Goal: Task Accomplishment & Management: Use online tool/utility

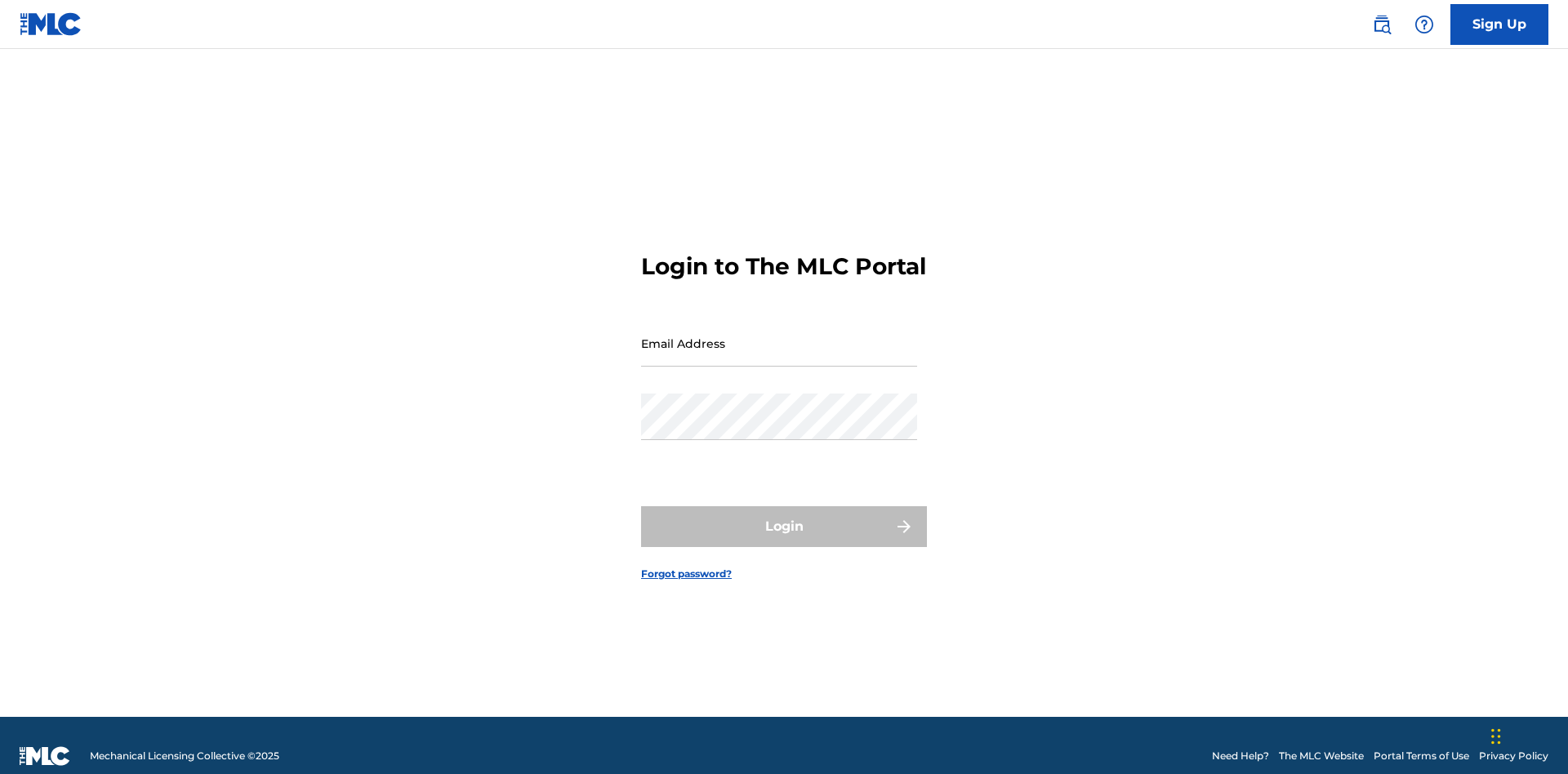
scroll to position [21, 0]
click at [779, 336] on input "Email Address" at bounding box center [779, 344] width 276 height 47
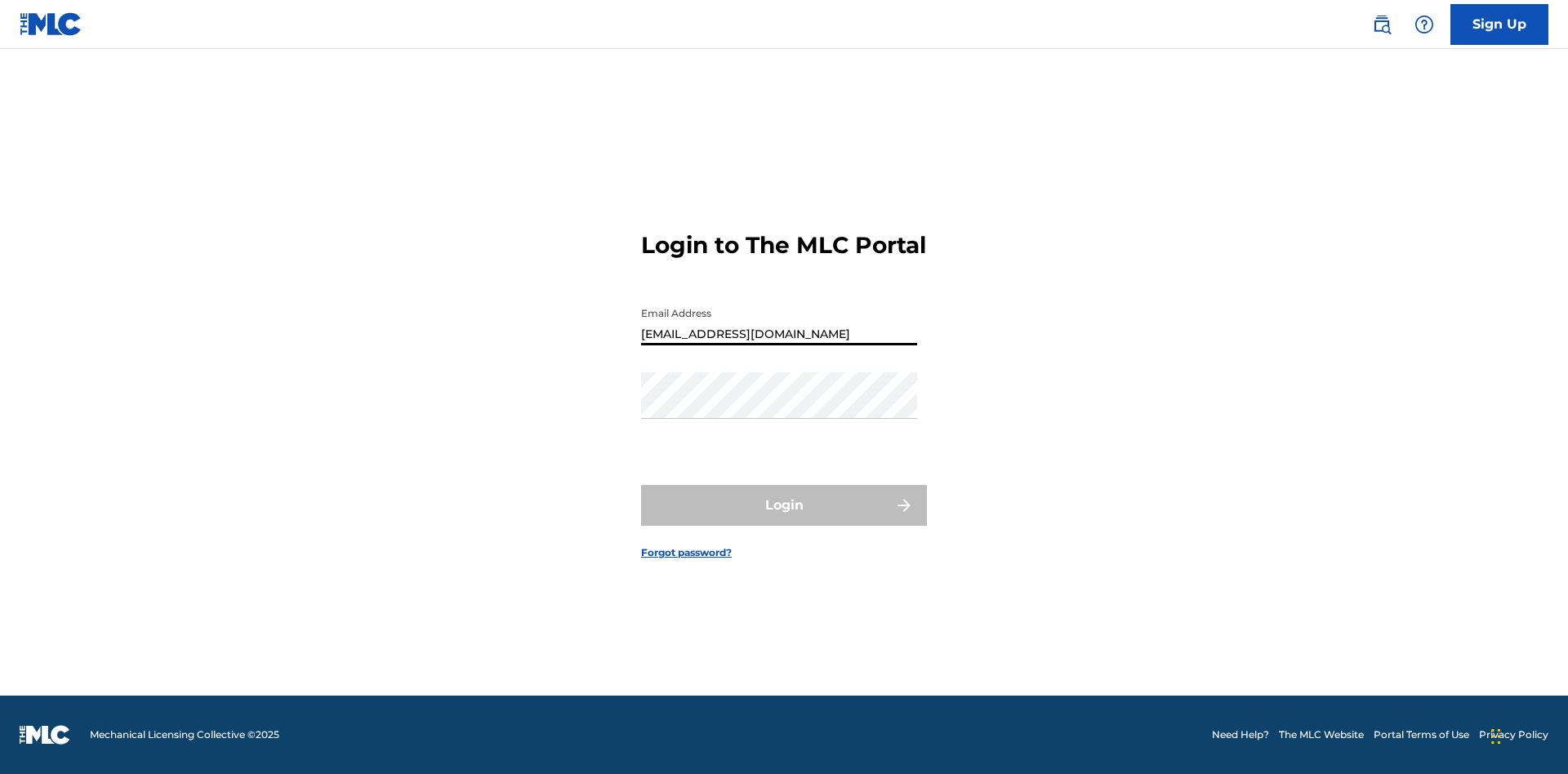
type input "Duke.McTesterson@gmail.com"
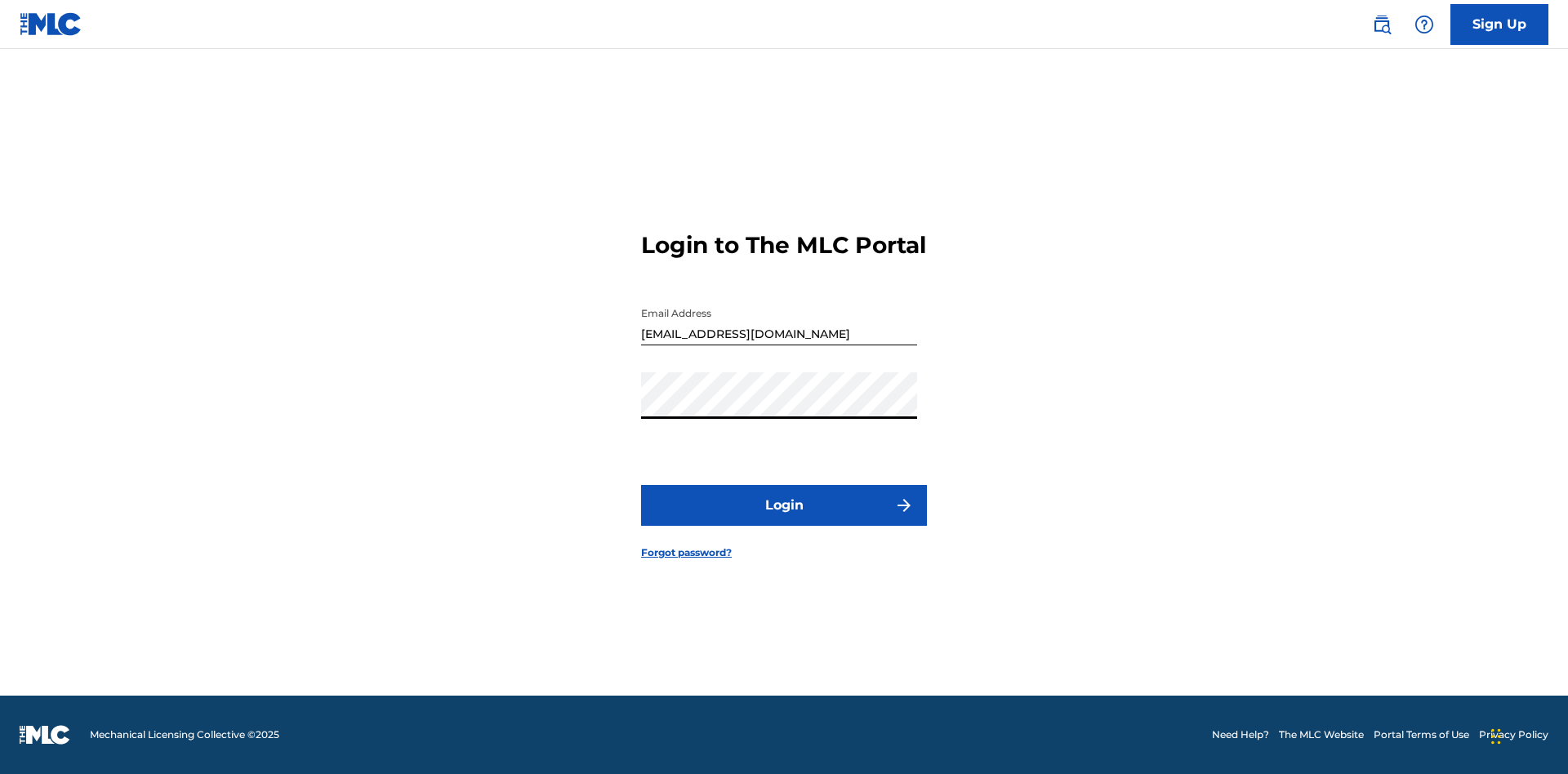
click at [784, 519] on button "Login" at bounding box center [784, 506] width 286 height 41
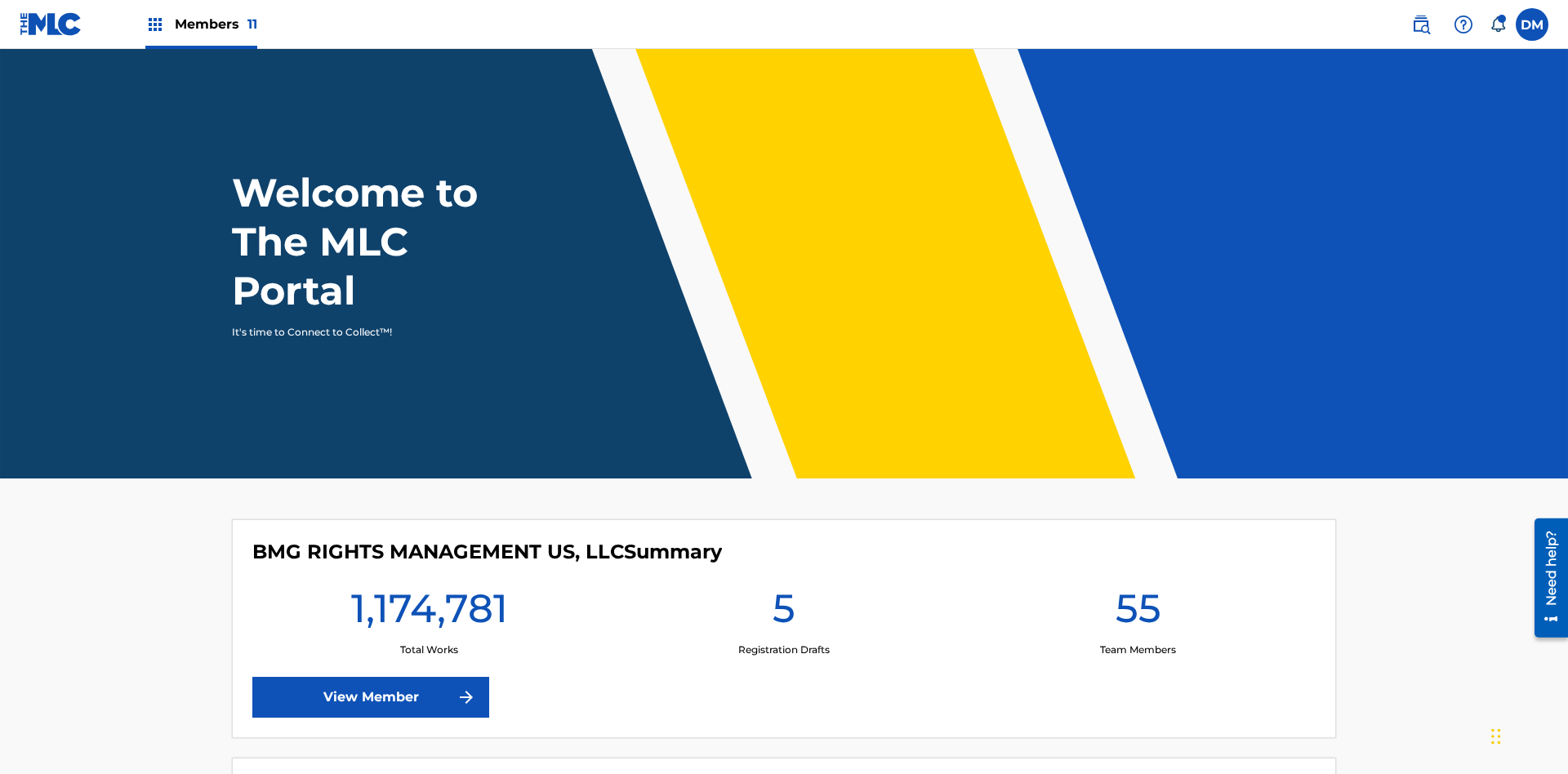
scroll to position [70, 0]
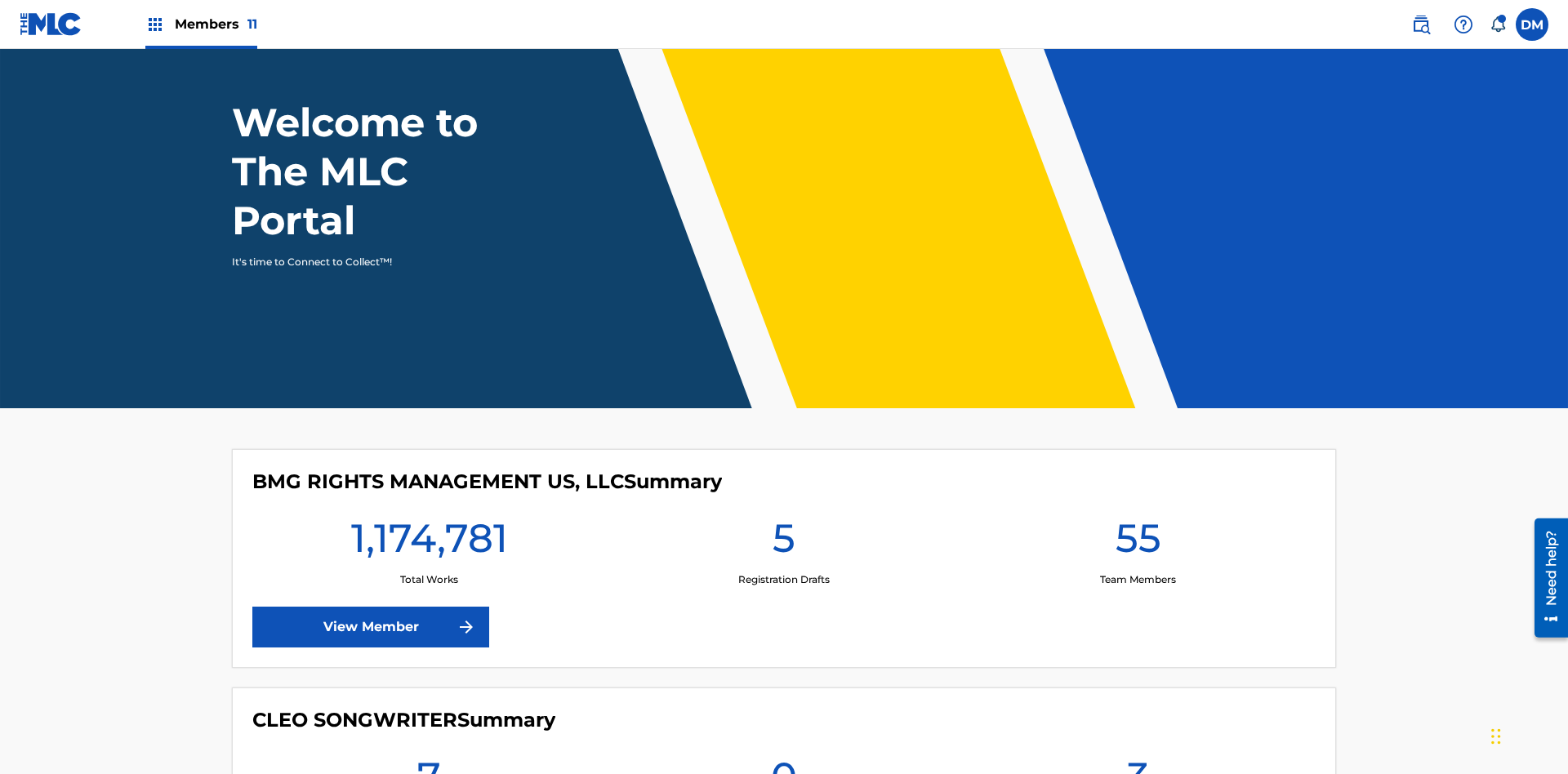
click at [201, 23] on span "Members 11" at bounding box center [216, 24] width 82 height 19
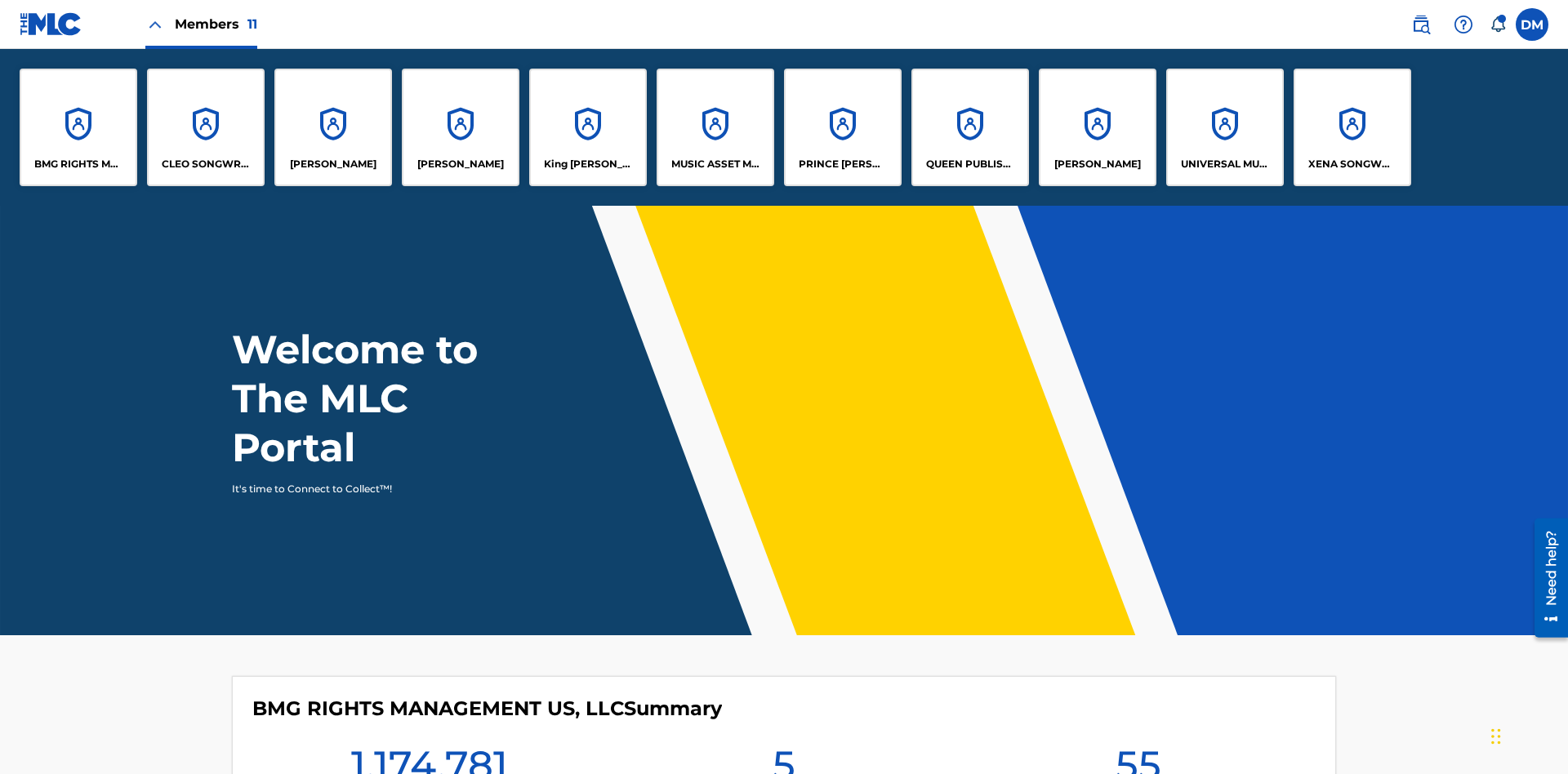
scroll to position [0, 0]
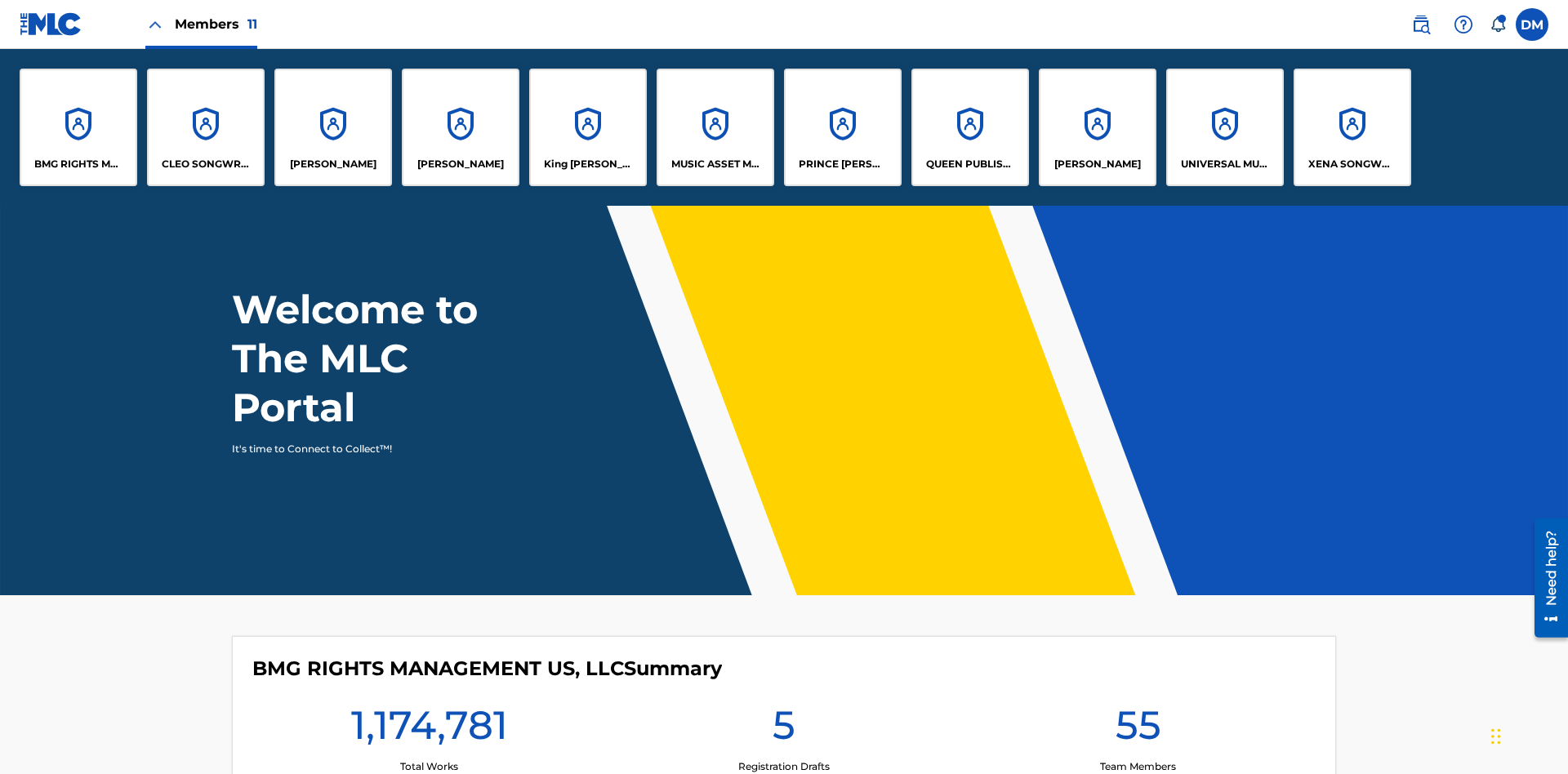
click at [587, 164] on p "King McTesterson" at bounding box center [588, 164] width 89 height 15
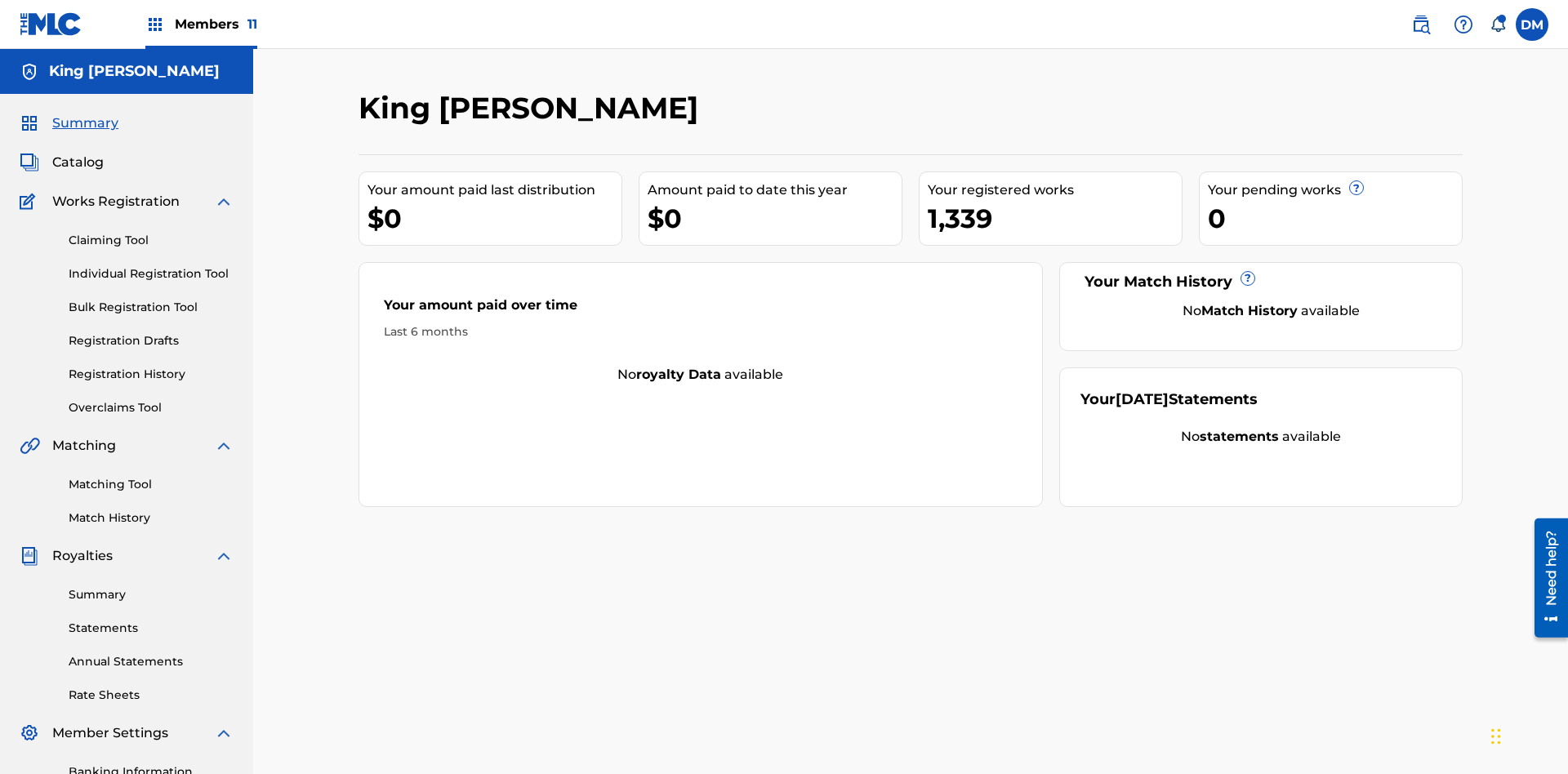
scroll to position [167, 0]
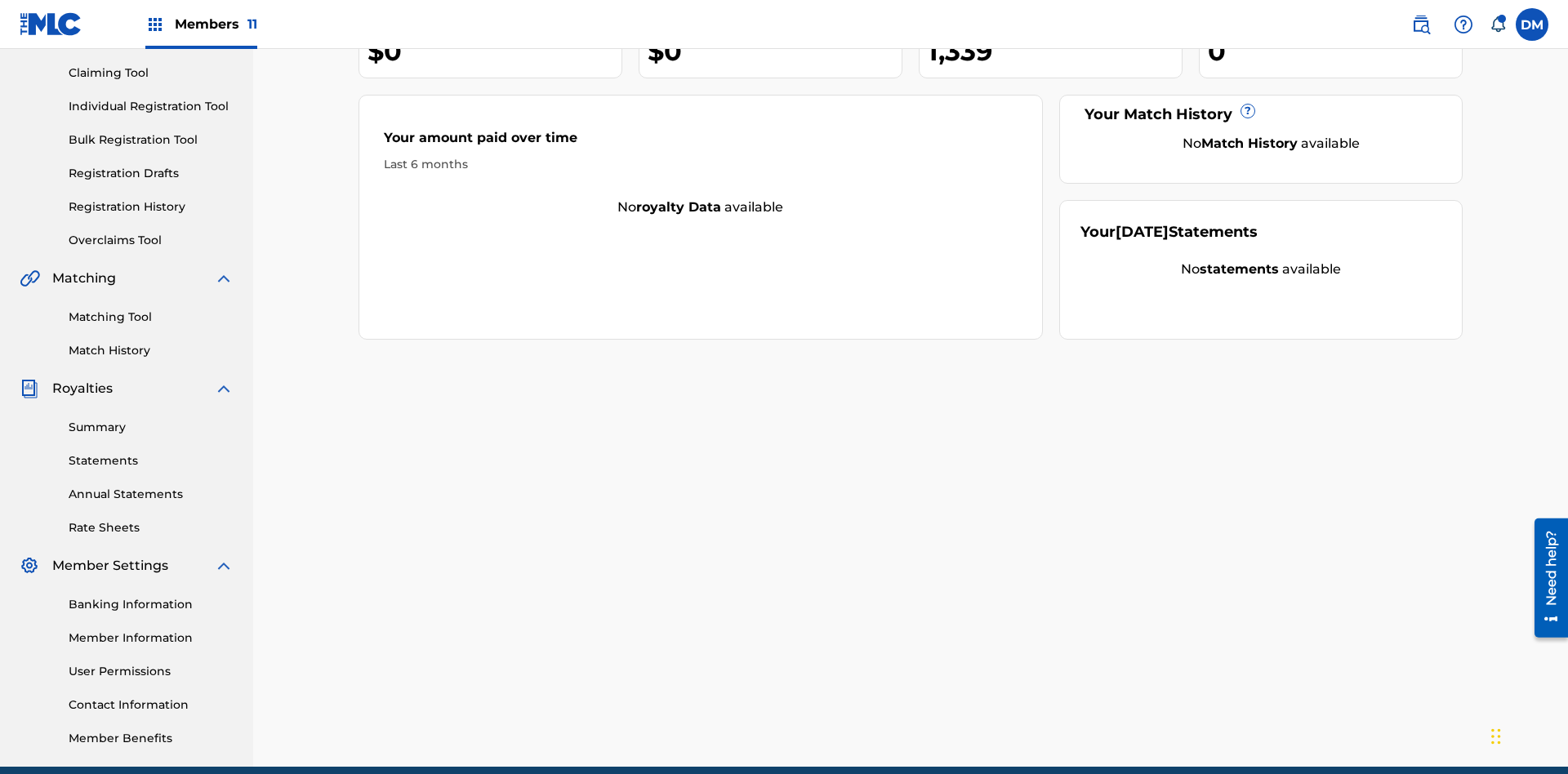
click at [151, 106] on link "Individual Registration Tool" at bounding box center [150, 106] width 165 height 17
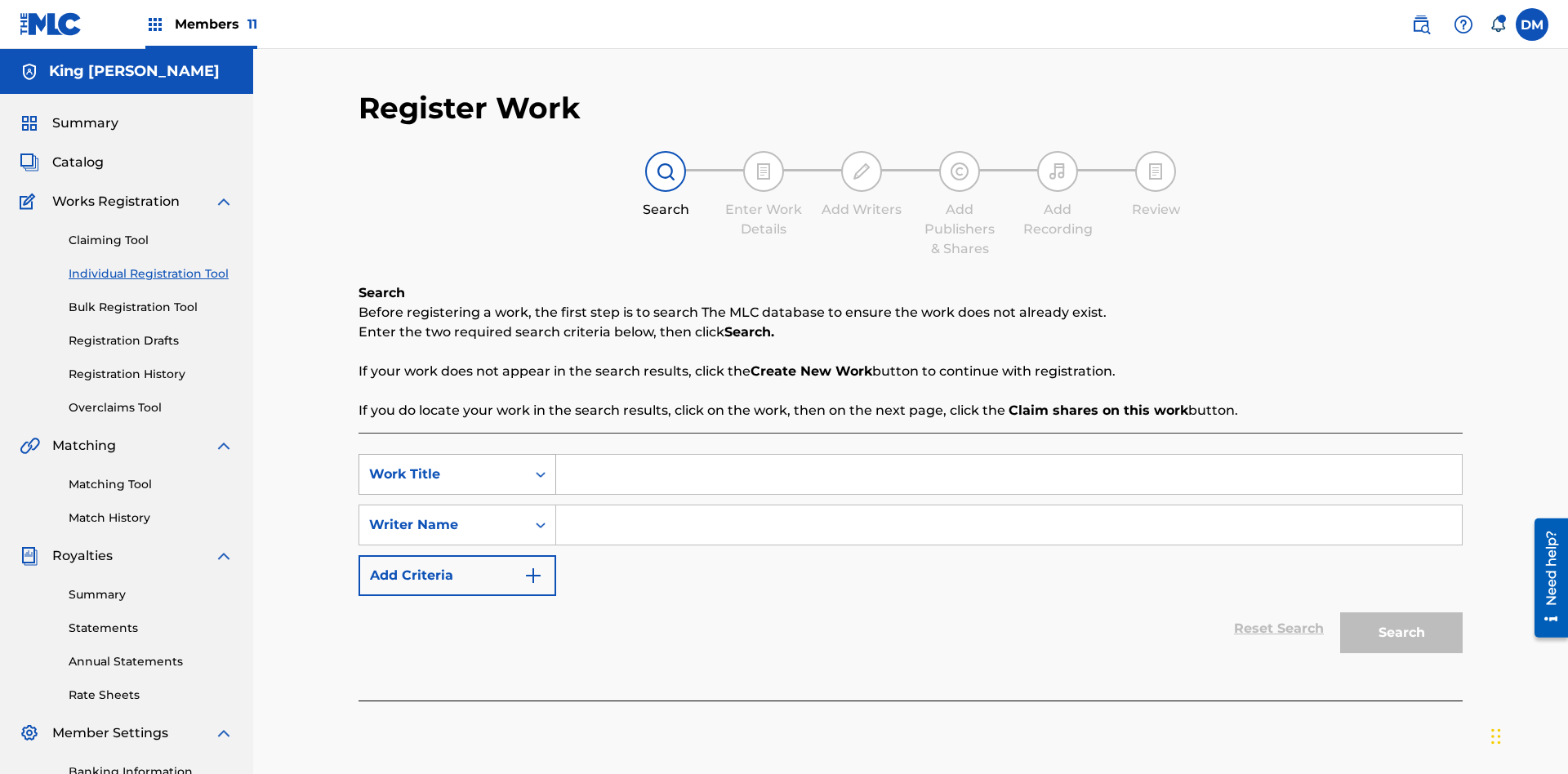
click at [442, 465] on div "Work Title" at bounding box center [441, 474] width 147 height 20
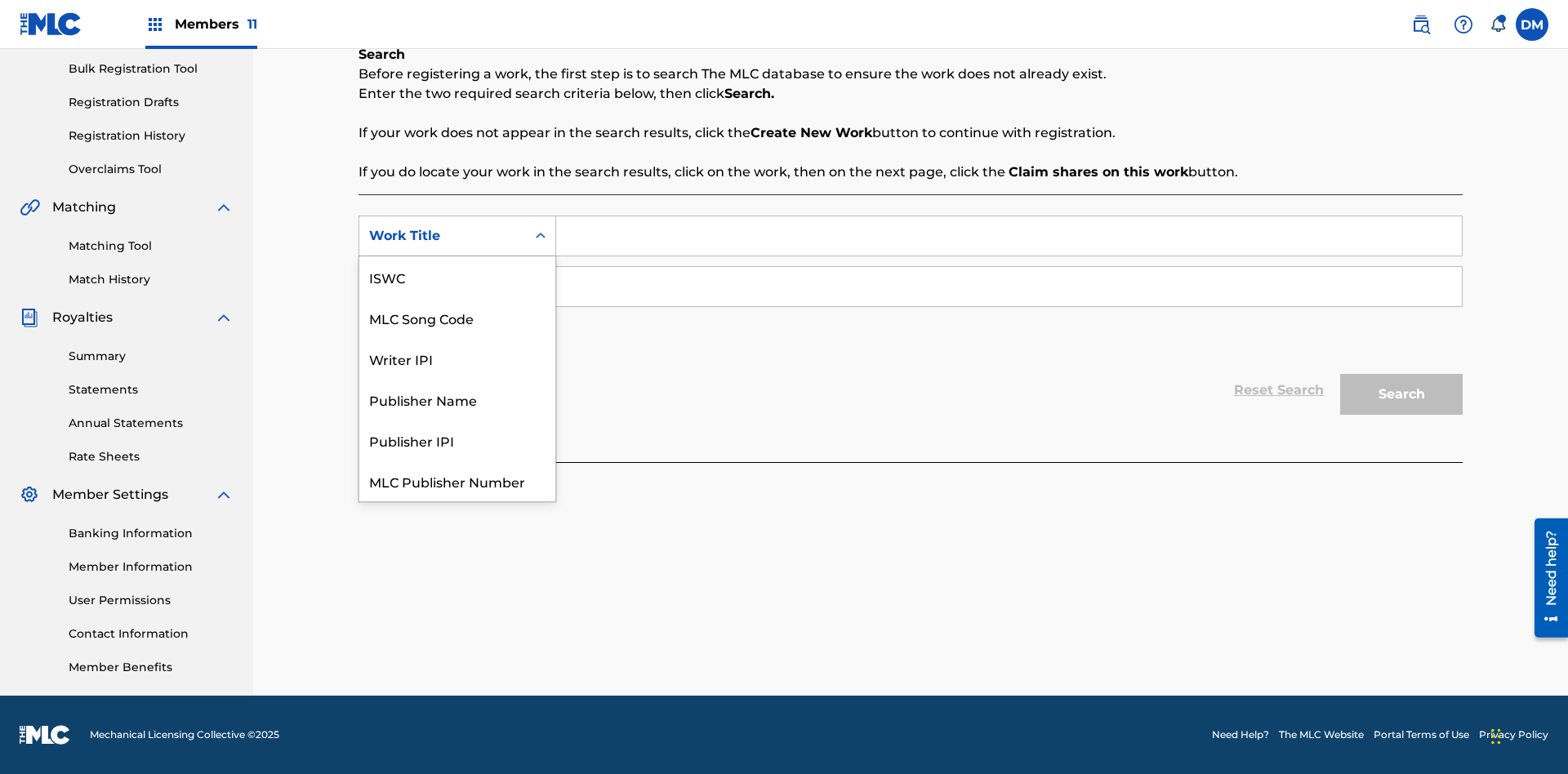
scroll to position [41, 0]
click at [457, 257] on div "ISWC" at bounding box center [457, 236] width 196 height 41
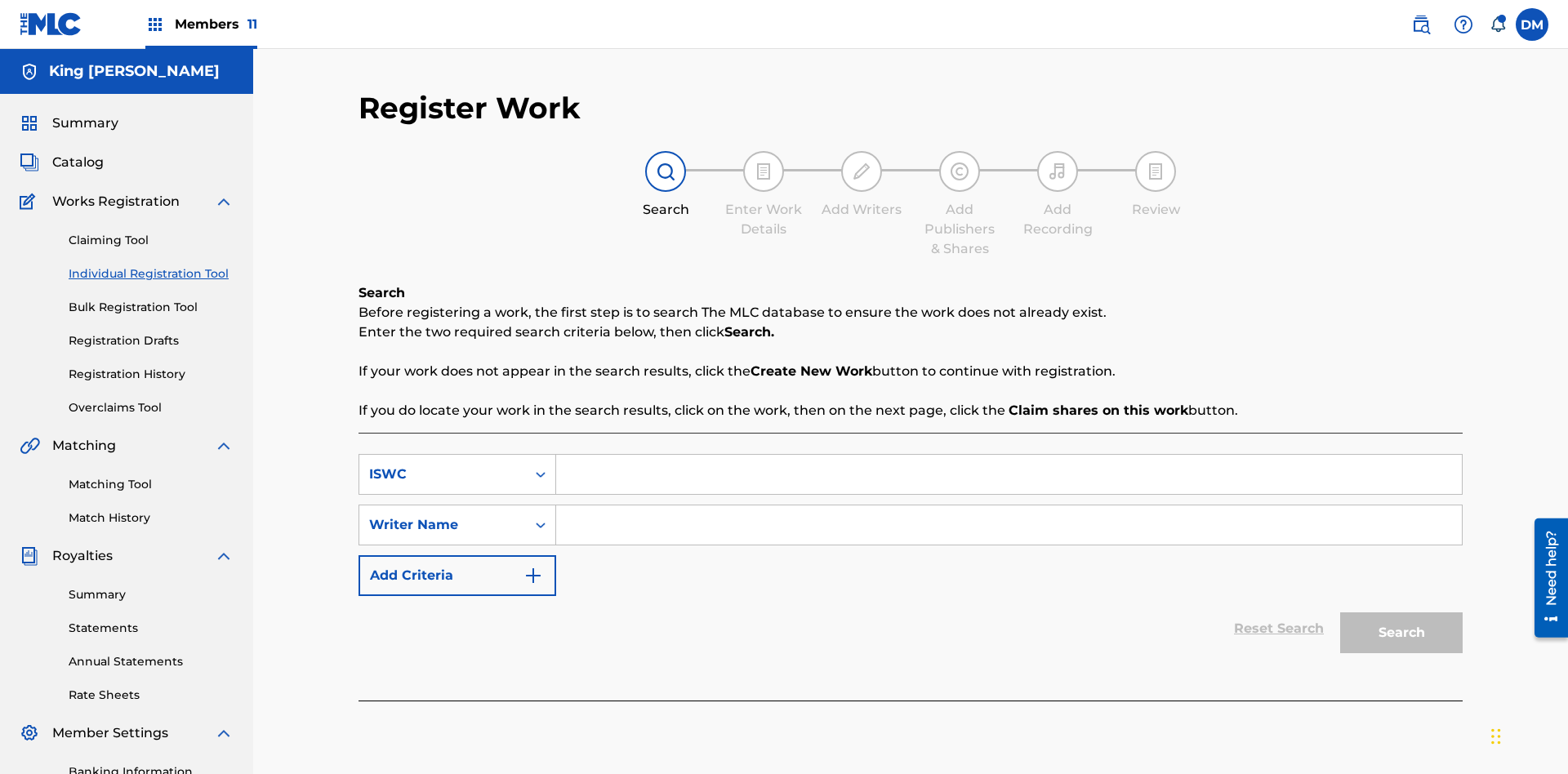
scroll to position [238, 0]
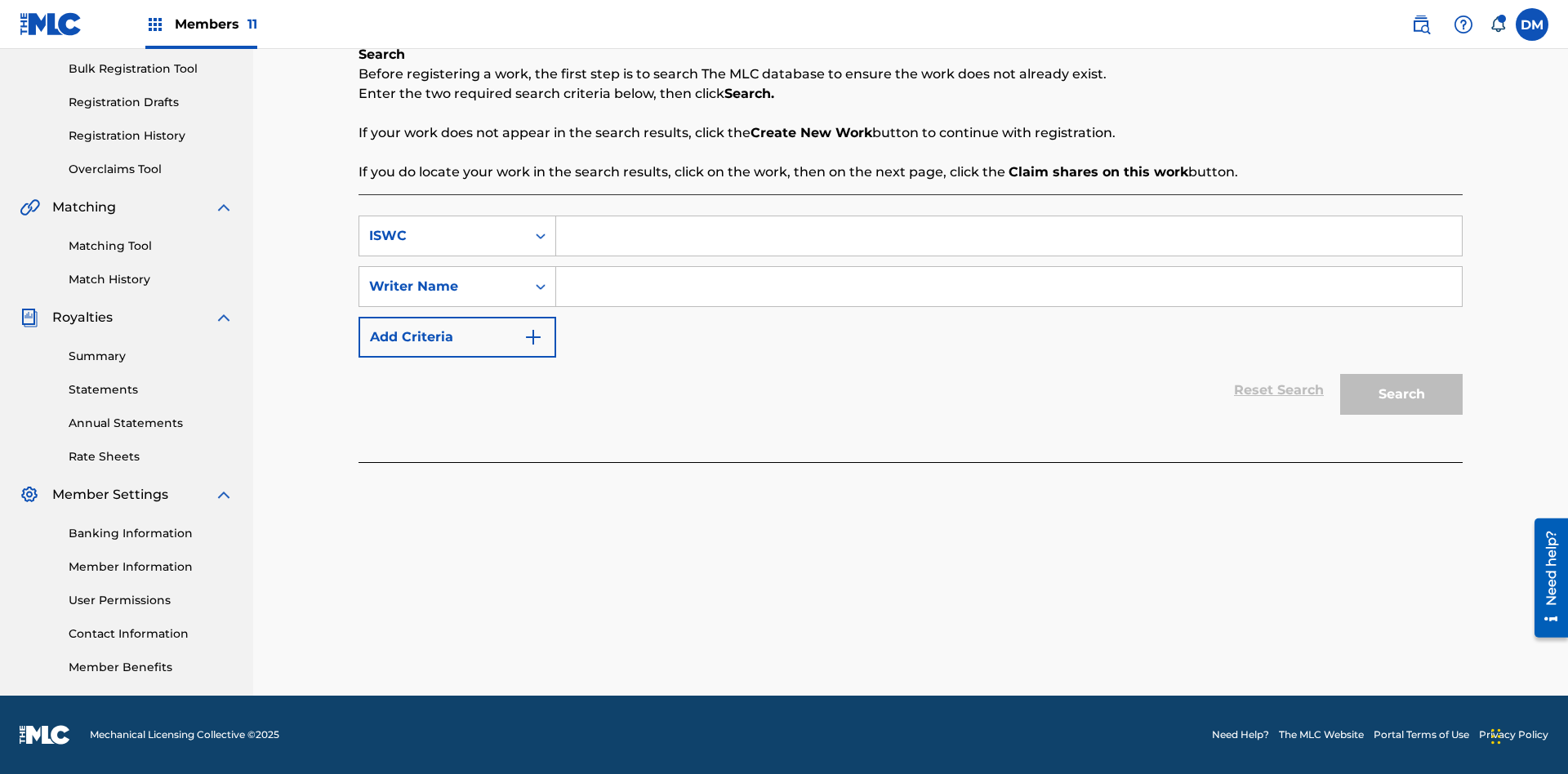
click at [1008, 236] on input "Search Form" at bounding box center [1009, 236] width 905 height 39
type input "T9645292484"
click at [1008, 287] on input "Search Form" at bounding box center [1009, 287] width 905 height 39
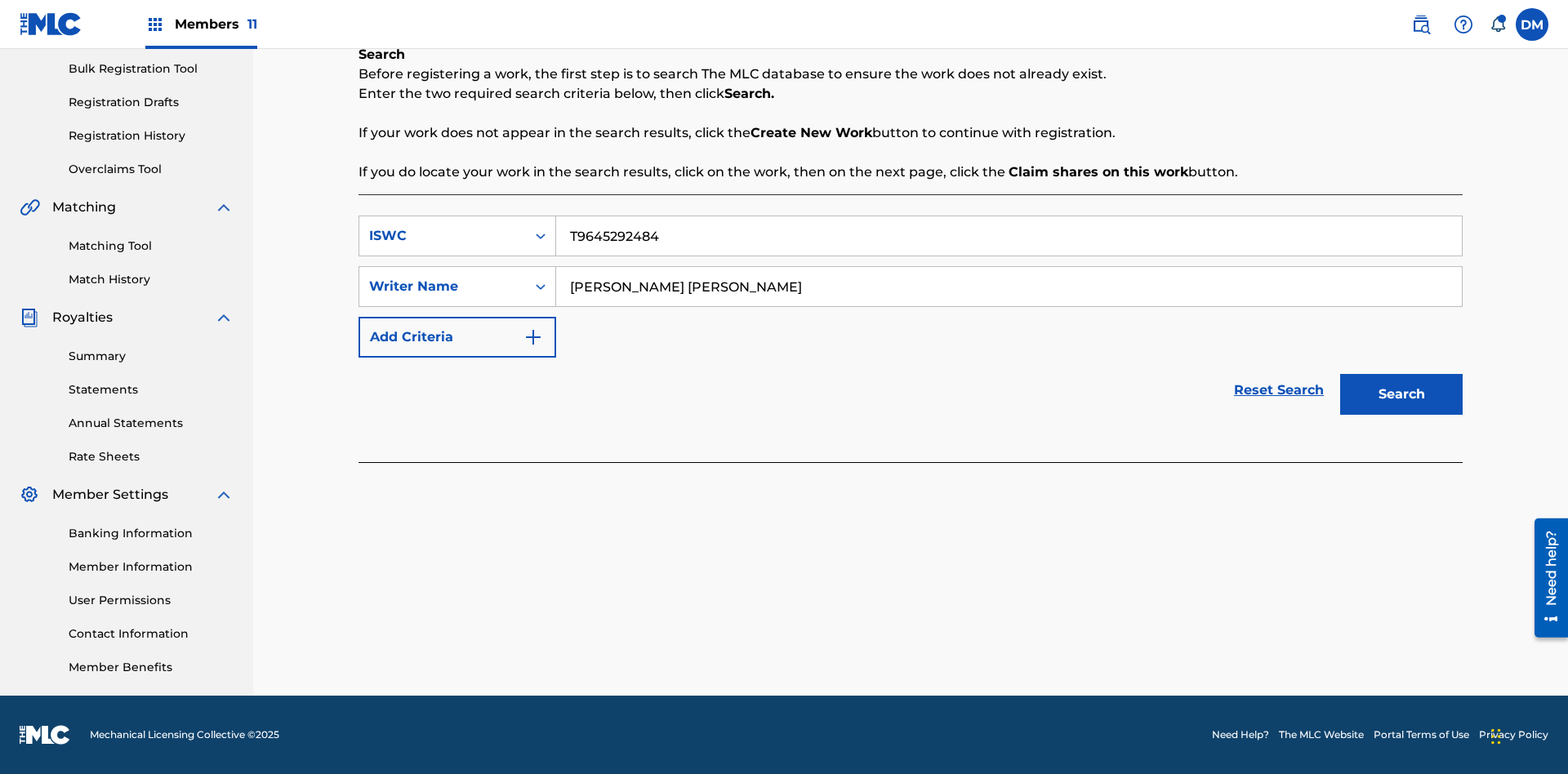
type input "TOM ZACHARY SEBASTIAN POHJOLA"
click at [1401, 395] on button "Search" at bounding box center [1400, 395] width 122 height 41
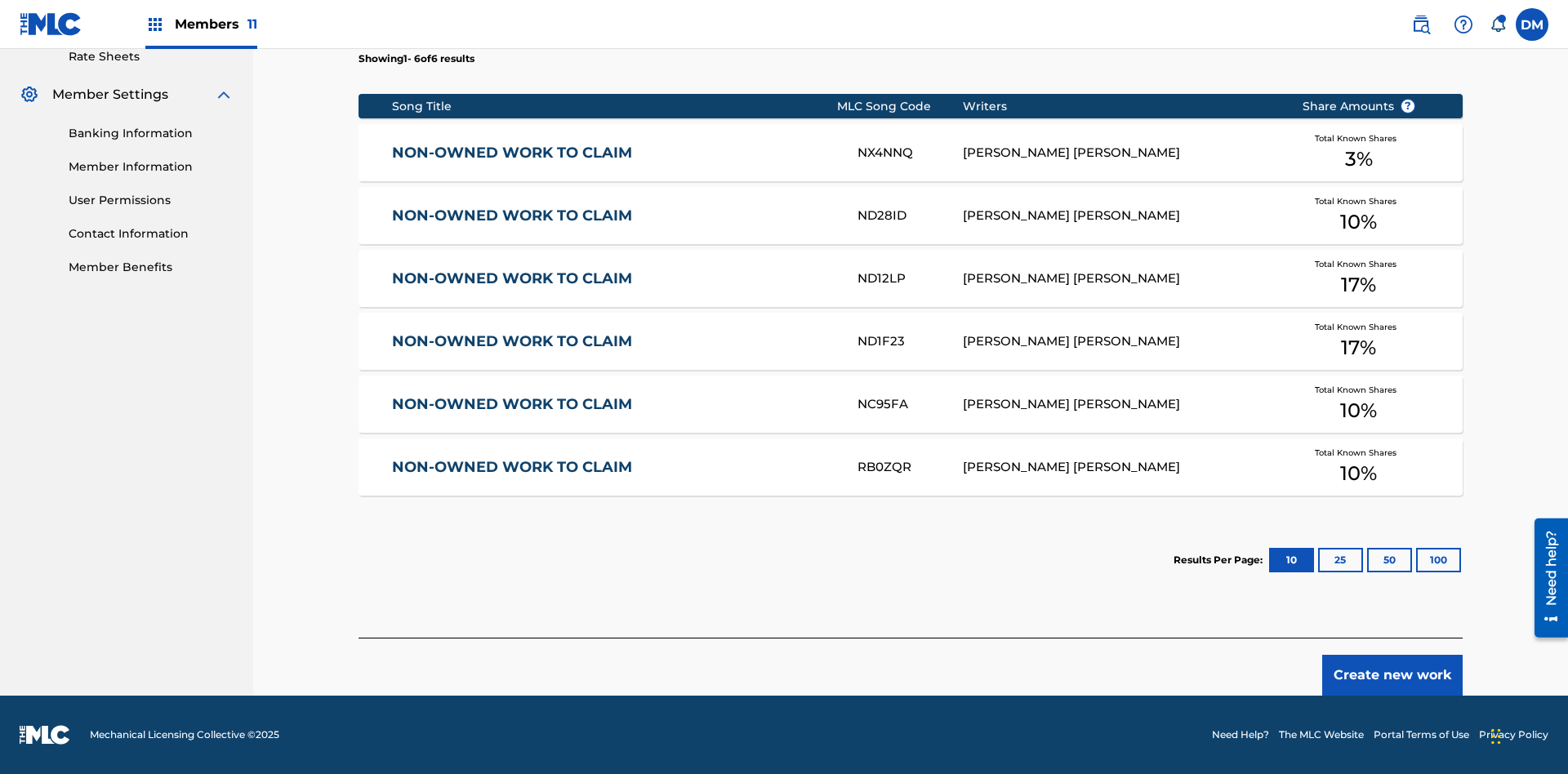
click at [1416, 560] on button "100" at bounding box center [1438, 560] width 45 height 24
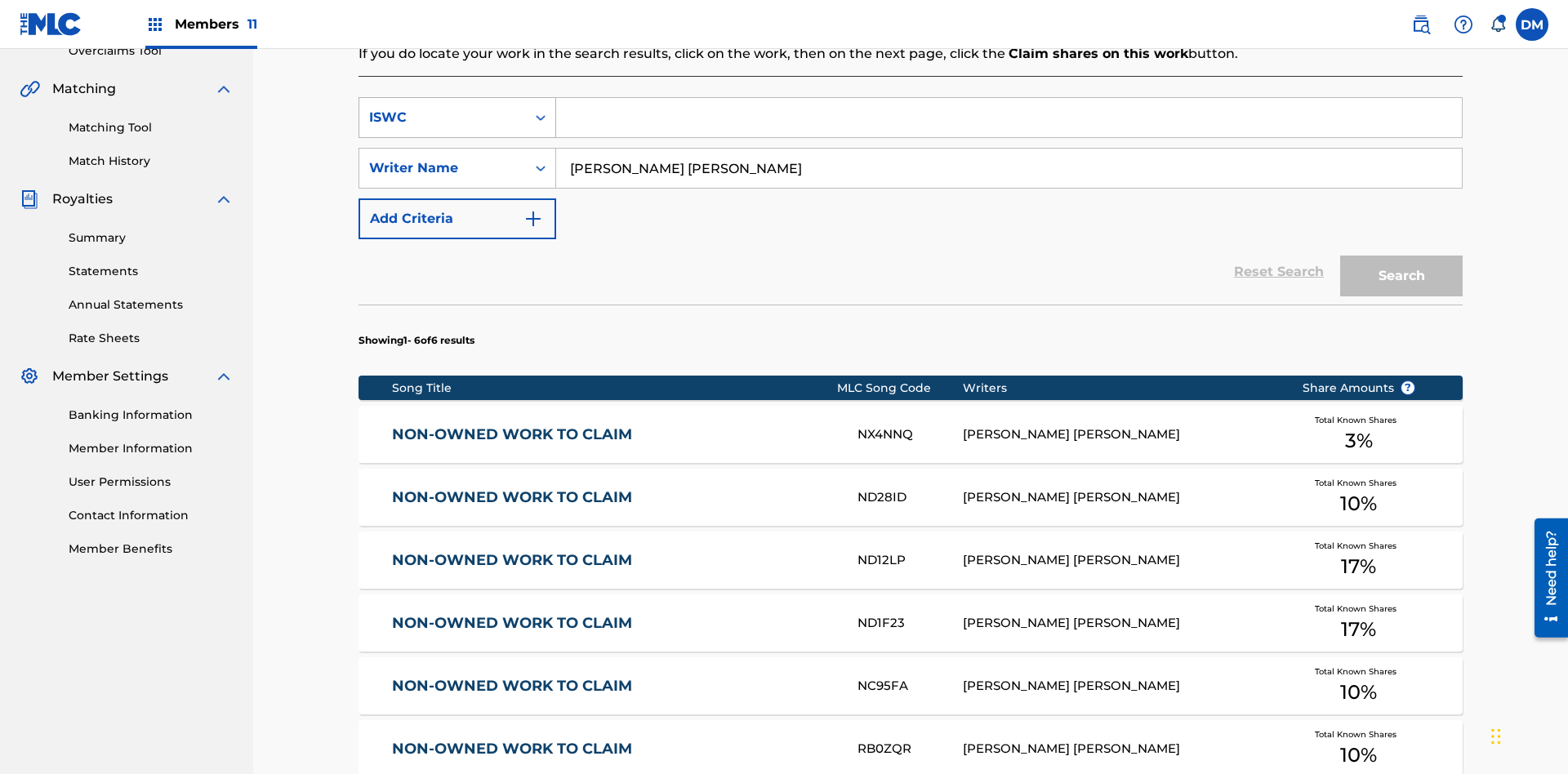
click at [442, 107] on div "ISWC" at bounding box center [441, 117] width 147 height 20
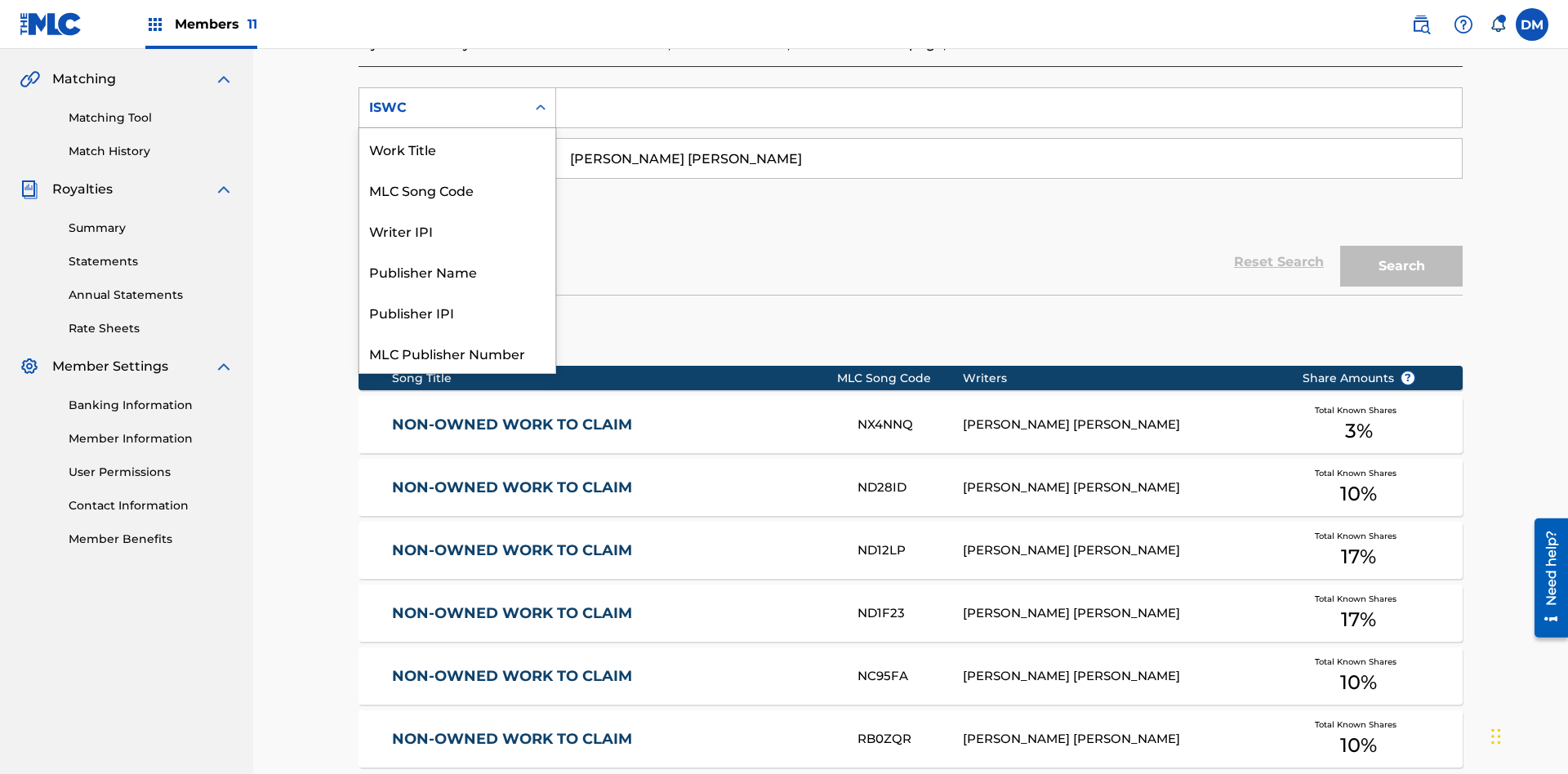
scroll to position [41, 0]
click at [457, 128] on div "Work Title" at bounding box center [457, 108] width 196 height 41
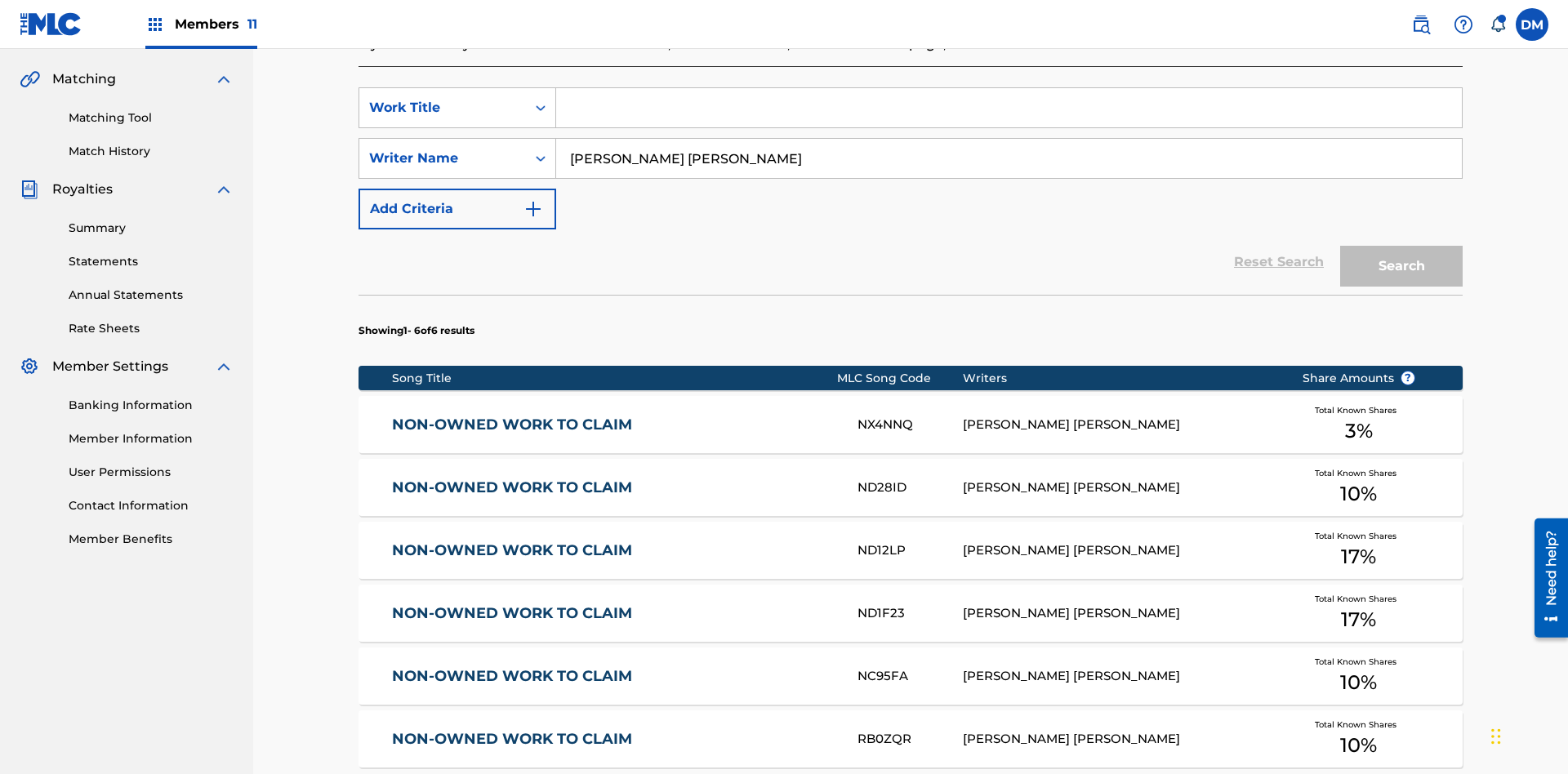
scroll to position [0, 0]
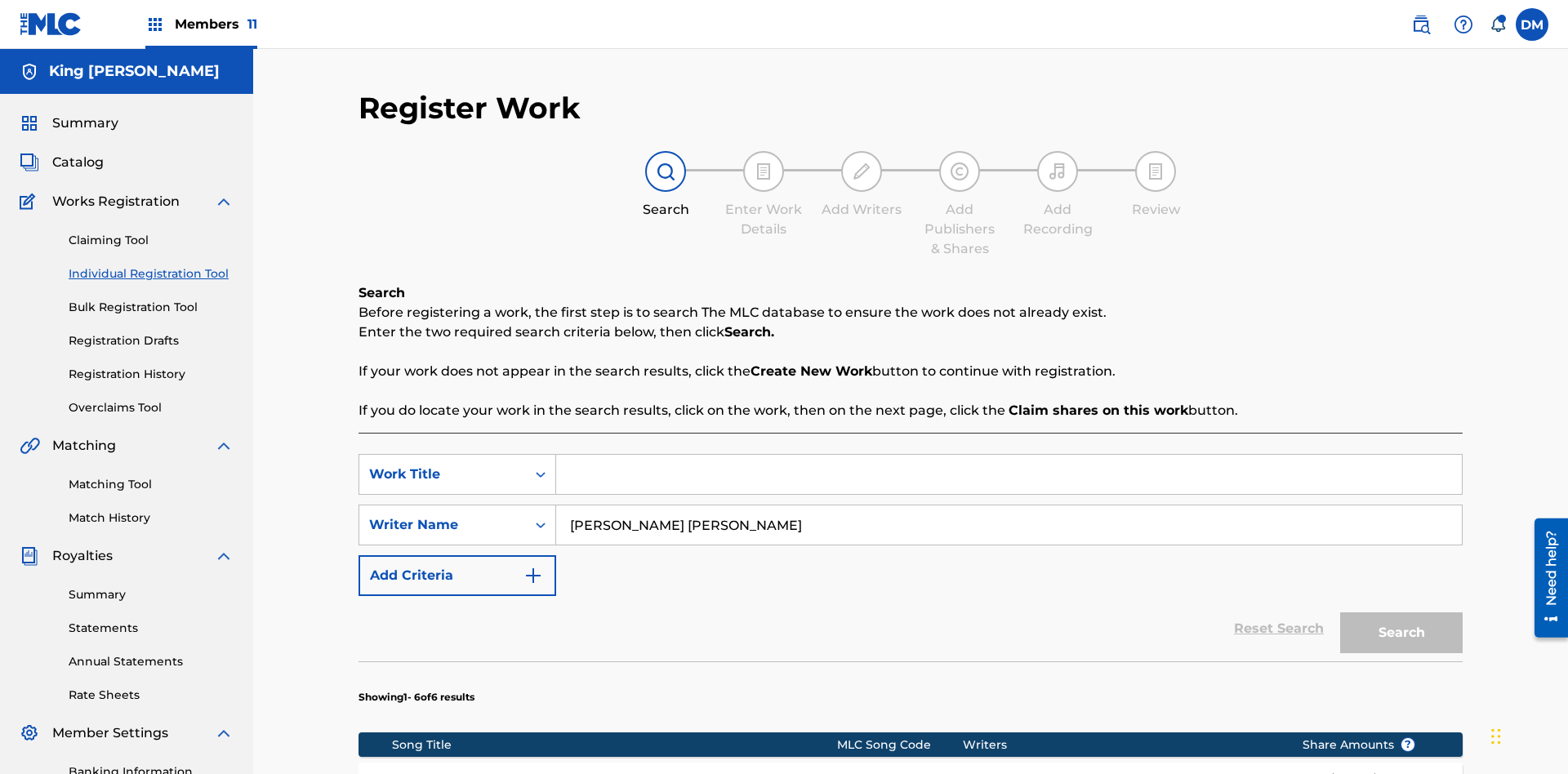
click at [1008, 455] on input "Search Form" at bounding box center [1009, 474] width 905 height 39
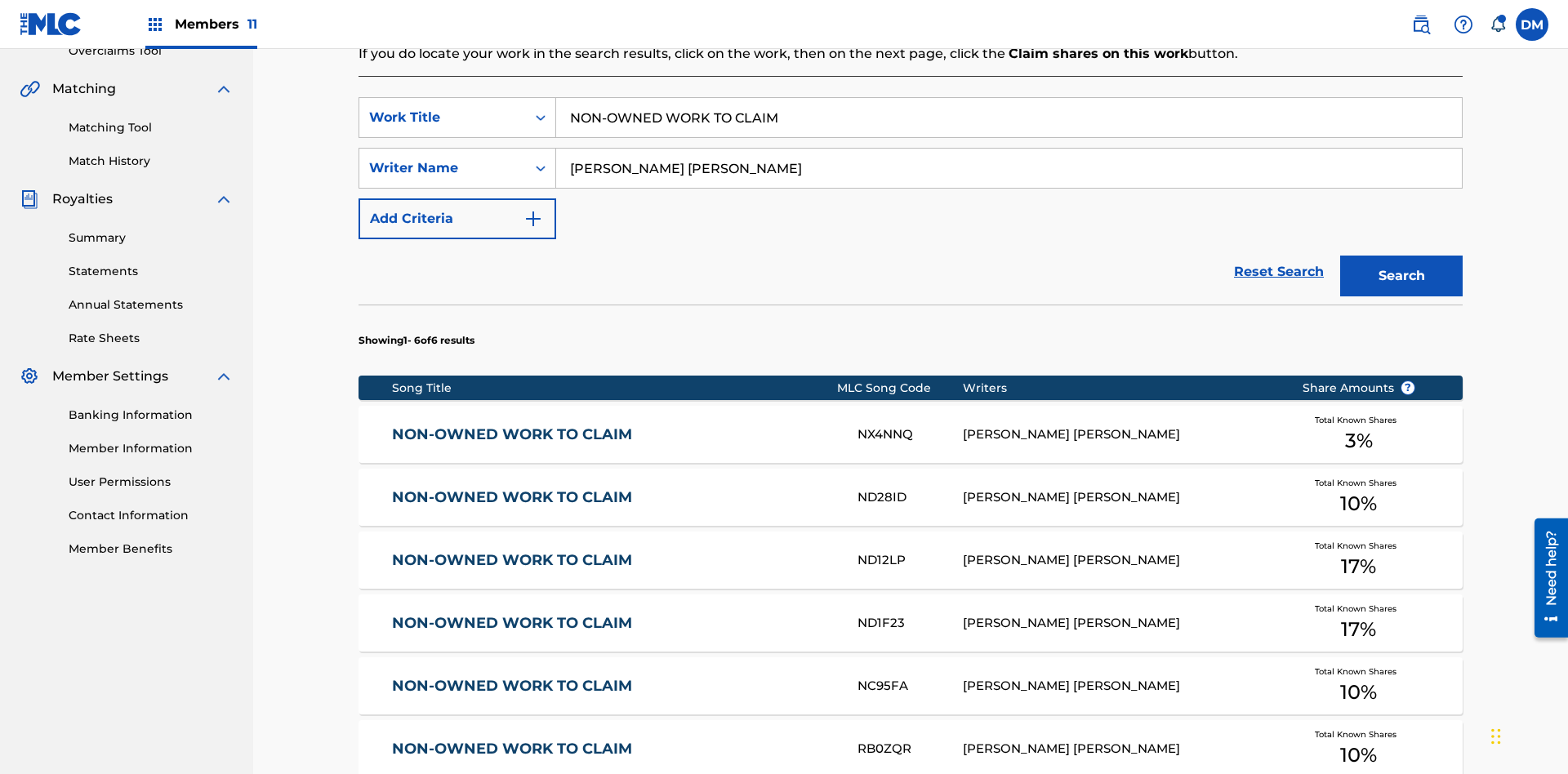
type input "NON-OWNED WORK TO CLAIM"
click at [1401, 256] on button "Search" at bounding box center [1400, 276] width 122 height 41
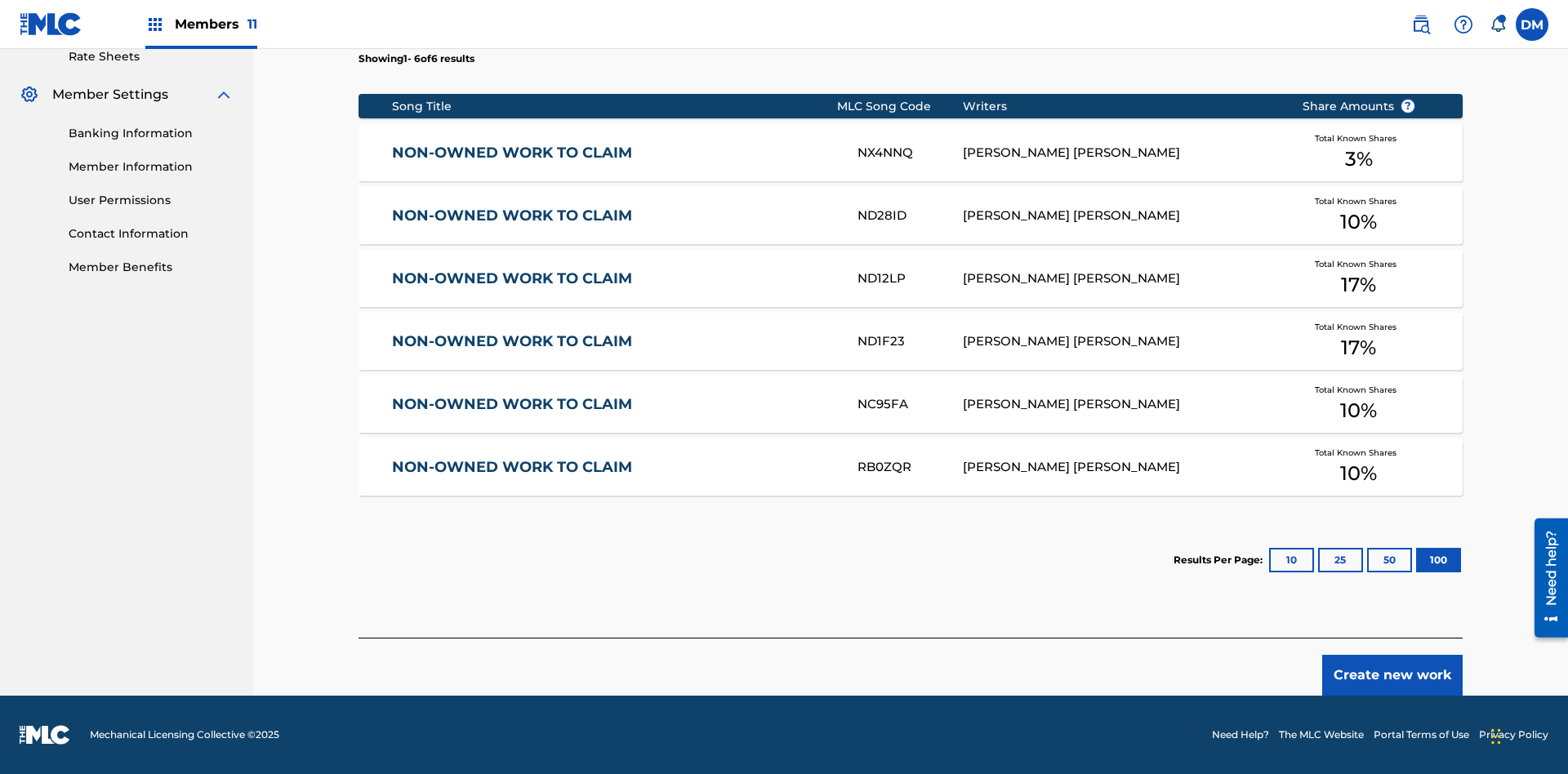
click at [1416, 560] on button "100" at bounding box center [1438, 560] width 45 height 24
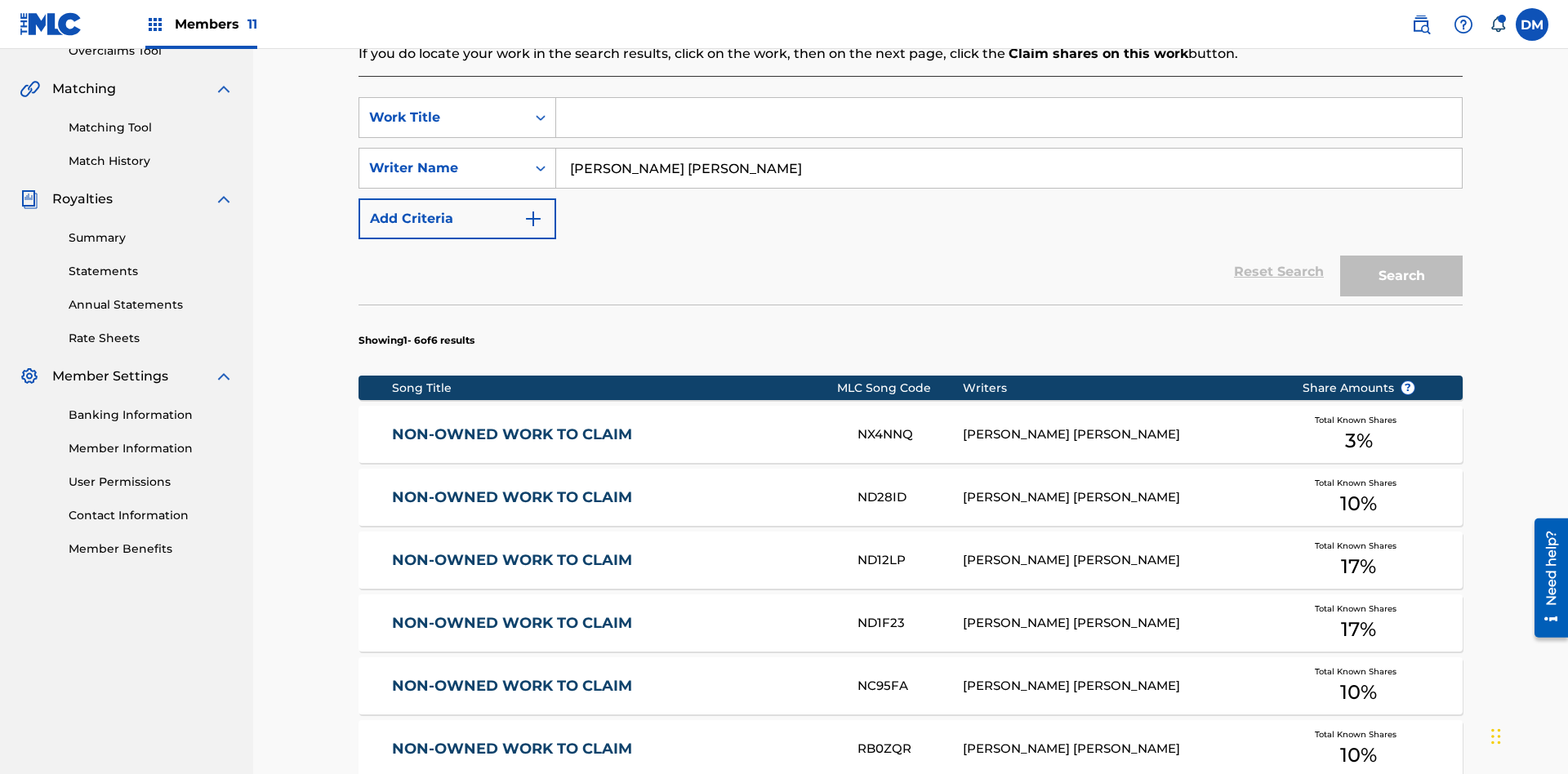
scroll to position [367, 0]
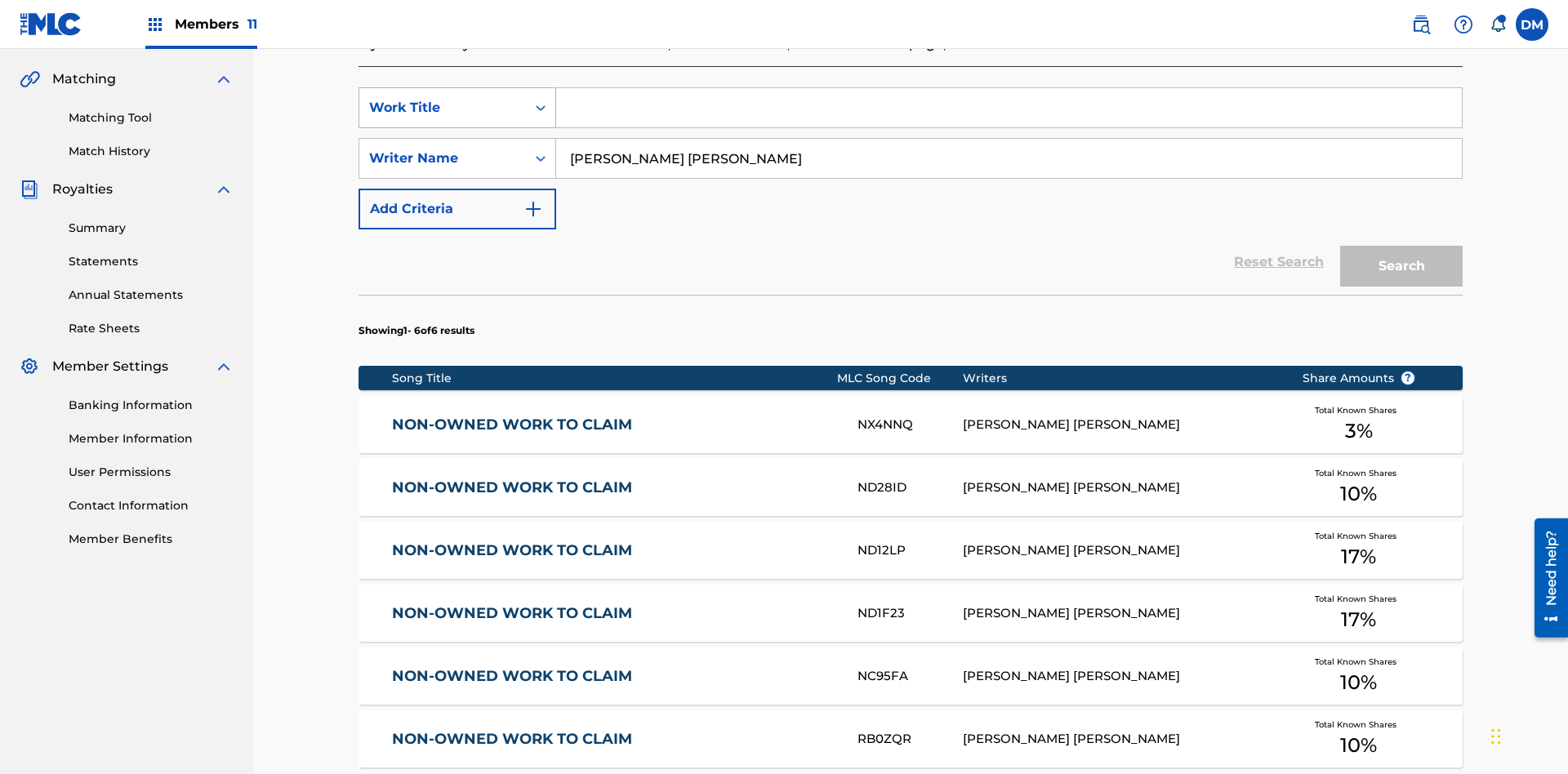
click at [442, 107] on div "Work Title" at bounding box center [441, 107] width 147 height 20
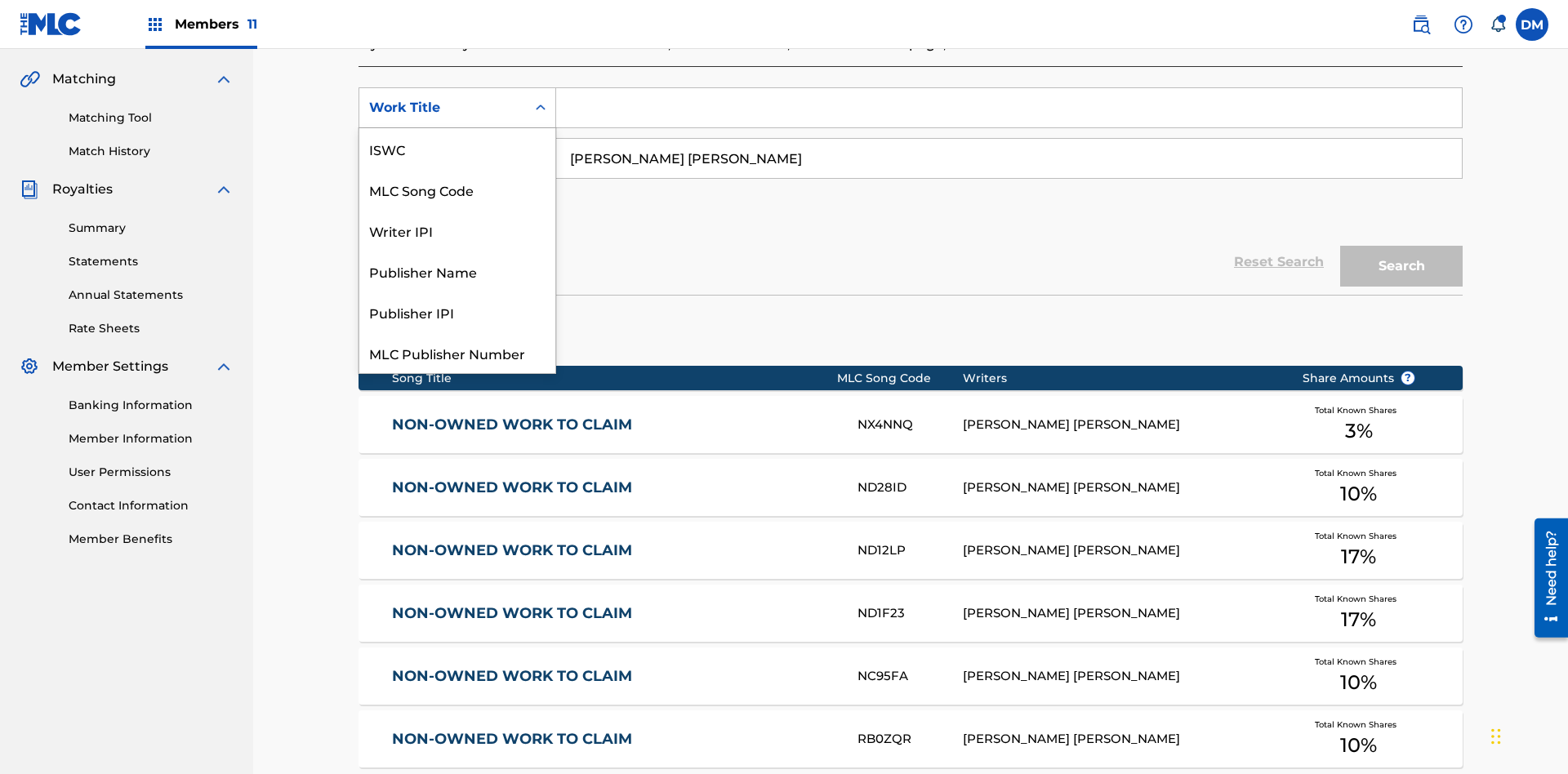
scroll to position [41, 0]
click at [457, 148] on div "MLC Song Code" at bounding box center [457, 148] width 196 height 41
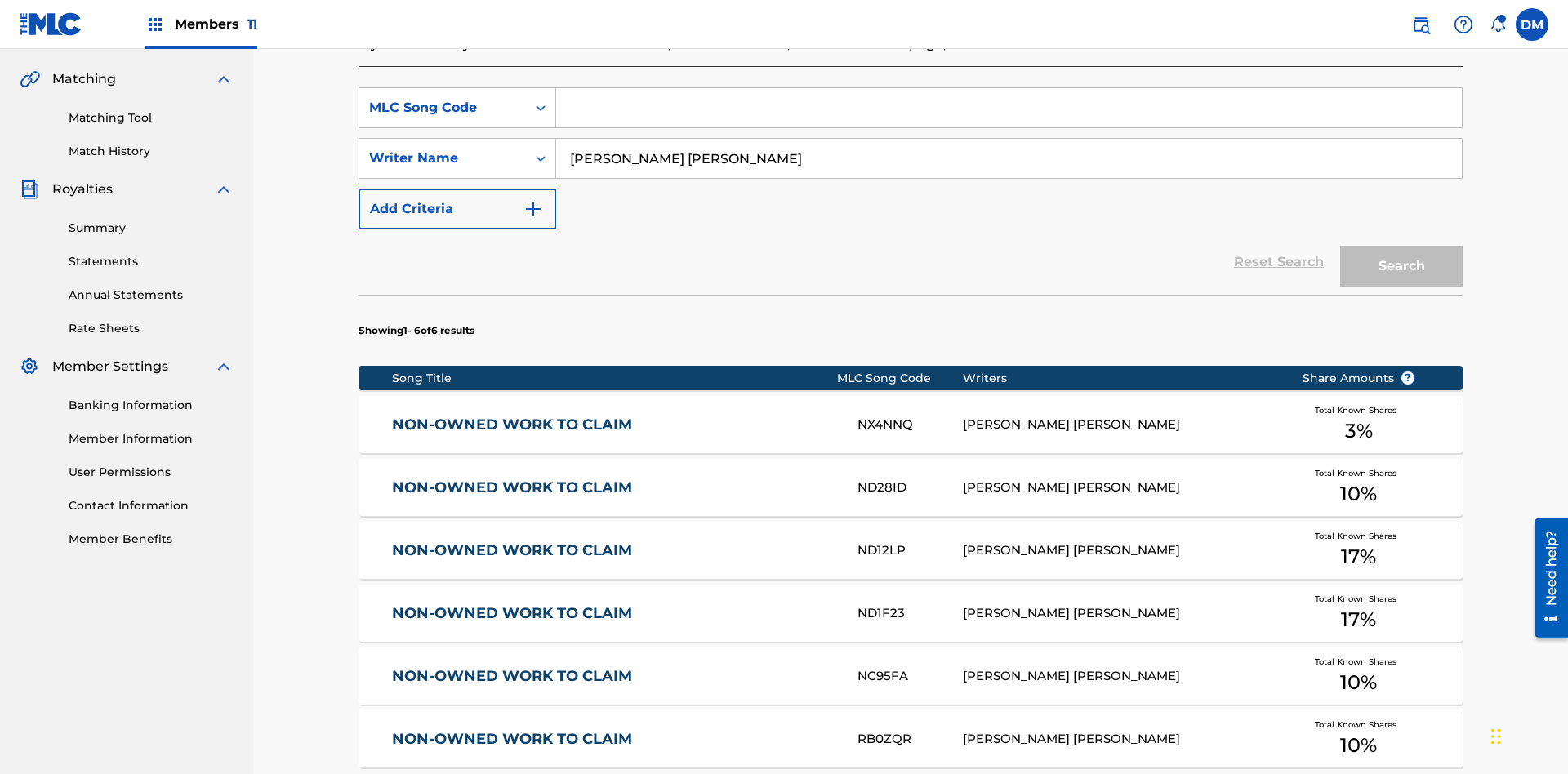
click at [1008, 118] on input "Search Form" at bounding box center [1009, 107] width 905 height 39
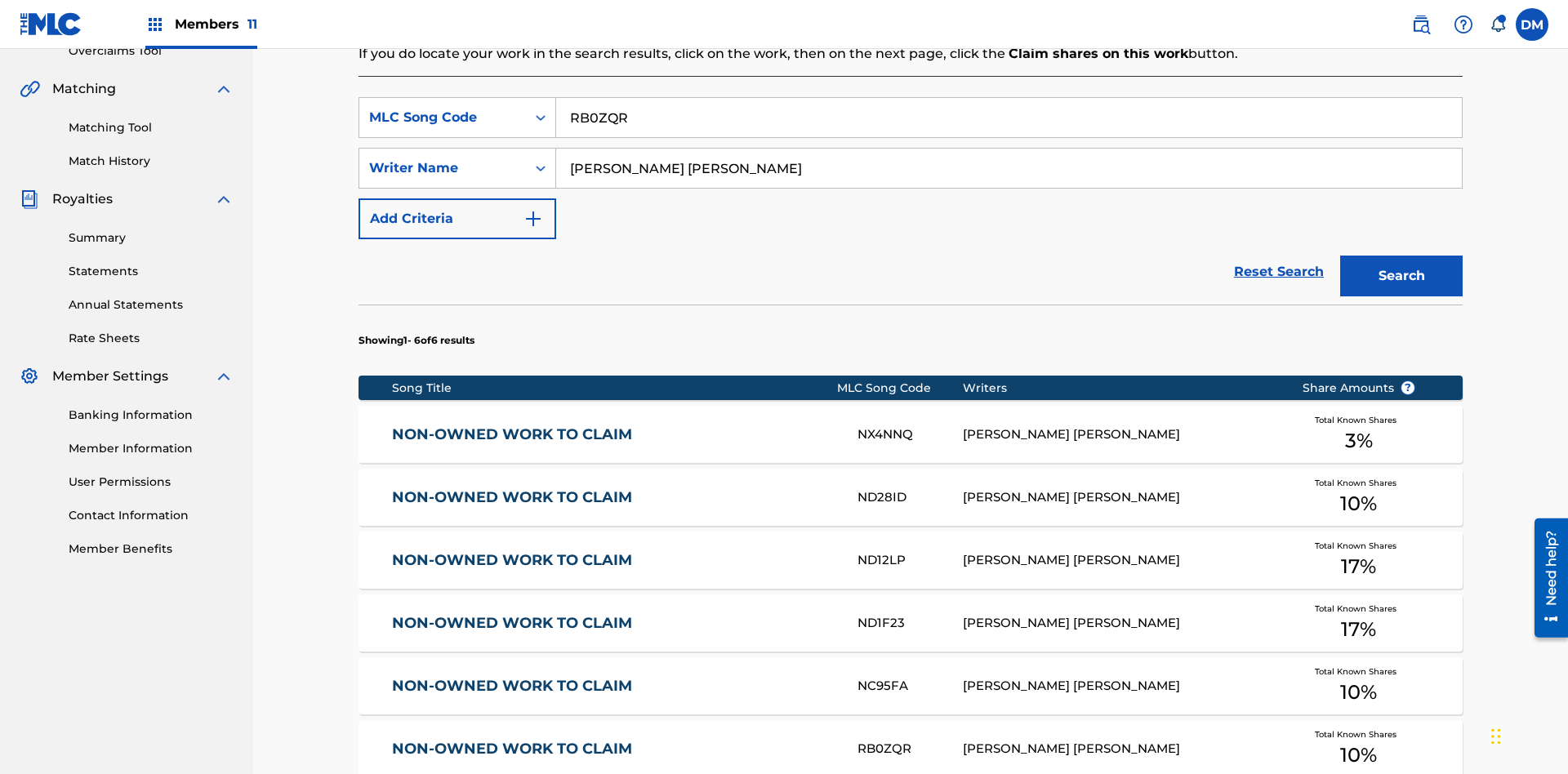
type input "RB0ZQR"
click at [1401, 256] on button "Search" at bounding box center [1400, 276] width 122 height 41
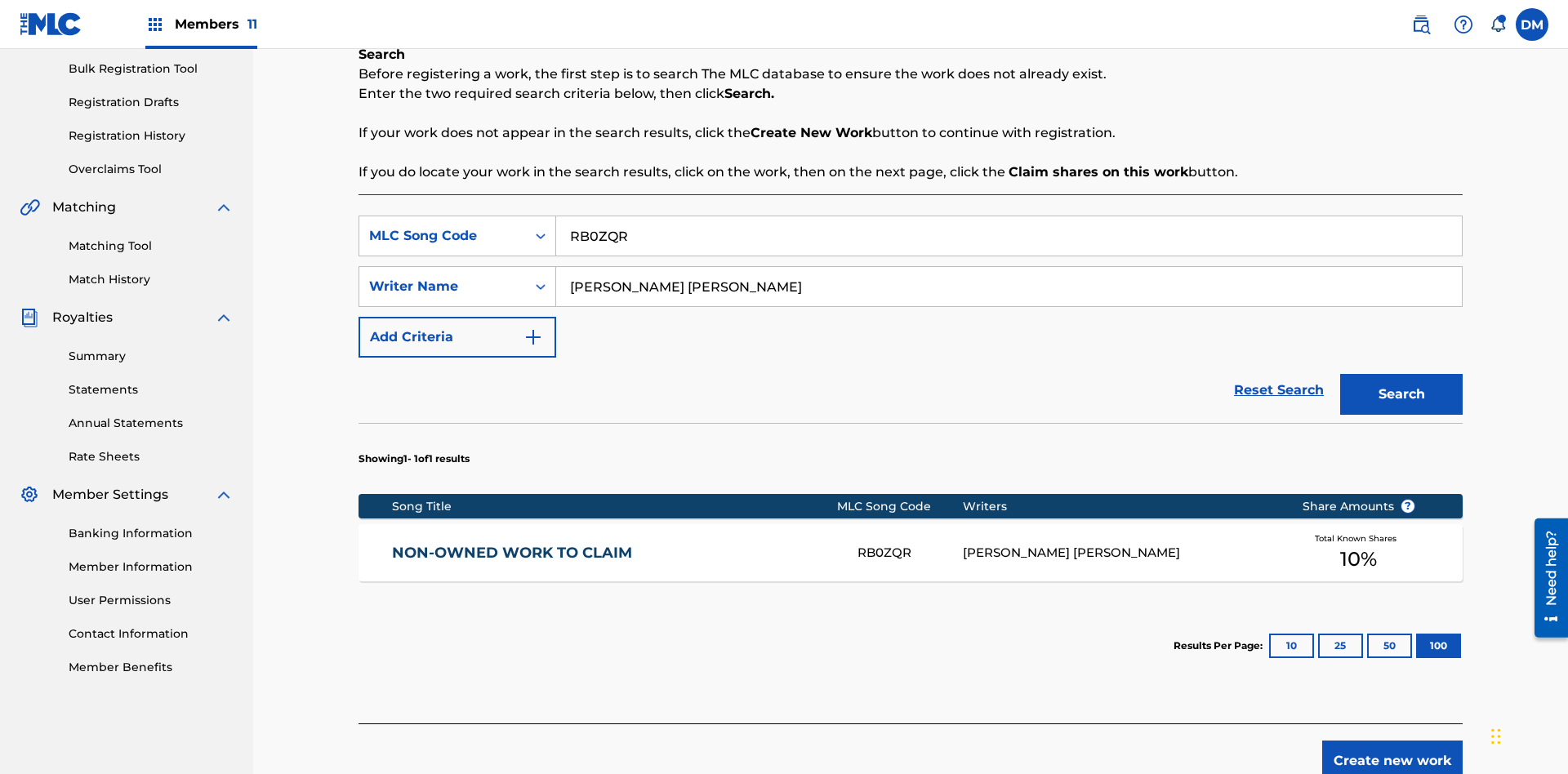
scroll to position [324, 0]
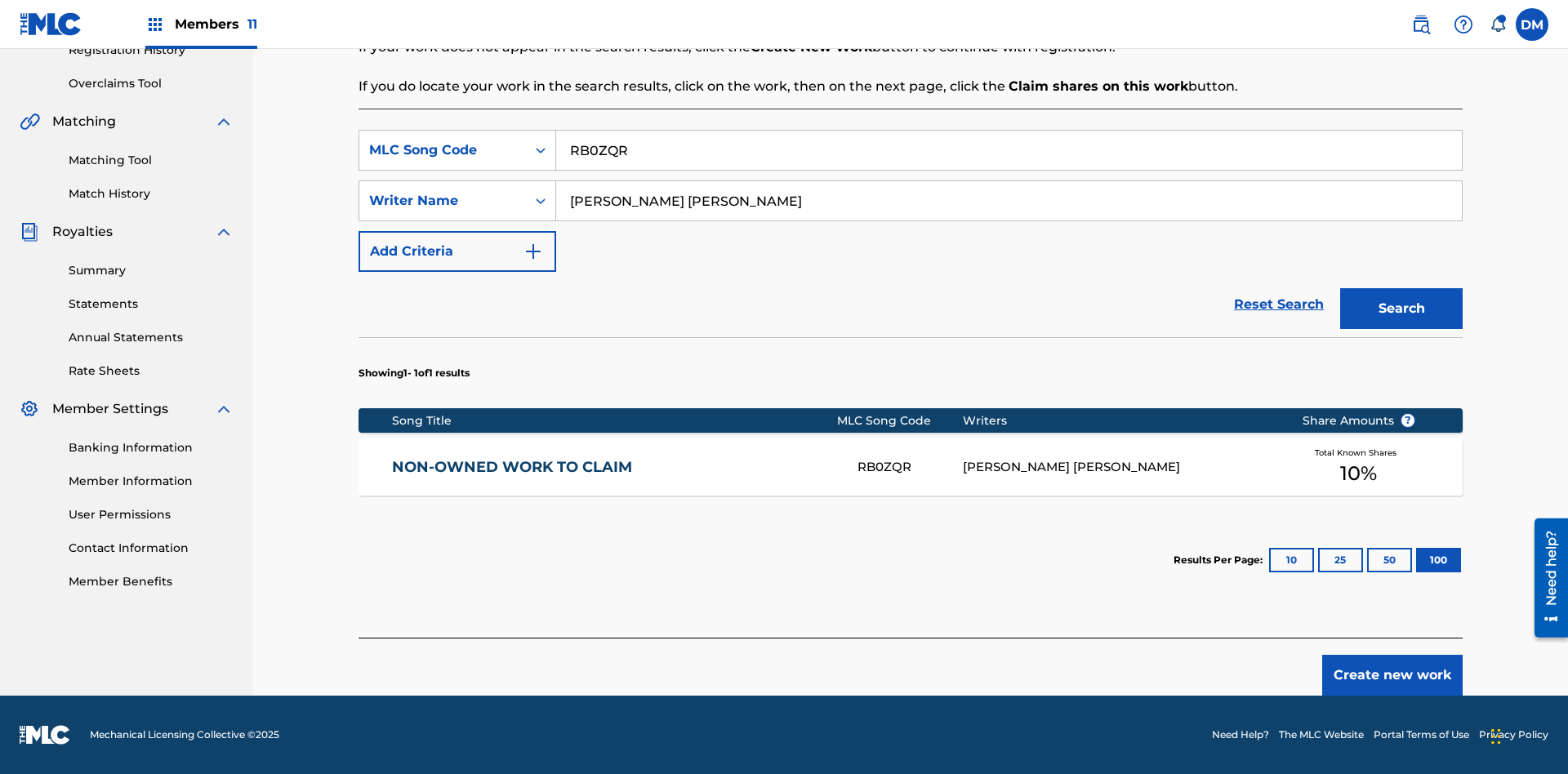
click at [1416, 560] on button "100" at bounding box center [1438, 560] width 45 height 24
click at [1008, 150] on input "RB0ZQR" at bounding box center [1009, 150] width 905 height 39
click at [442, 150] on div "MLC Song Code" at bounding box center [441, 149] width 147 height 20
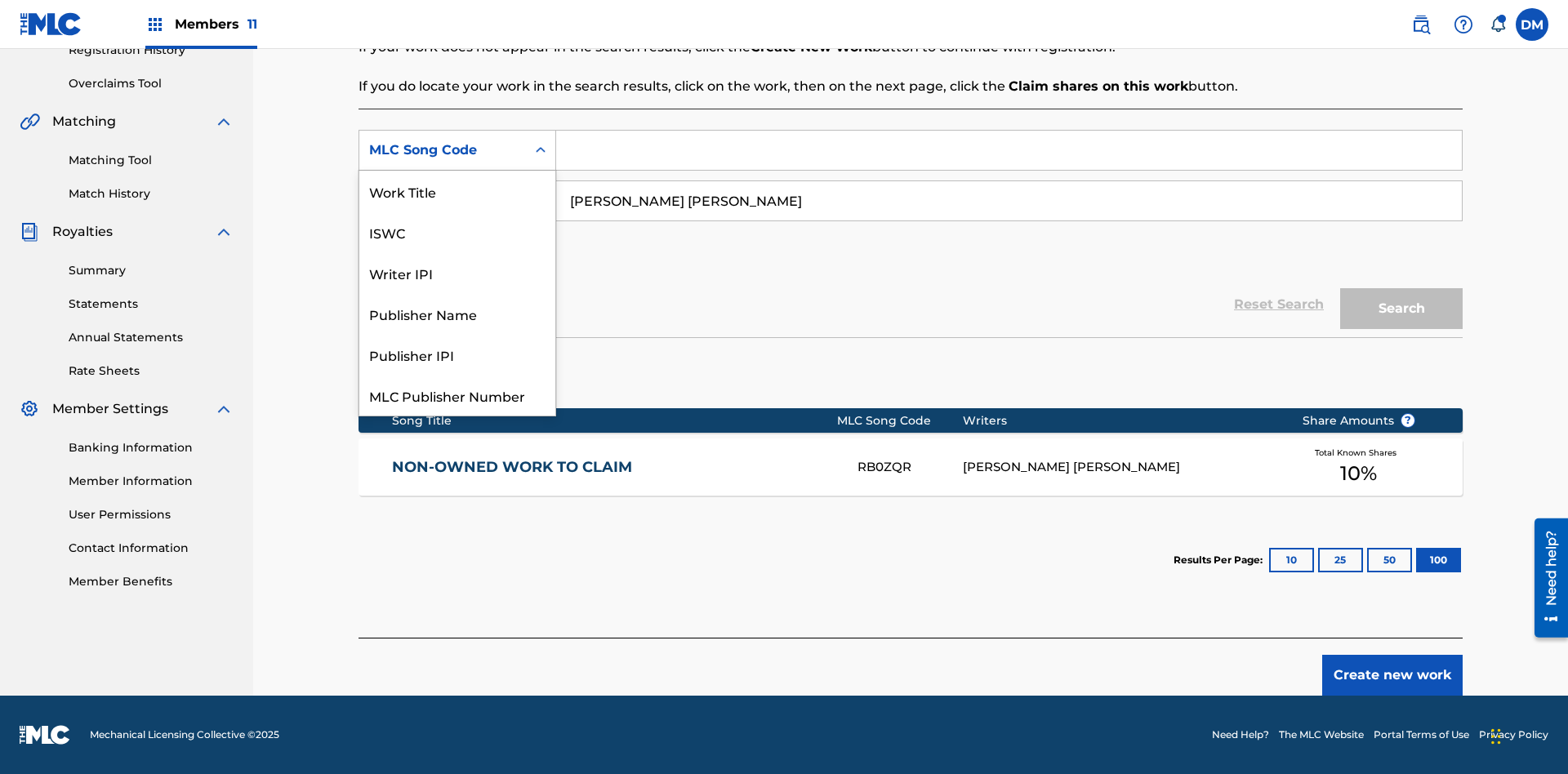
scroll to position [41, 0]
click at [457, 232] on div "Writer IPI" at bounding box center [457, 232] width 196 height 41
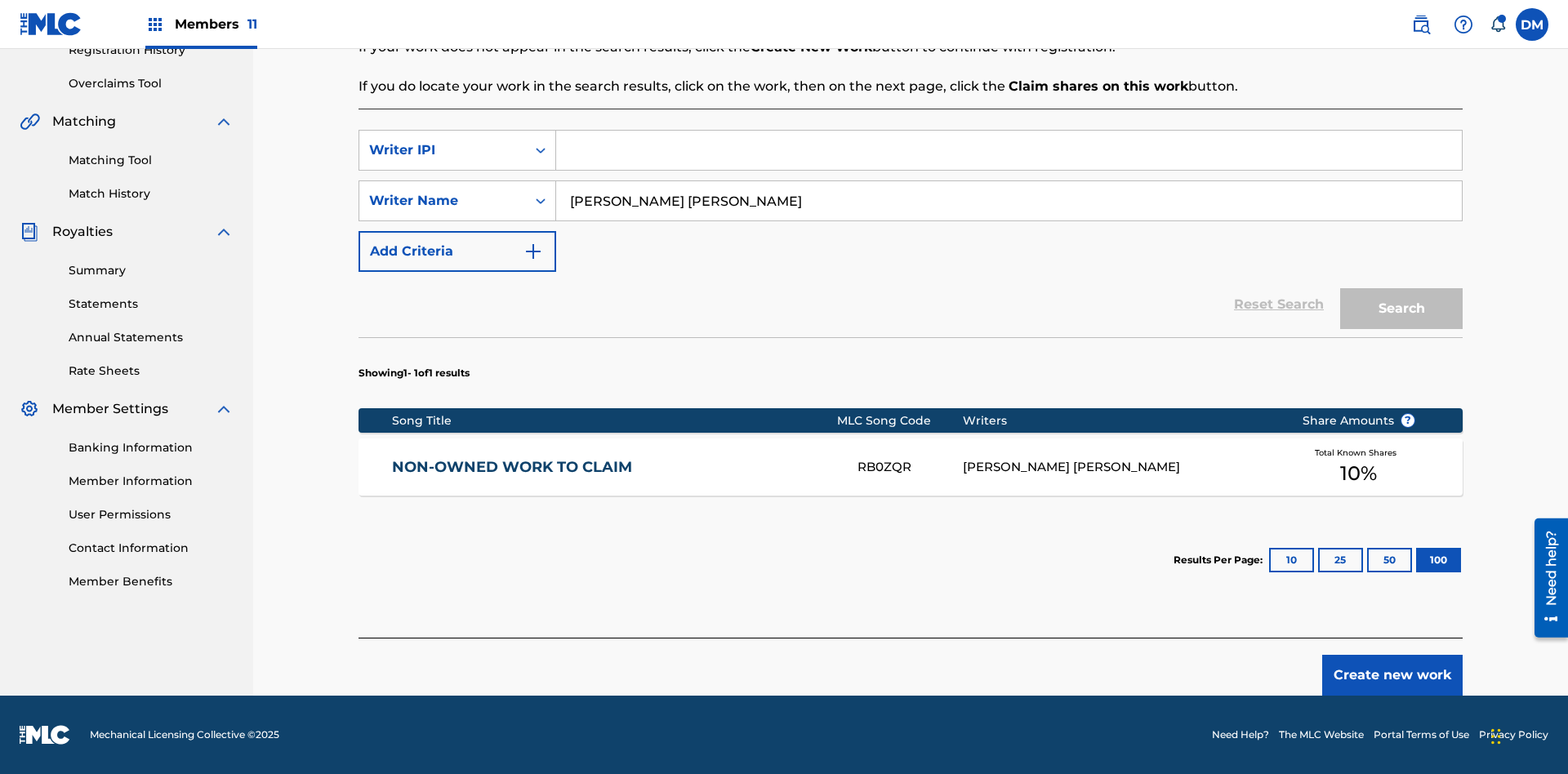
click at [1008, 150] on input "Search Form" at bounding box center [1009, 150] width 905 height 39
type input "00369275519"
click at [1401, 309] on button "Search" at bounding box center [1400, 309] width 122 height 41
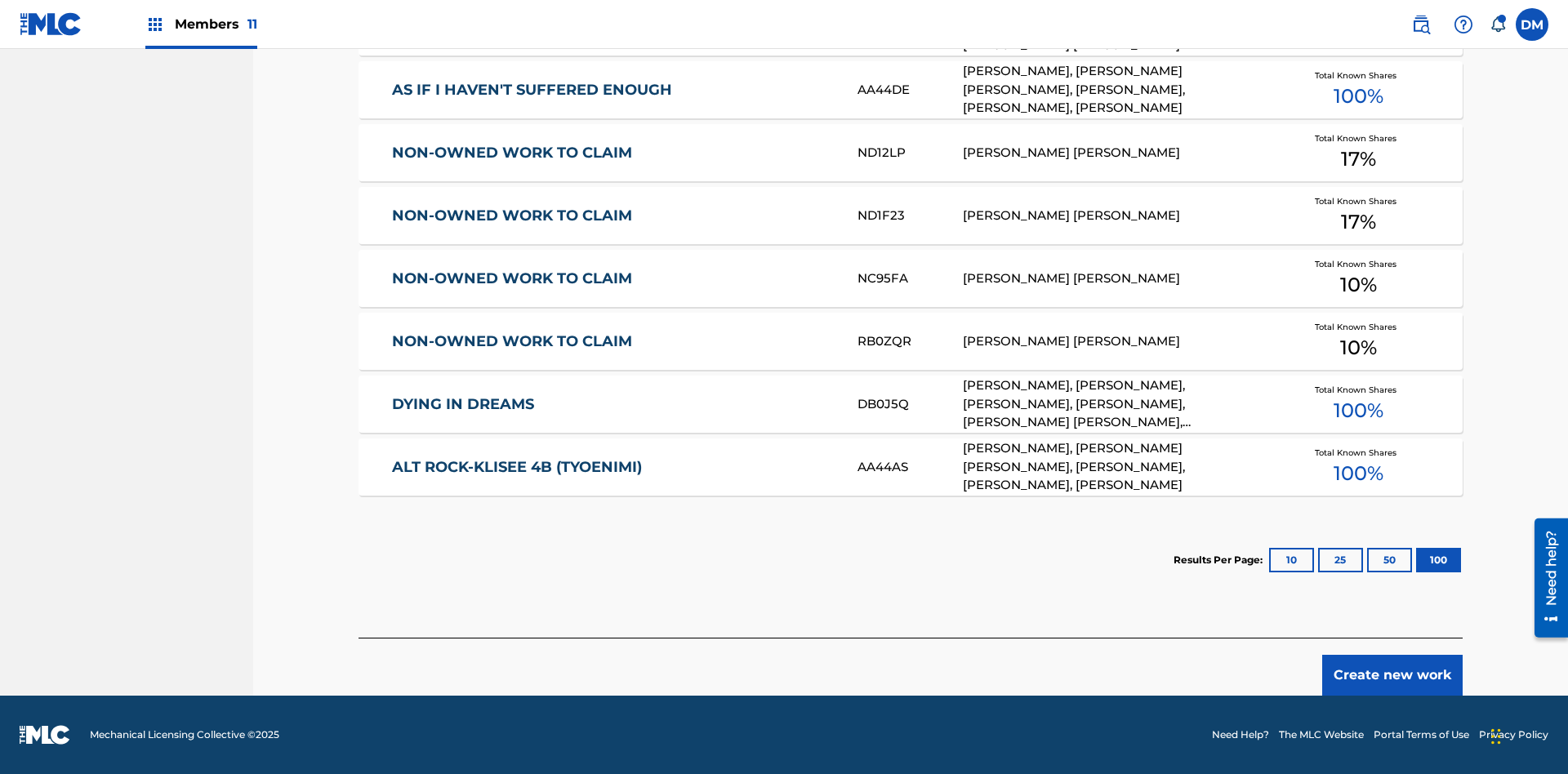
click at [1416, 560] on button "100" at bounding box center [1438, 560] width 45 height 24
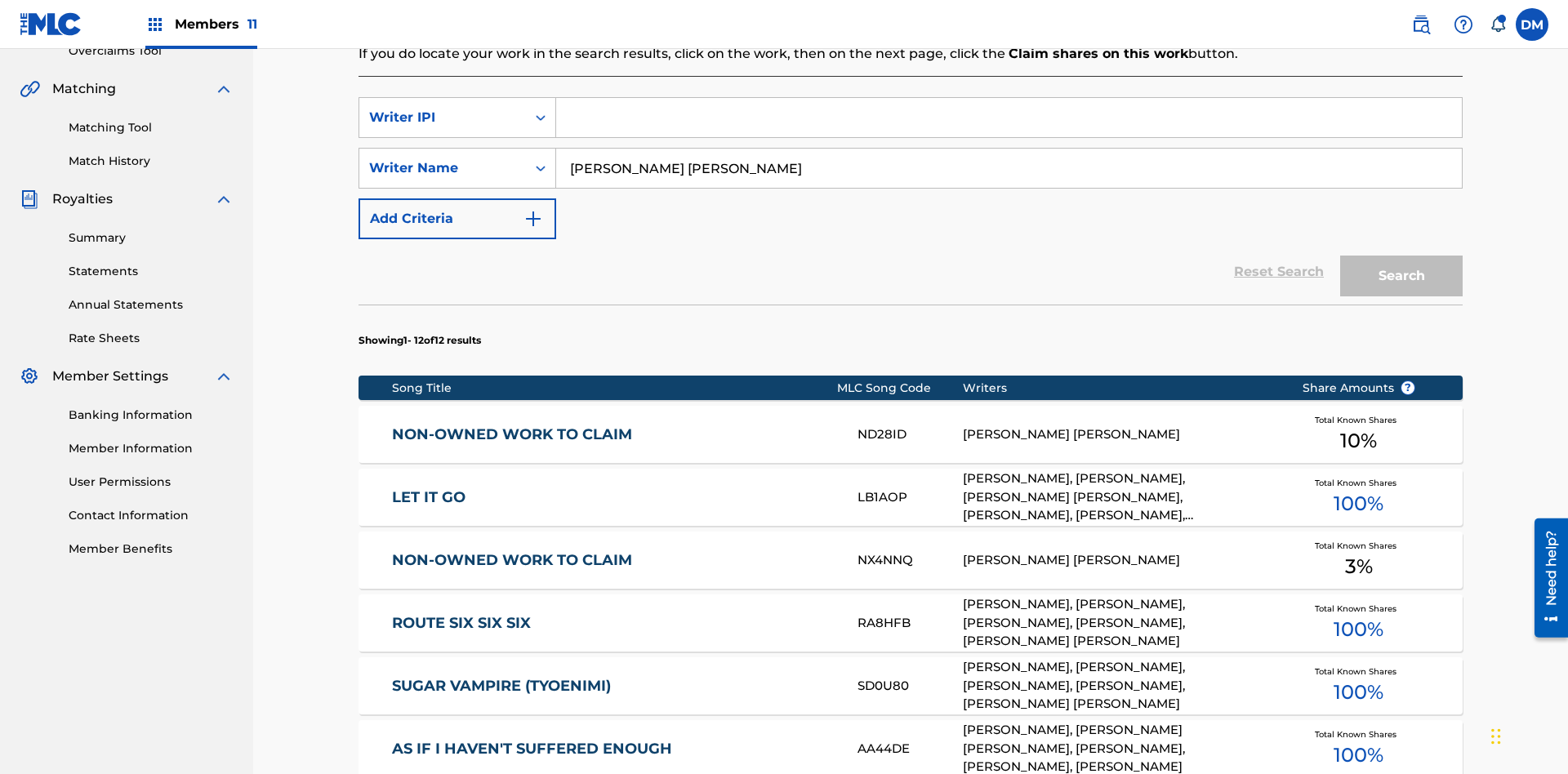
scroll to position [367, 0]
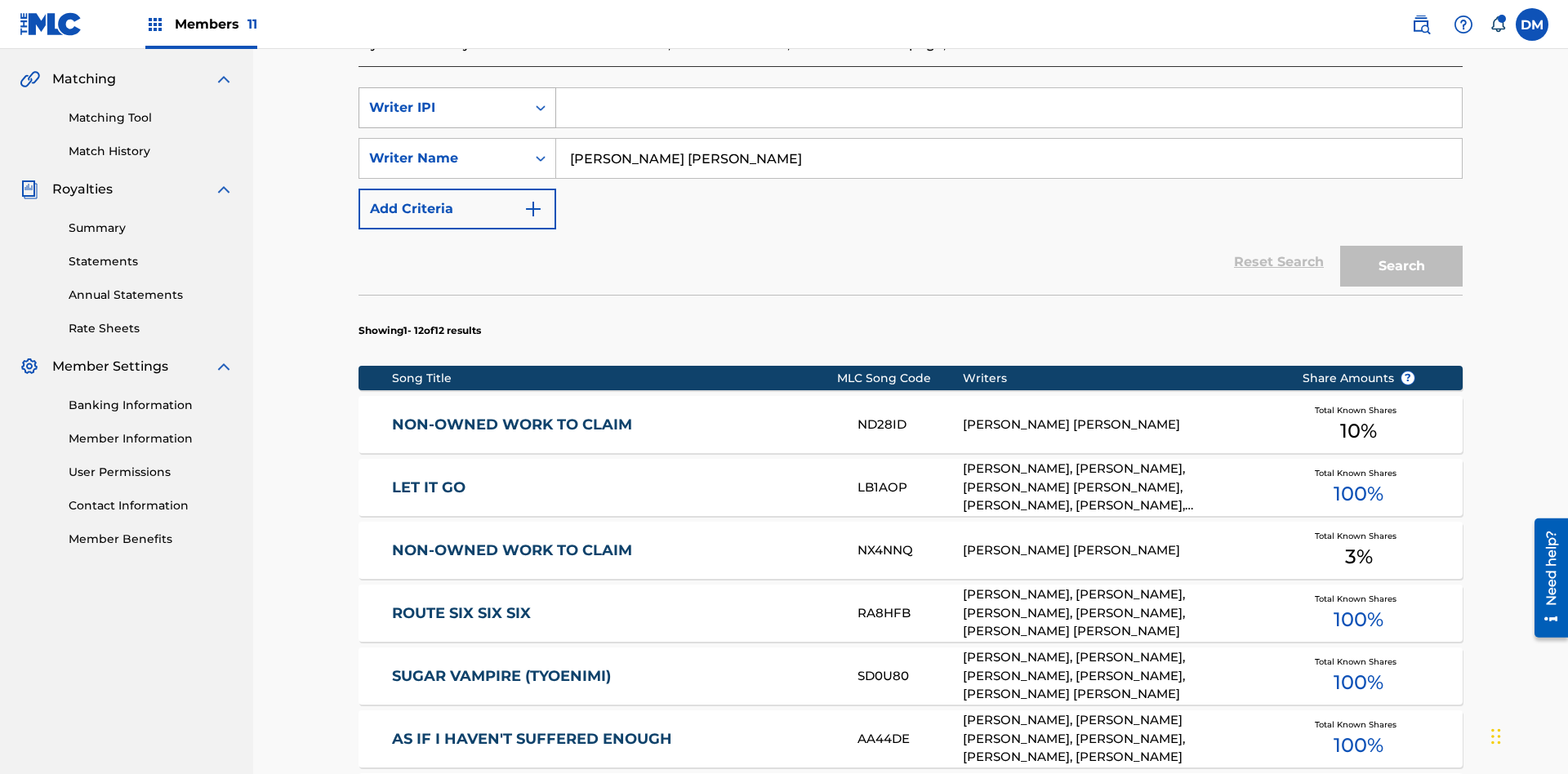
click at [442, 107] on div "Writer IPI" at bounding box center [441, 107] width 147 height 20
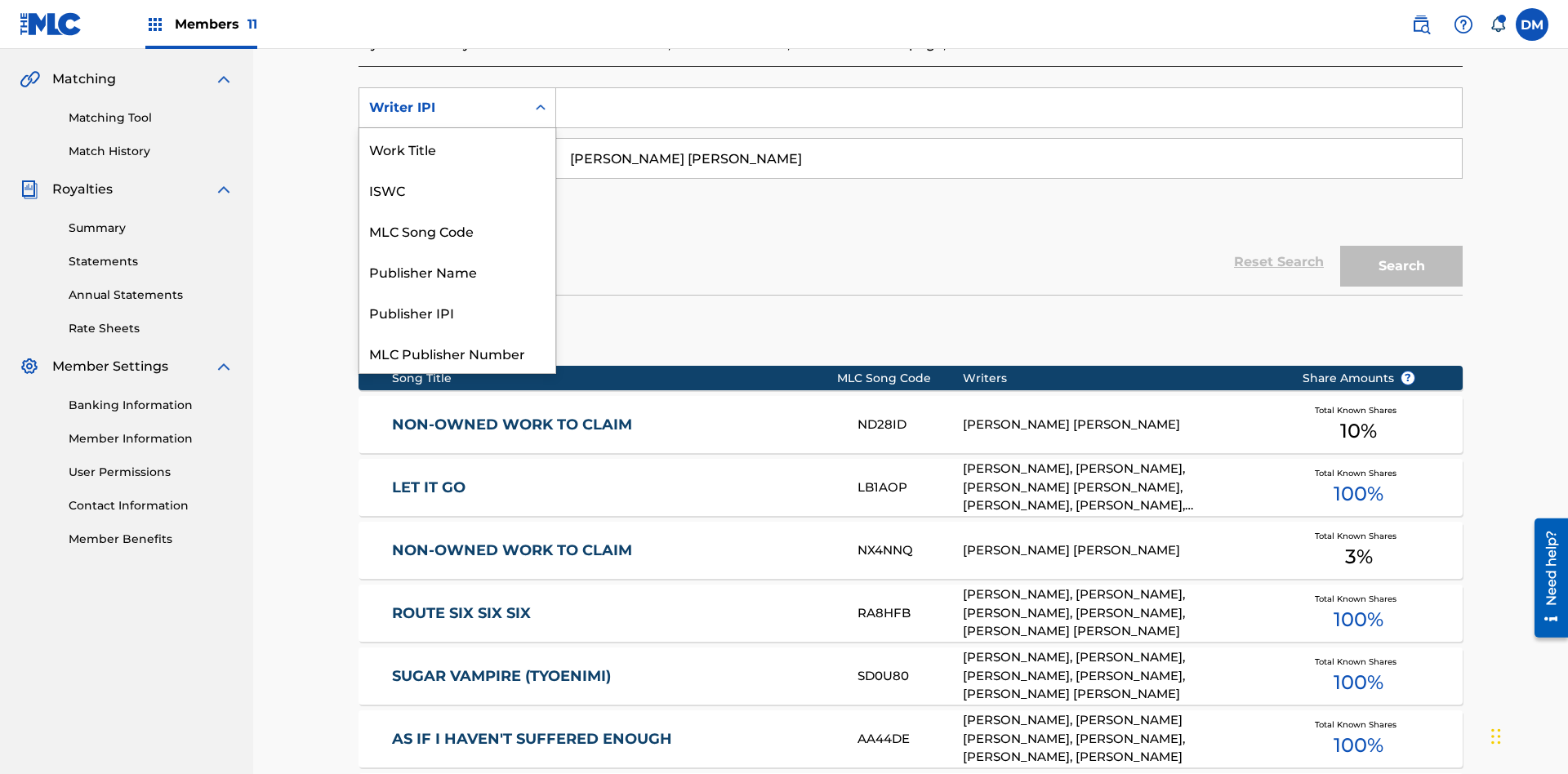
scroll to position [41, 0]
click at [457, 231] on div "Publisher Name" at bounding box center [457, 231] width 196 height 41
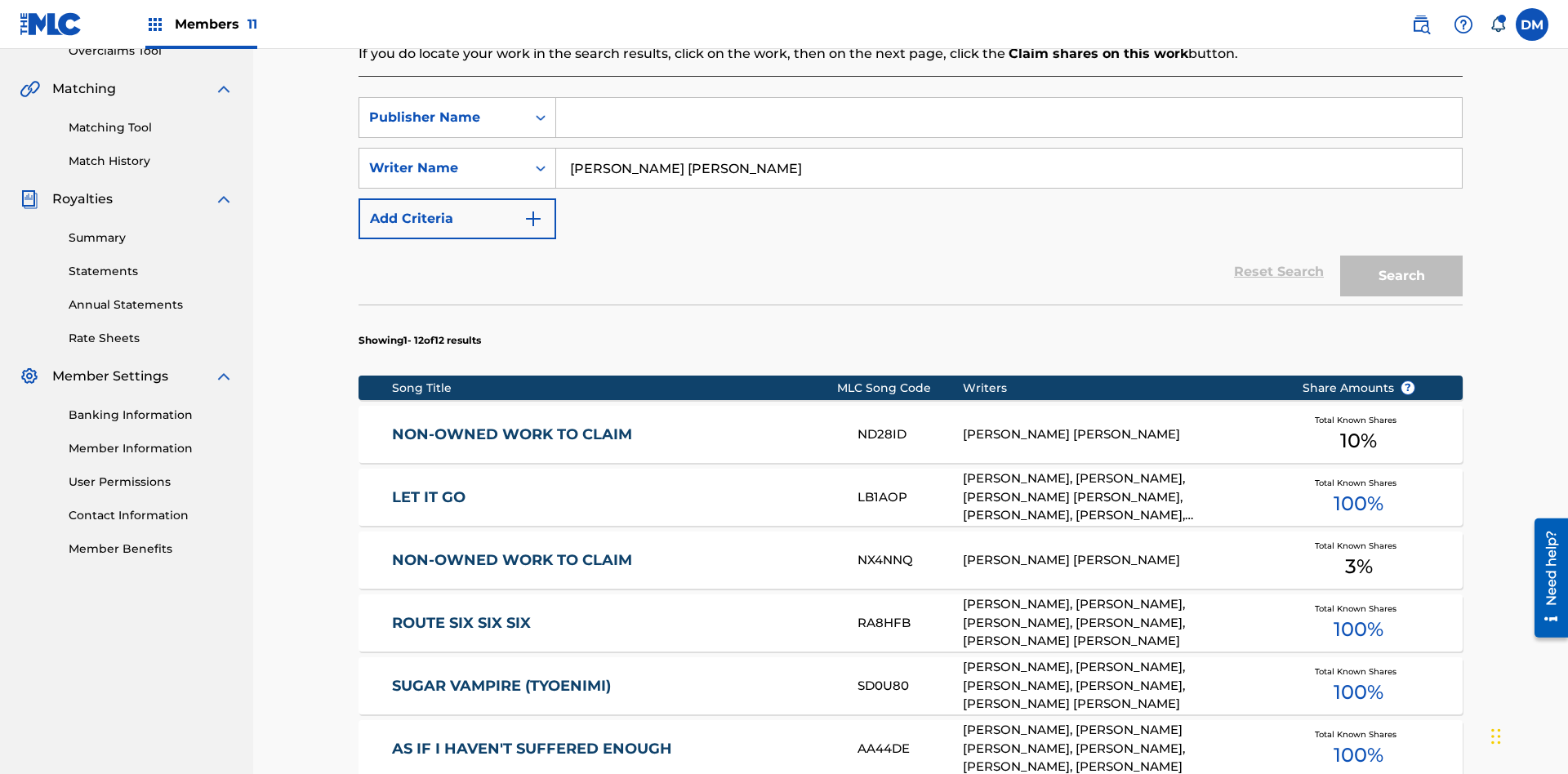
click at [1008, 118] on input "Search Form" at bounding box center [1009, 118] width 905 height 39
type input "Xena Songwriter"
click at [1401, 256] on button "Search" at bounding box center [1400, 276] width 122 height 41
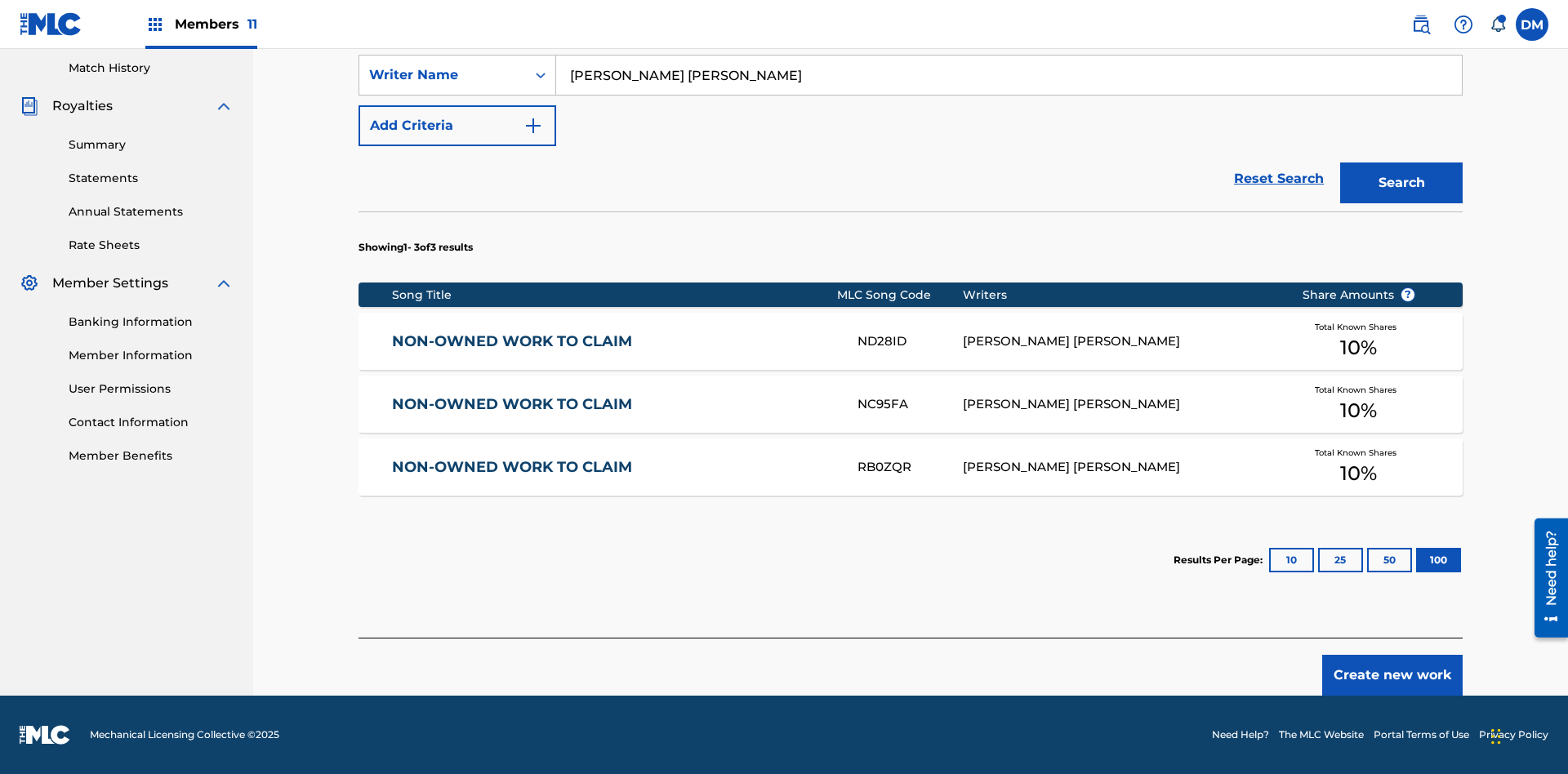
click at [1416, 560] on button "100" at bounding box center [1438, 560] width 45 height 24
click at [1008, 44] on input "Xena Songwriter" at bounding box center [1009, 24] width 905 height 39
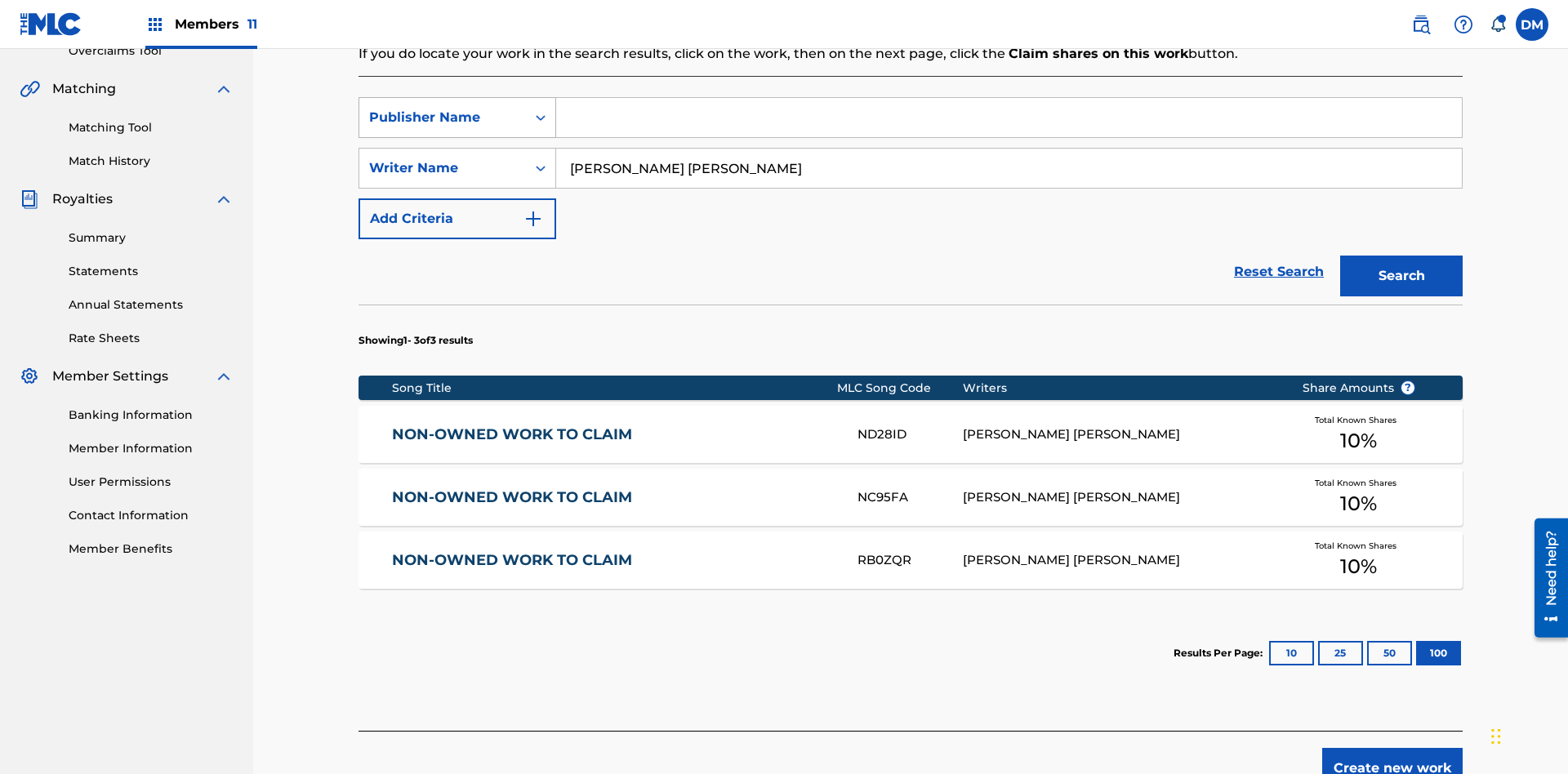
click at [442, 107] on div "Publisher Name" at bounding box center [441, 117] width 147 height 20
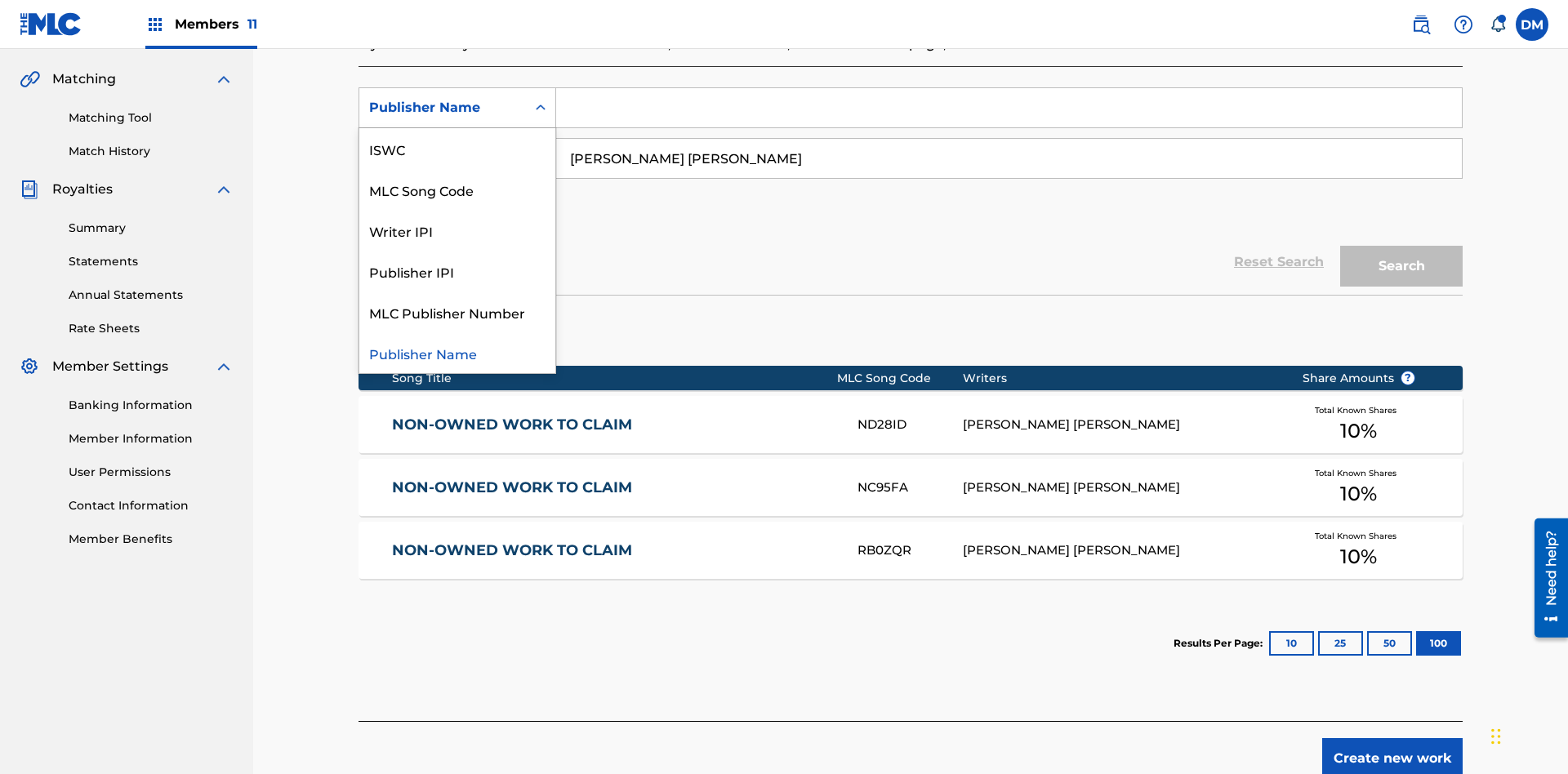
click at [457, 271] on div "Publisher IPI" at bounding box center [457, 272] width 196 height 41
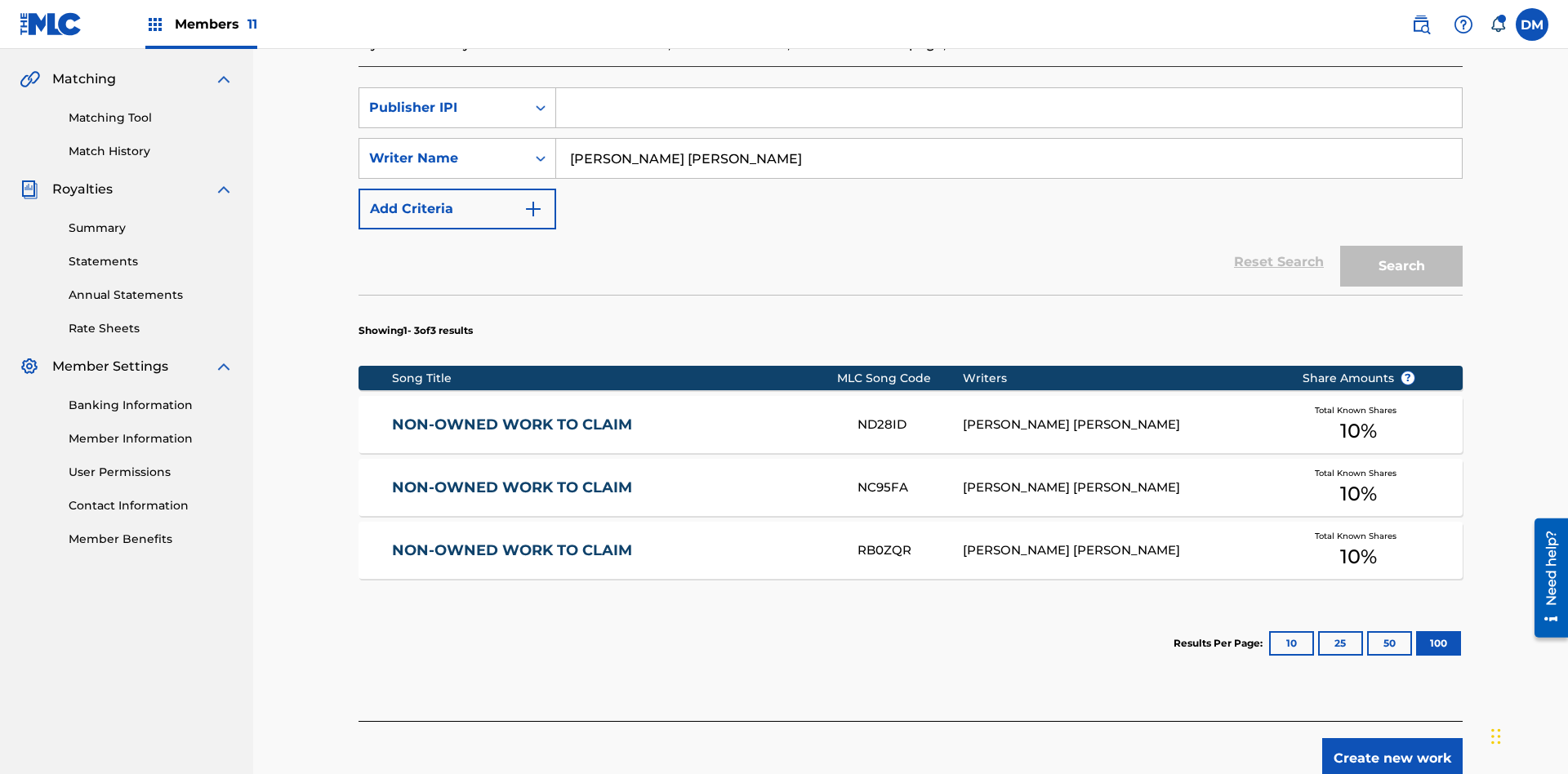
click at [1008, 118] on input "Search Form" at bounding box center [1009, 107] width 905 height 39
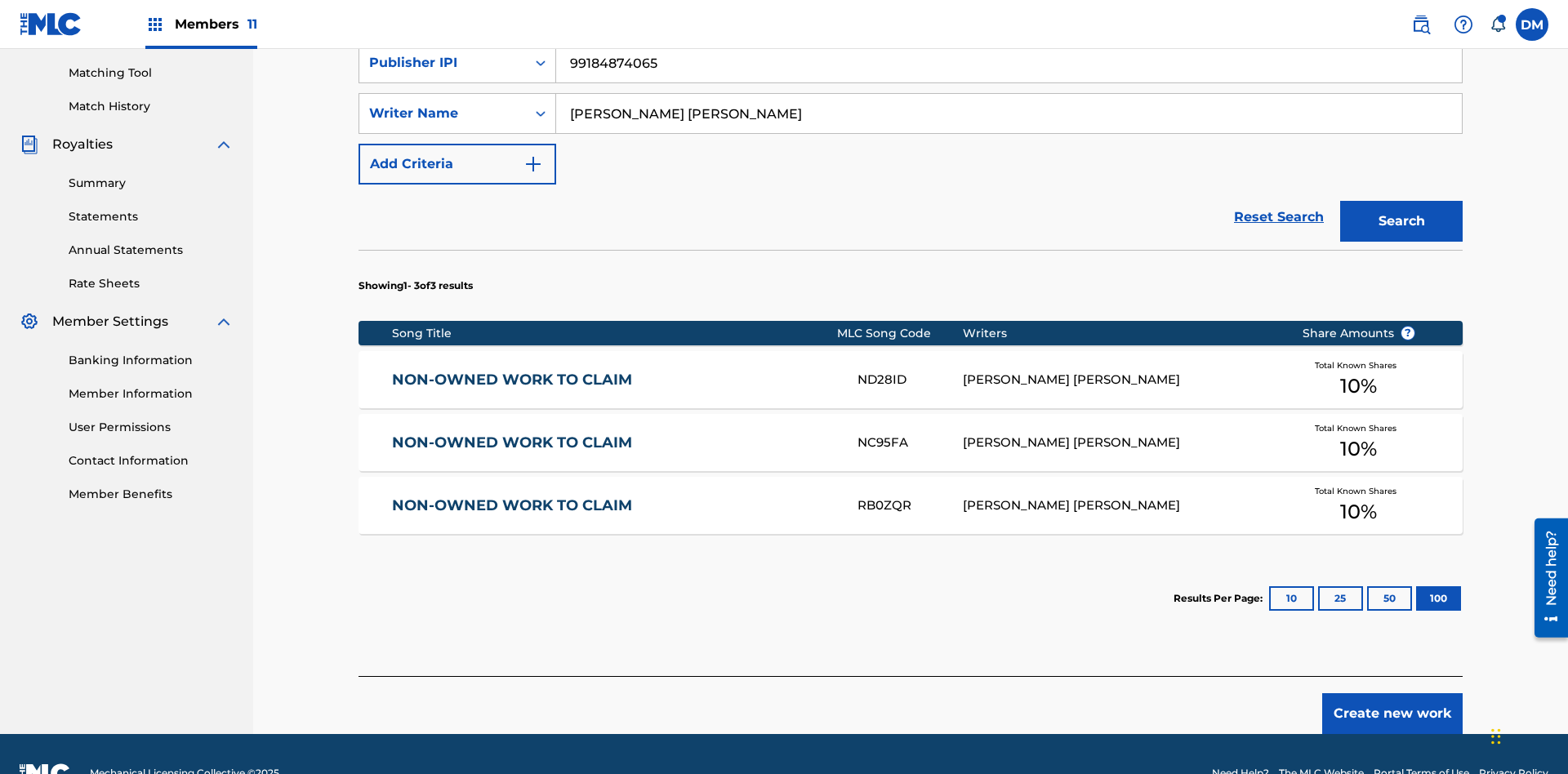
type input "99184874065"
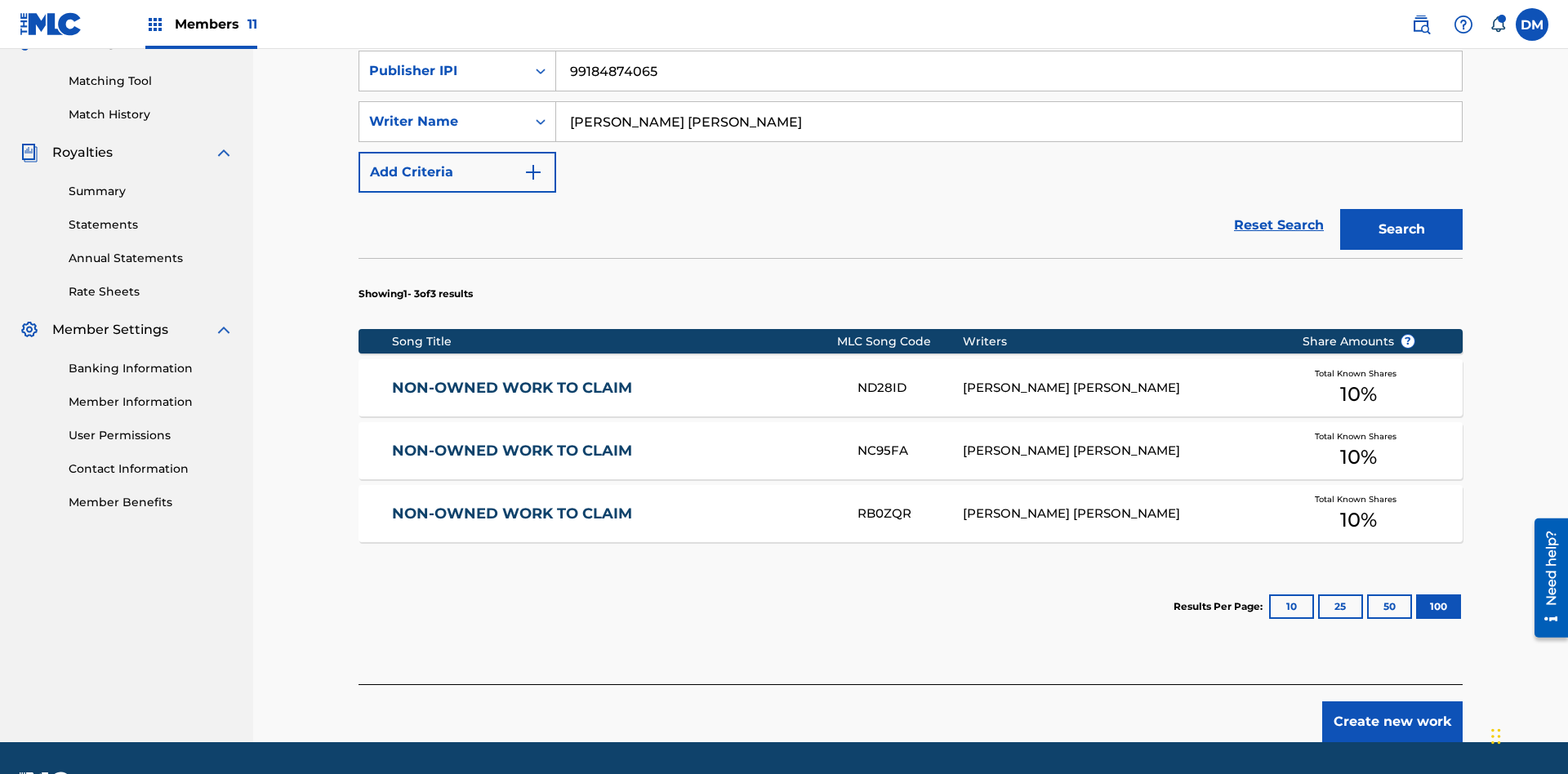
click at [1401, 209] on button "Search" at bounding box center [1400, 230] width 122 height 41
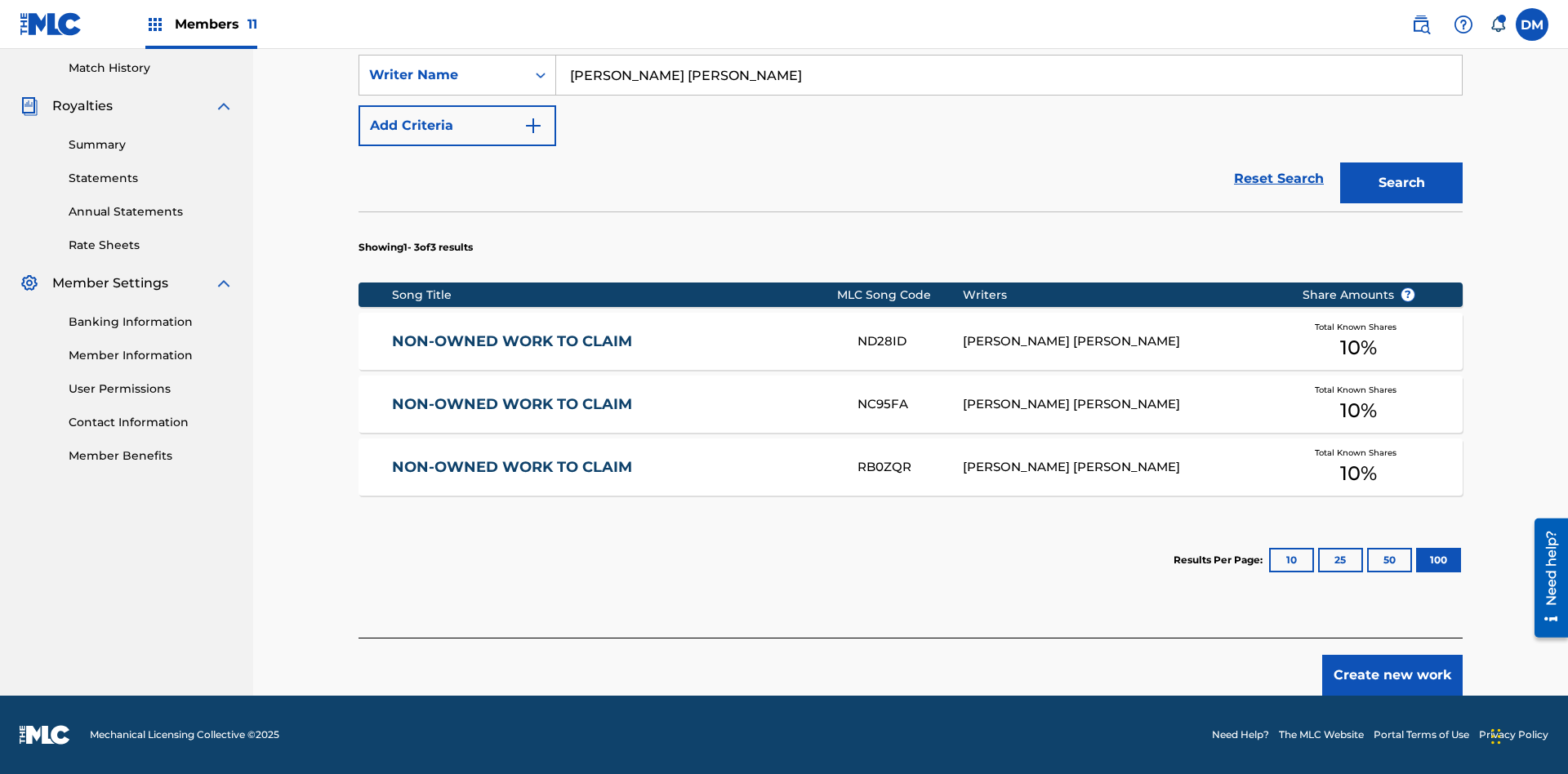
click at [1416, 560] on button "100" at bounding box center [1438, 560] width 45 height 24
click at [1008, 94] on input "TOM ZACHARY SEBASTIAN POHJOLA" at bounding box center [1009, 75] width 905 height 39
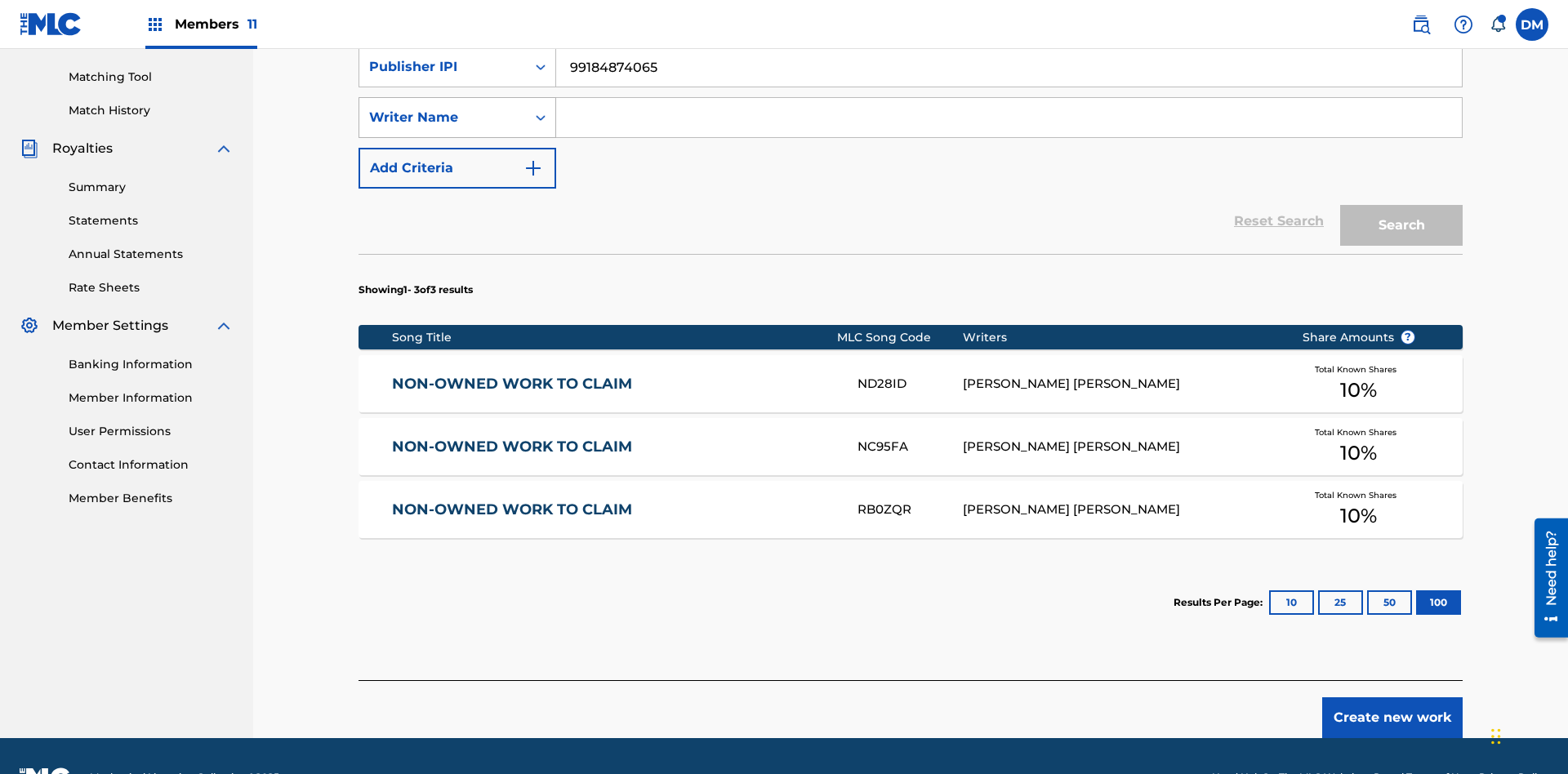
click at [442, 107] on div "Writer Name" at bounding box center [441, 117] width 147 height 20
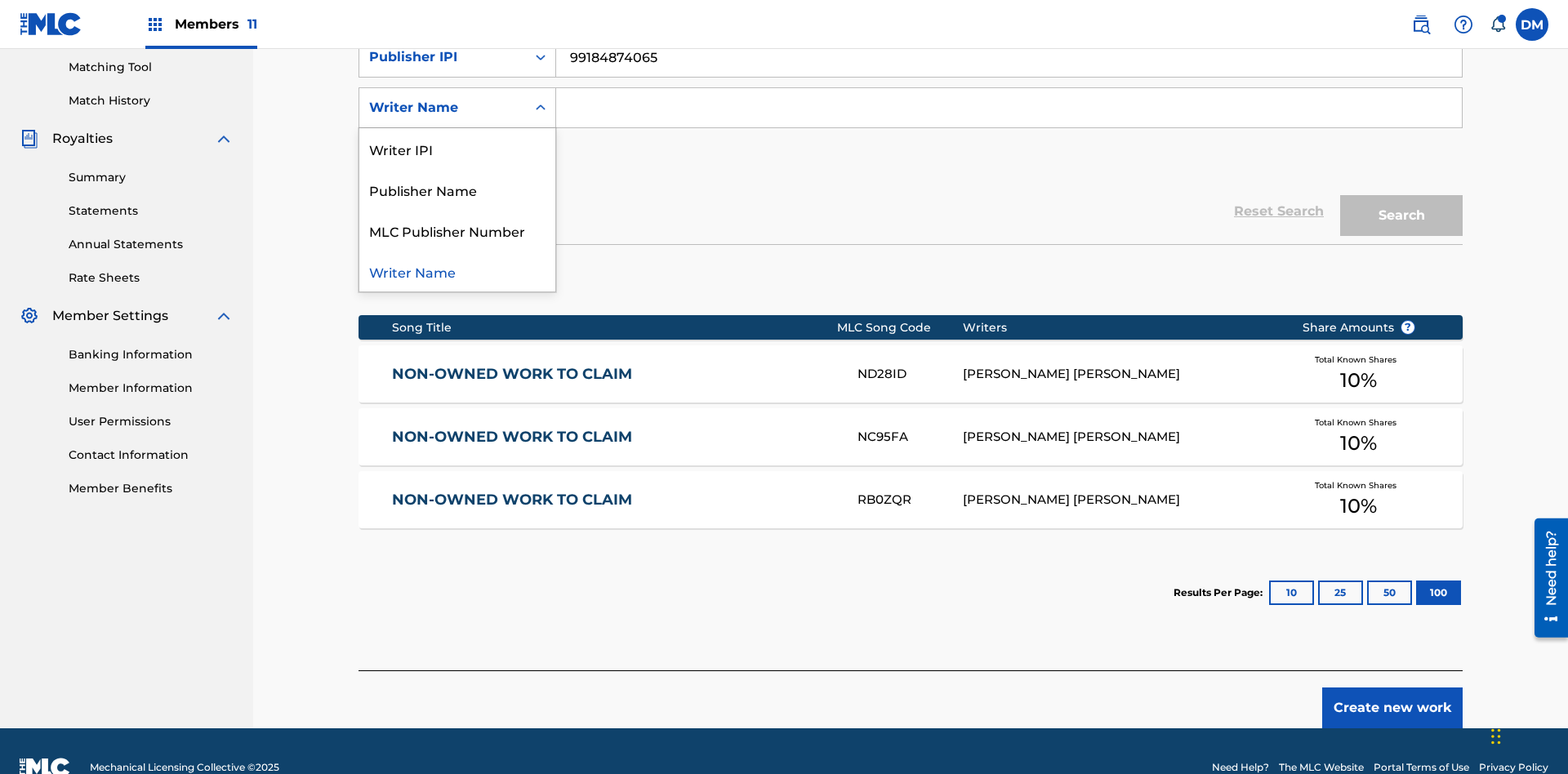
click at [457, 231] on div "MLC Publisher Number" at bounding box center [457, 231] width 196 height 41
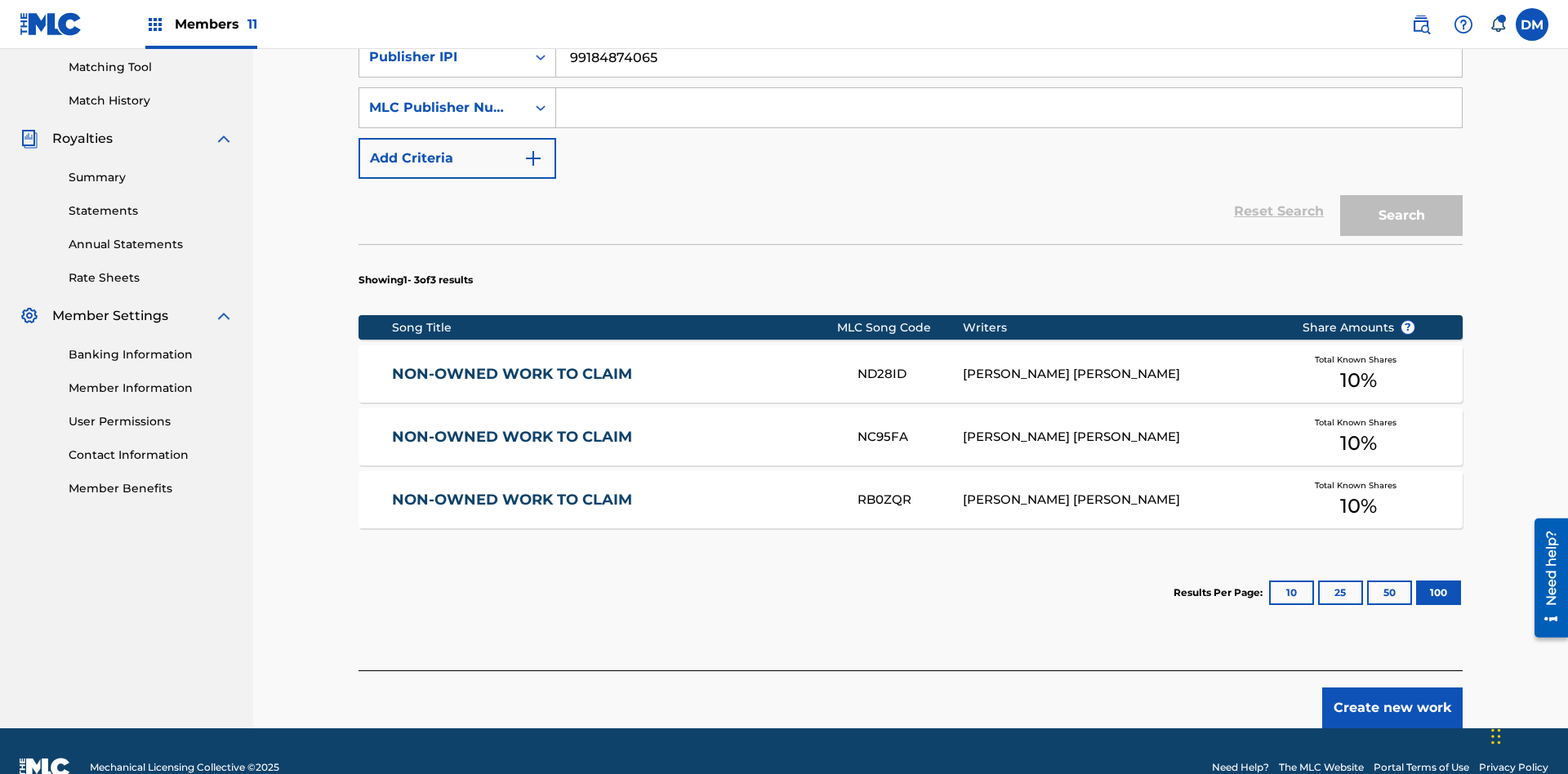
click at [1008, 118] on input "Search Form" at bounding box center [1009, 107] width 905 height 39
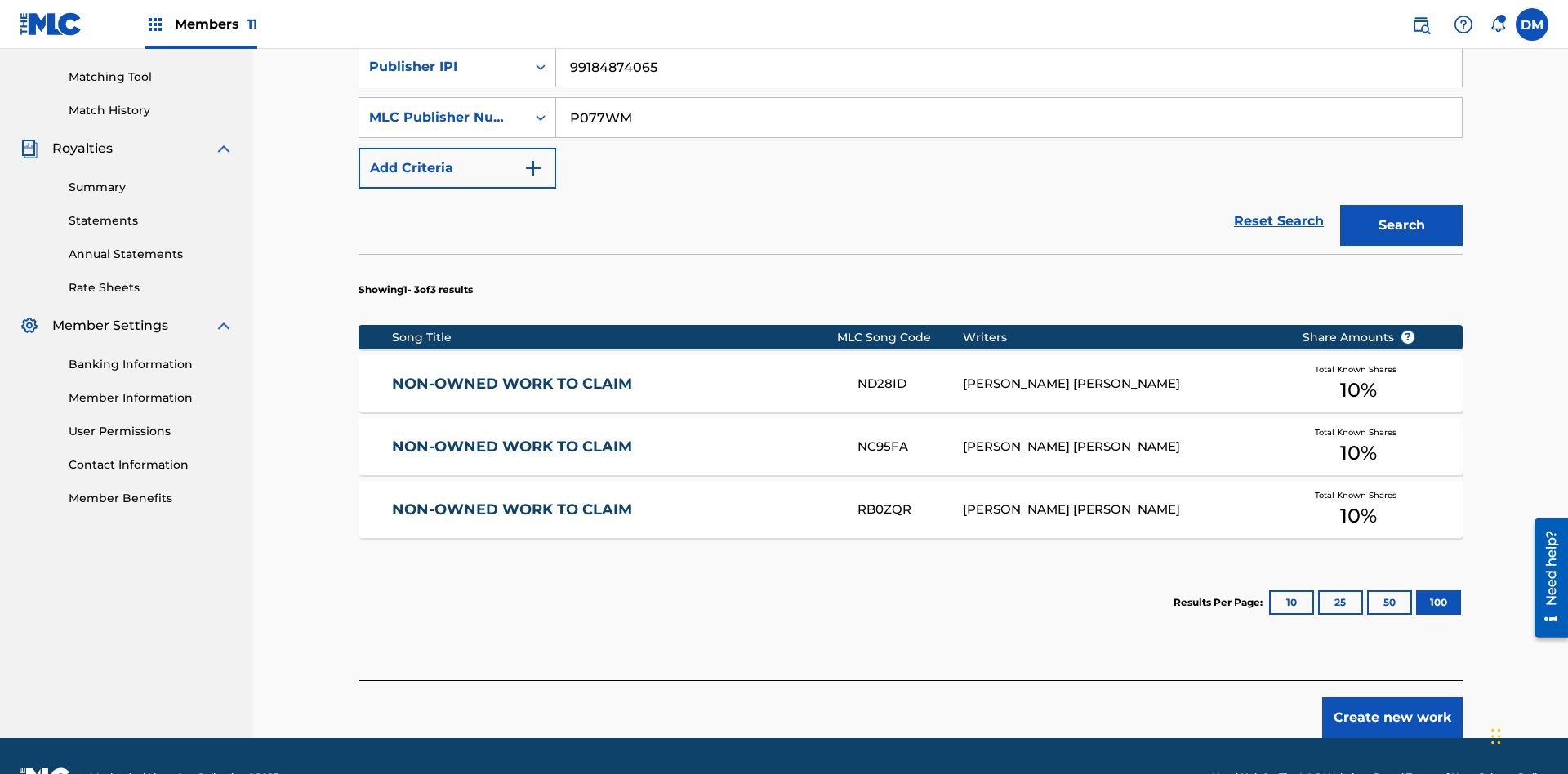
type input "P077WM"
click at [1401, 205] on button "Search" at bounding box center [1400, 226] width 122 height 41
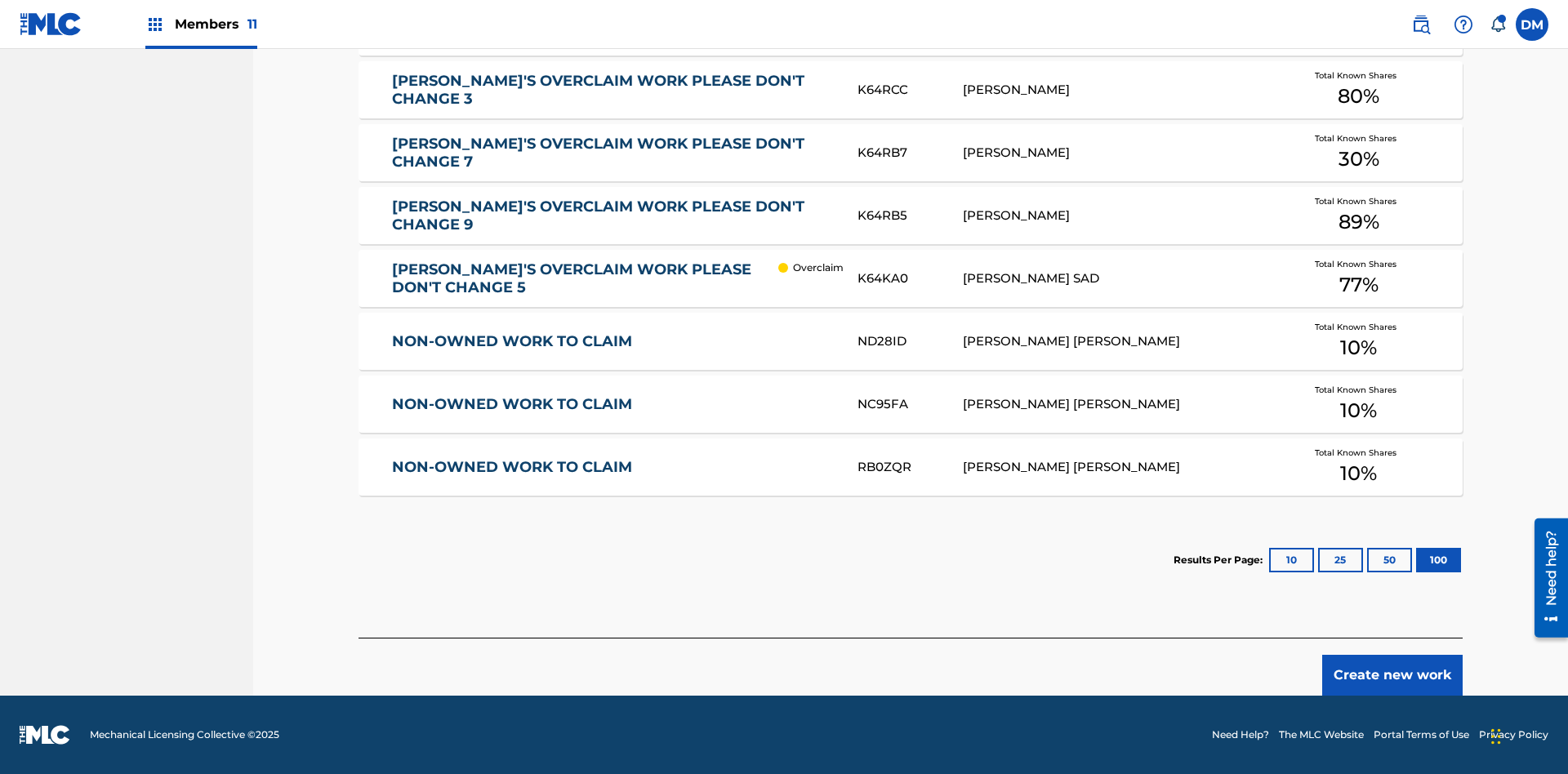
click at [1416, 560] on button "100" at bounding box center [1438, 560] width 45 height 24
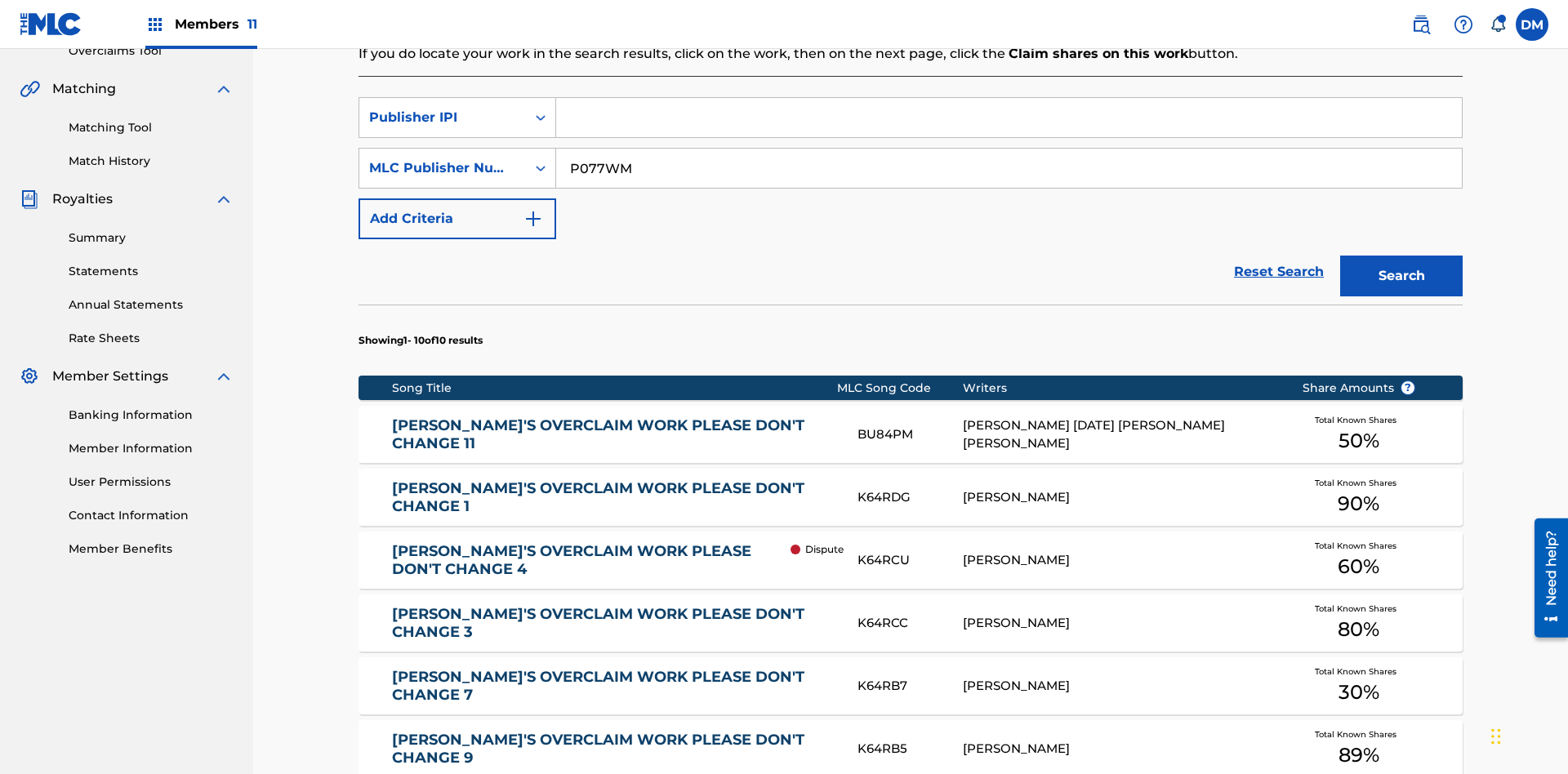
click at [1008, 148] on input "P077WM" at bounding box center [1009, 168] width 905 height 39
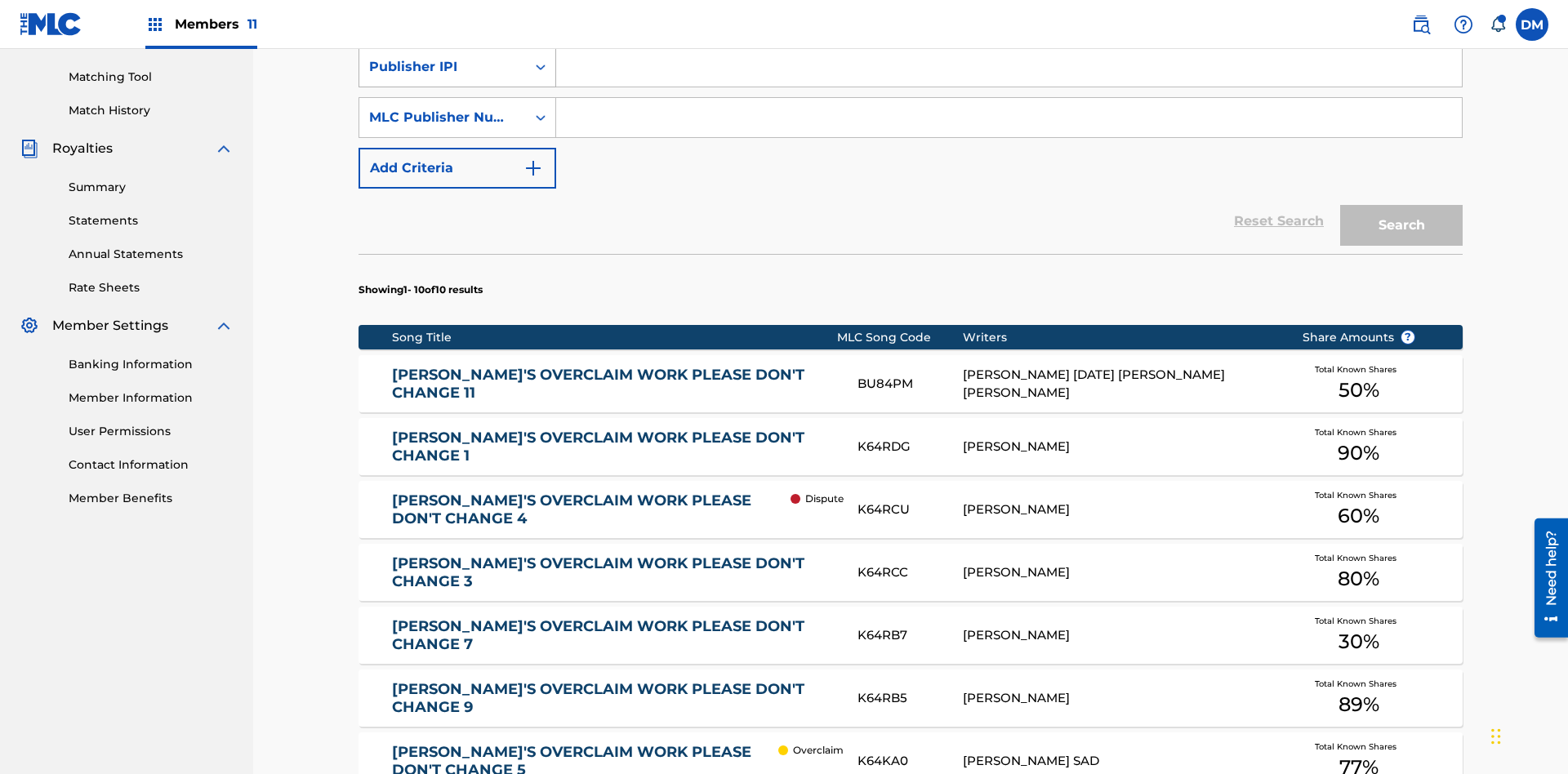
click at [442, 77] on div "Publisher IPI" at bounding box center [441, 66] width 147 height 20
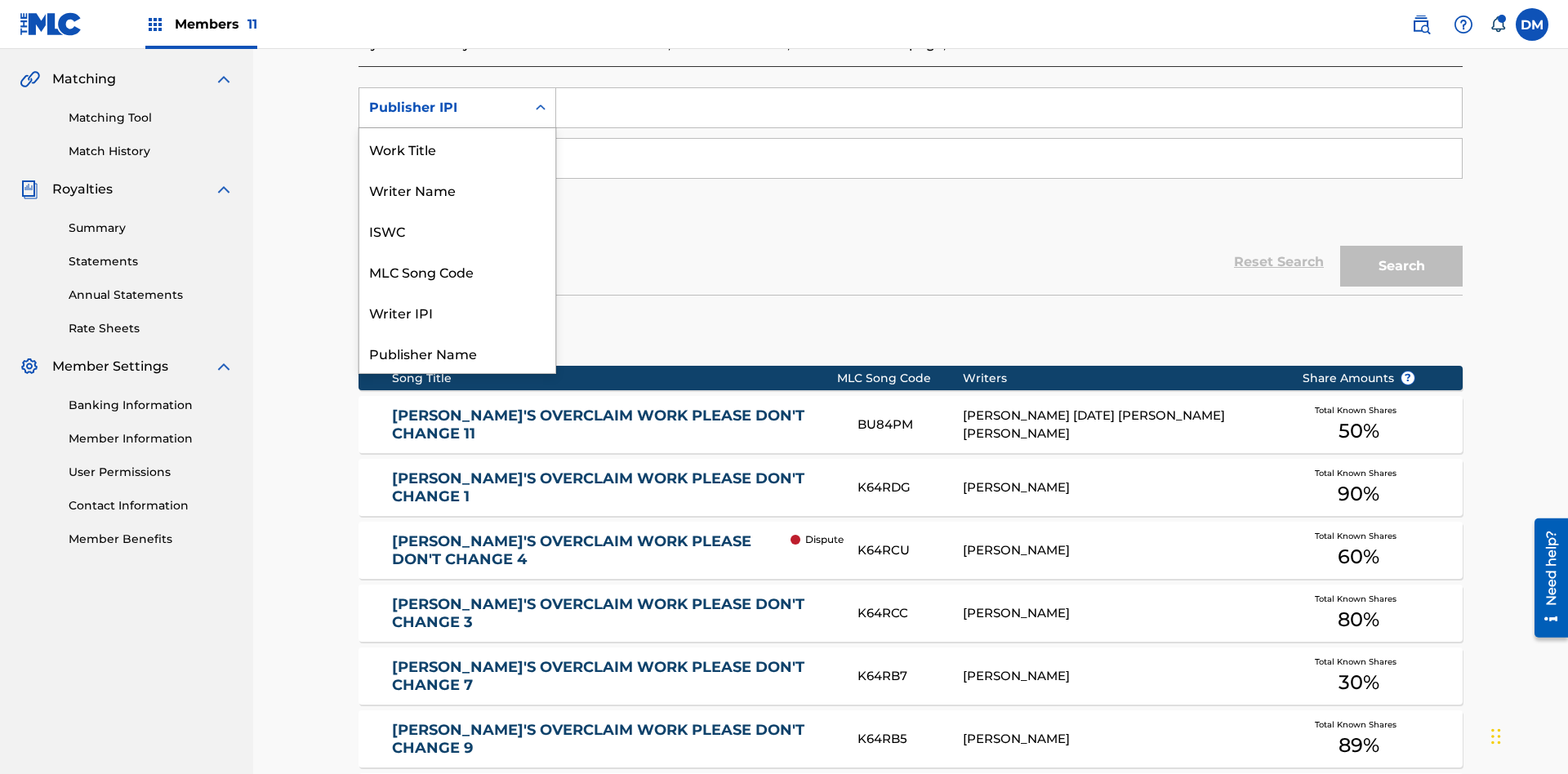
scroll to position [41, 0]
click at [457, 128] on div "Work Title" at bounding box center [457, 108] width 196 height 41
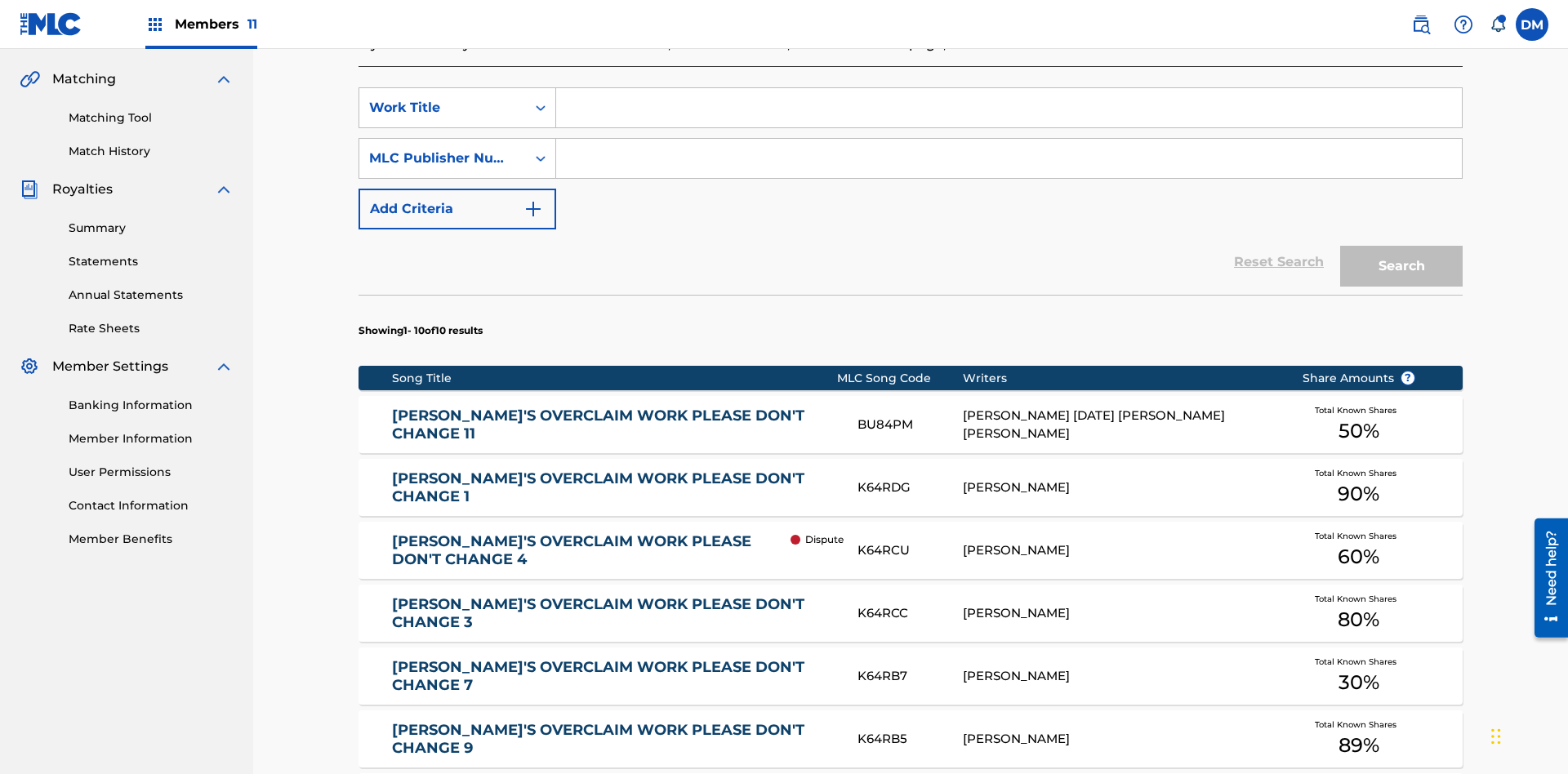
scroll to position [0, 0]
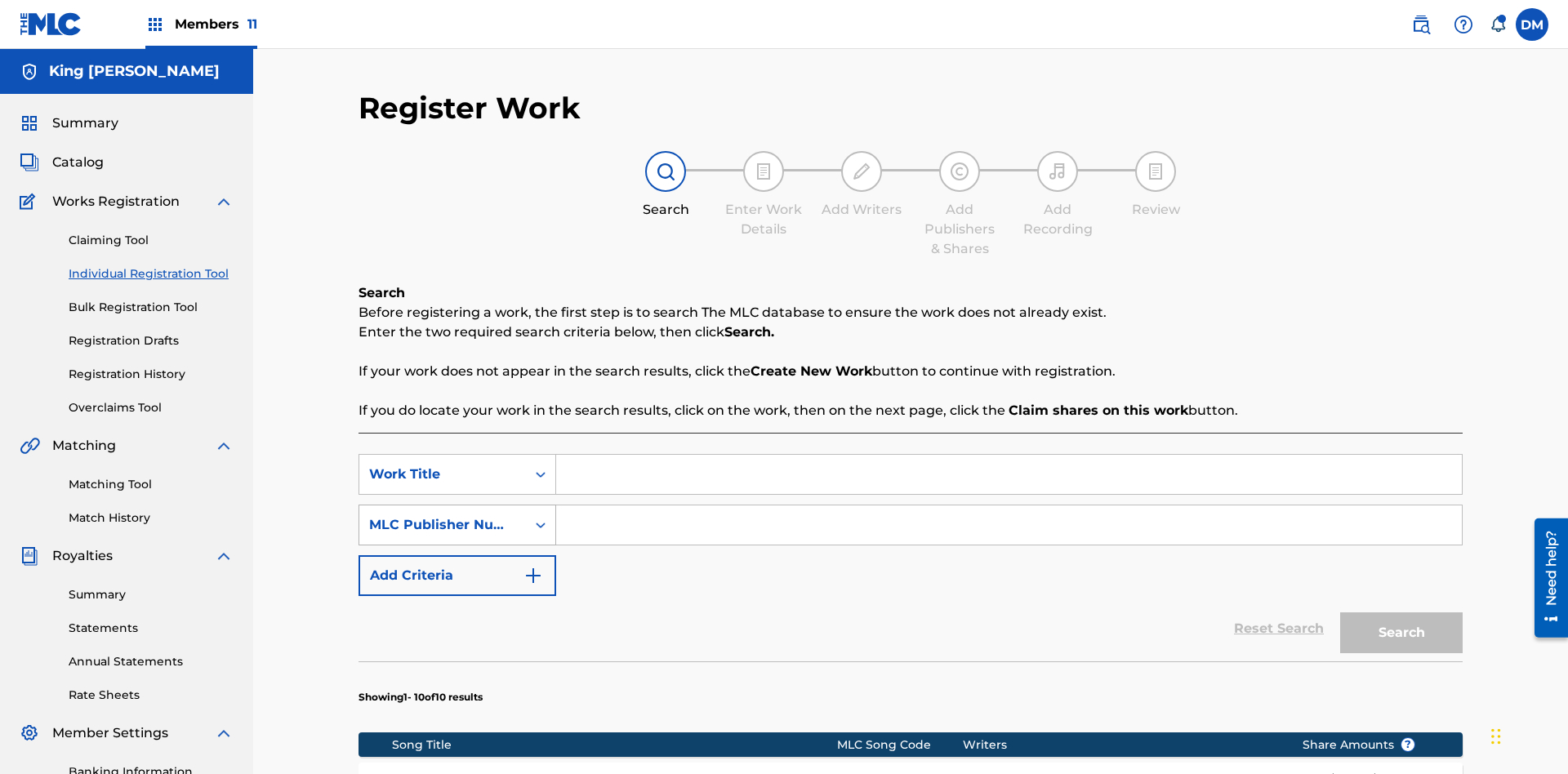
click at [442, 515] on div "MLC Publisher Number" at bounding box center [441, 525] width 147 height 20
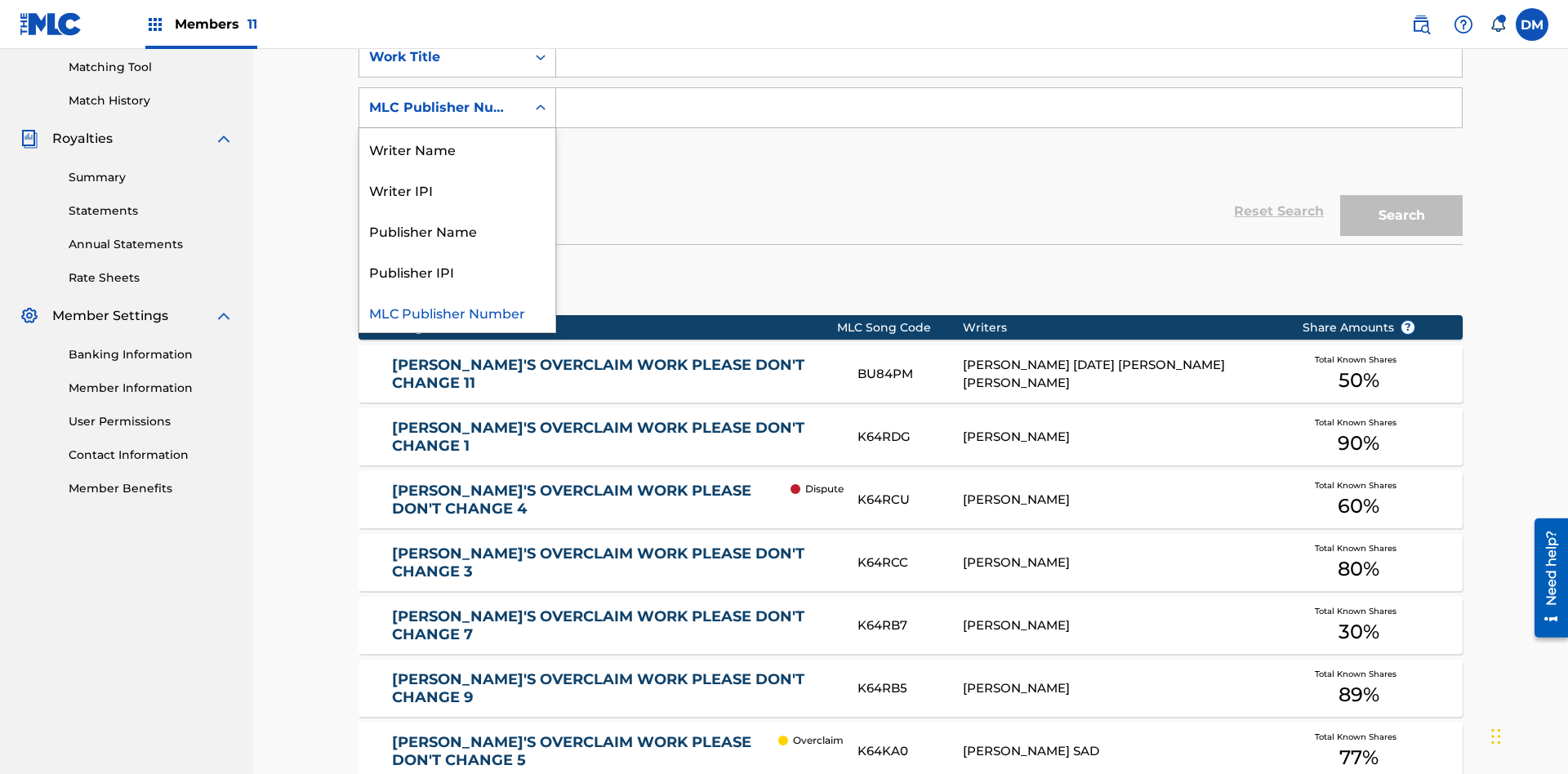
click at [457, 231] on div "Publisher Name" at bounding box center [457, 231] width 196 height 41
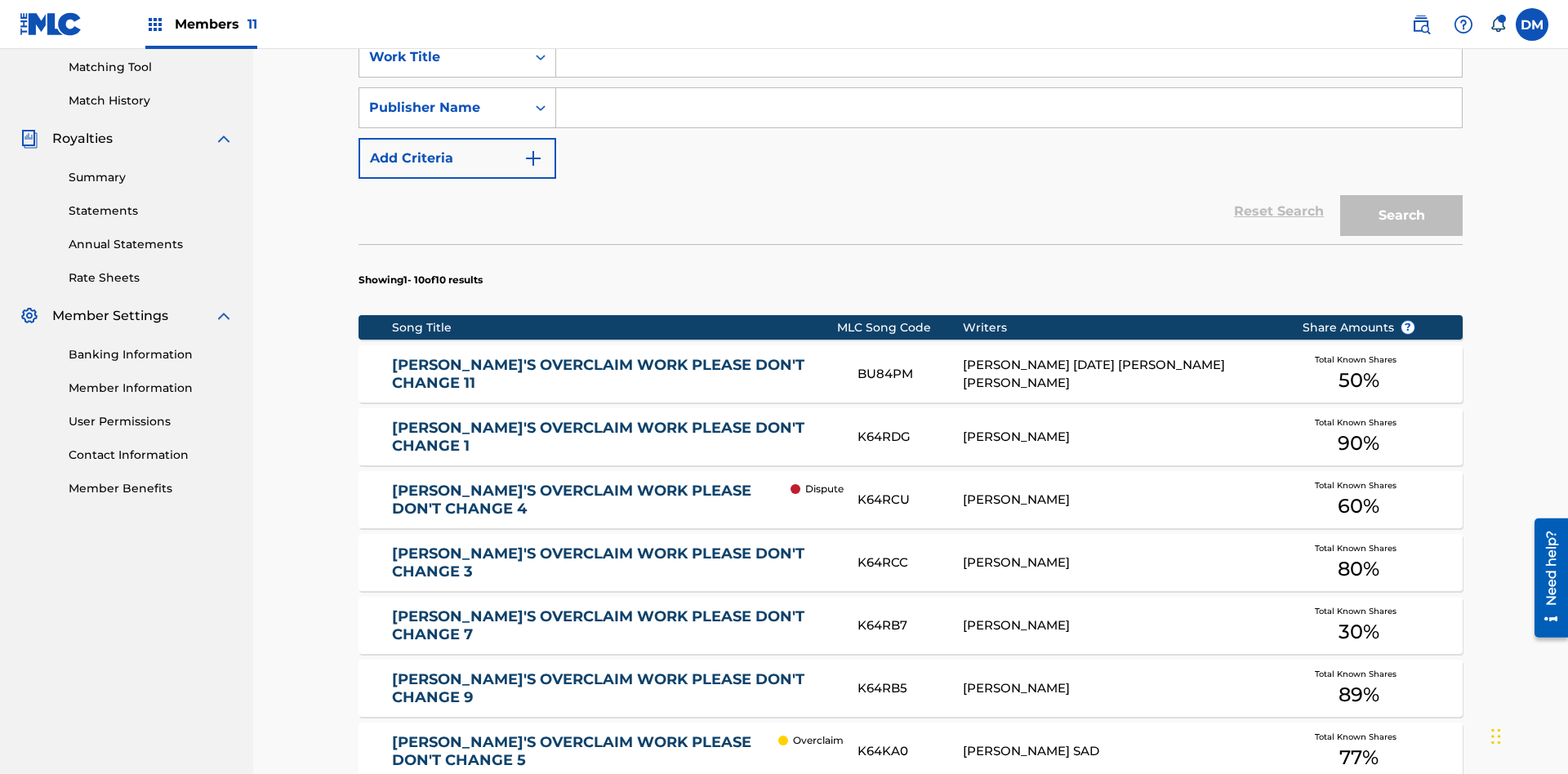
click at [457, 138] on button "Add Criteria" at bounding box center [457, 159] width 198 height 41
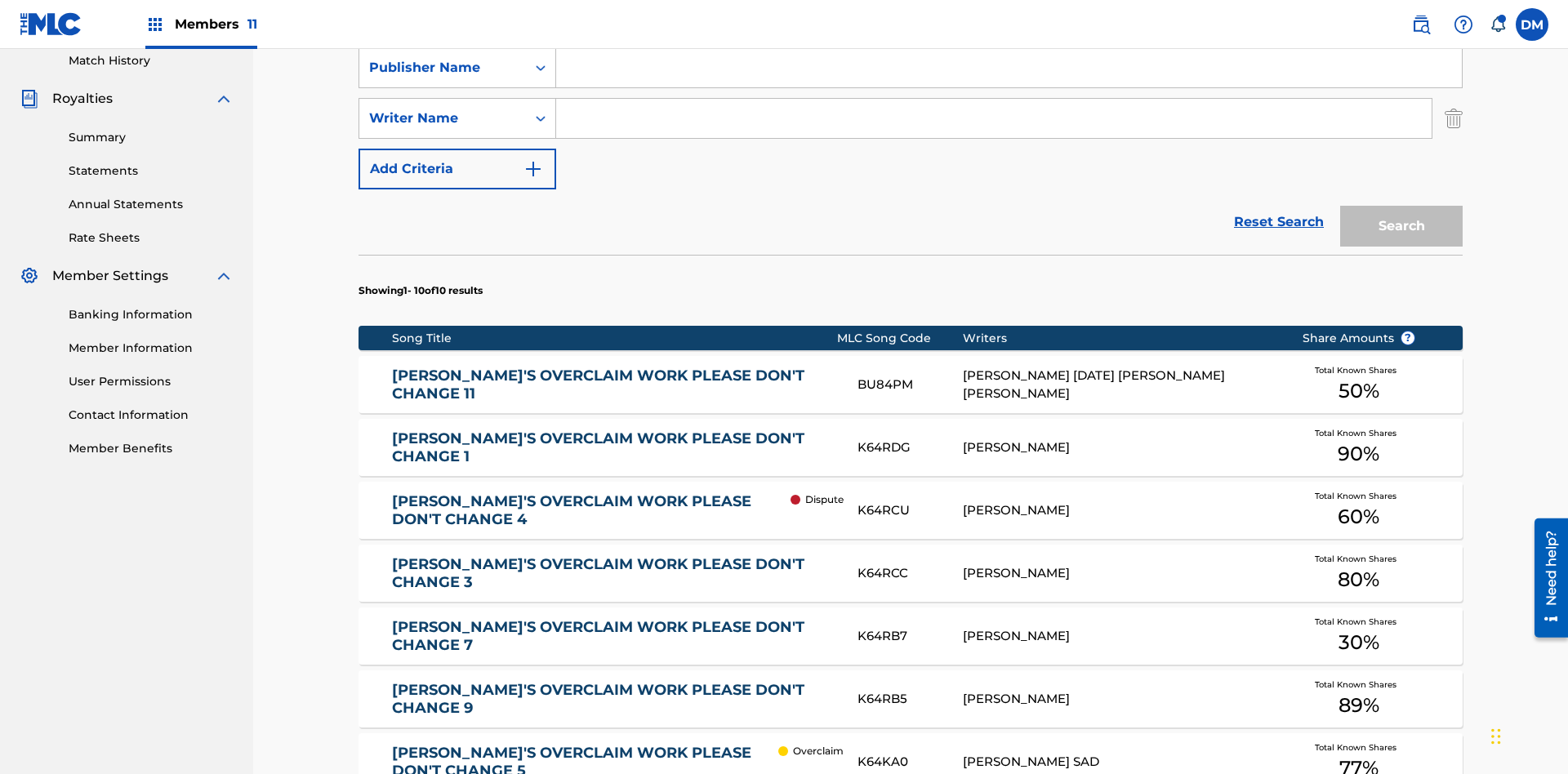
scroll to position [468, 0]
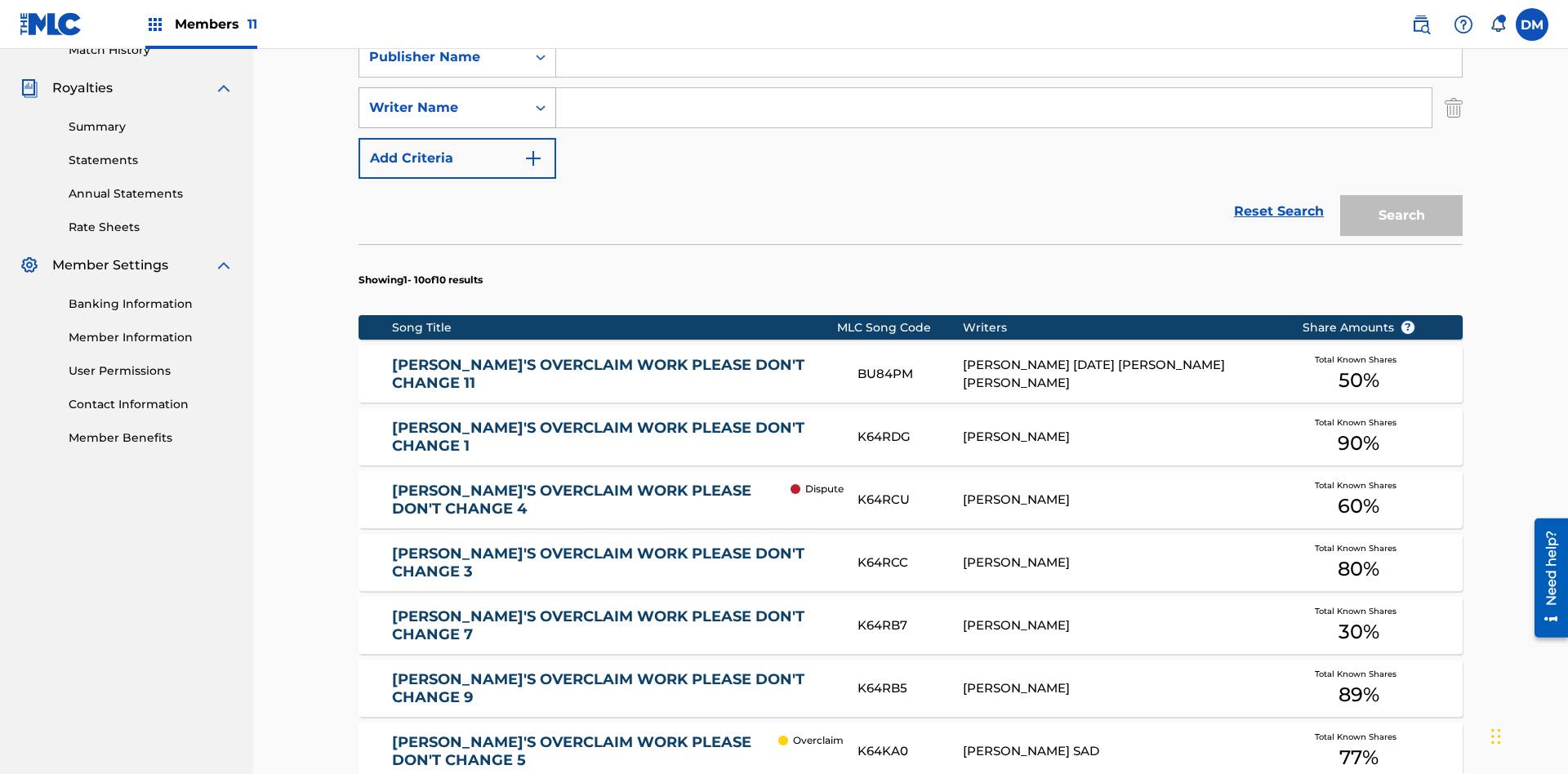
click at [442, 107] on div "Writer Name" at bounding box center [441, 107] width 147 height 20
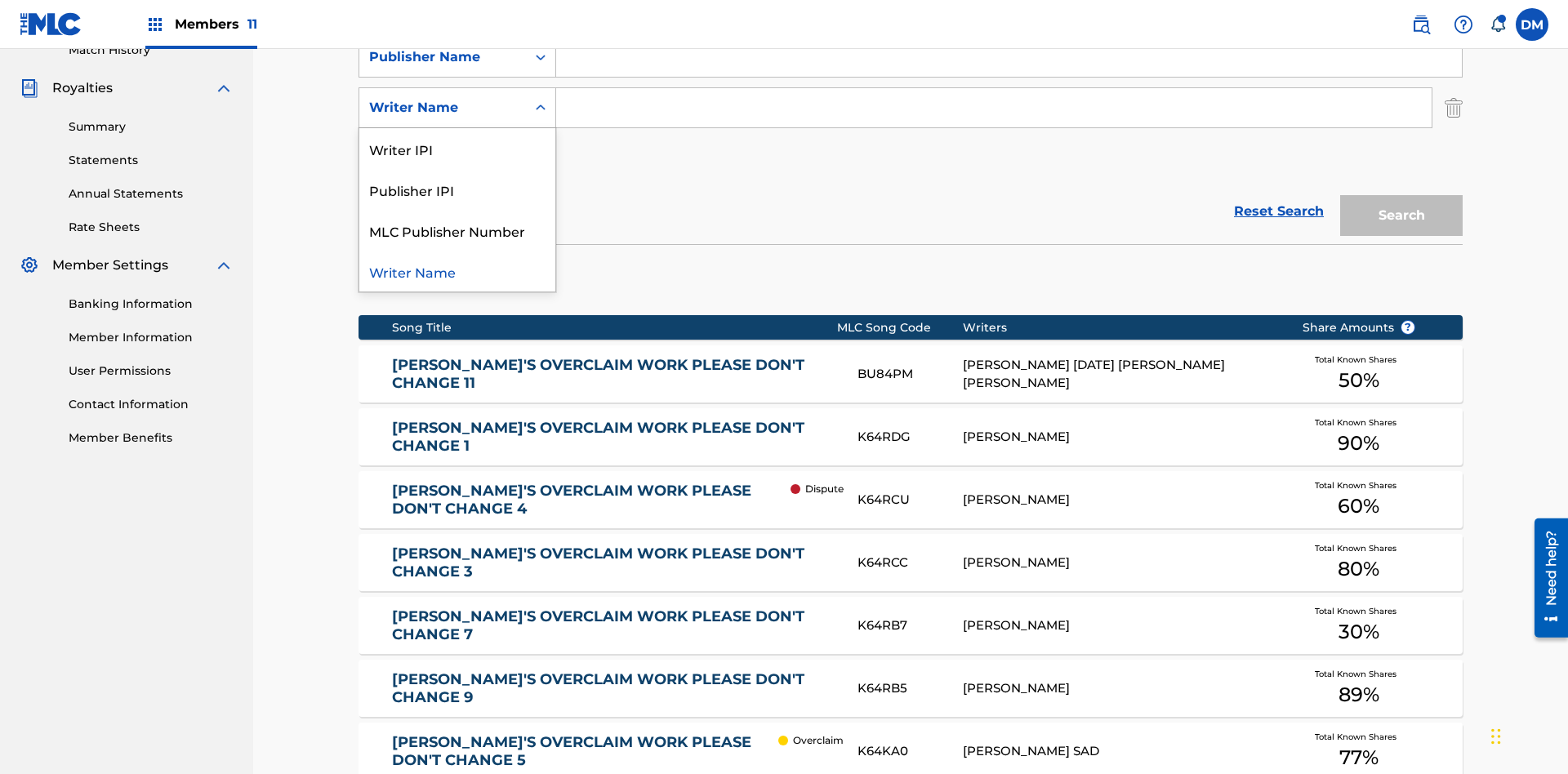
click at [457, 190] on div "Publisher IPI" at bounding box center [457, 190] width 196 height 41
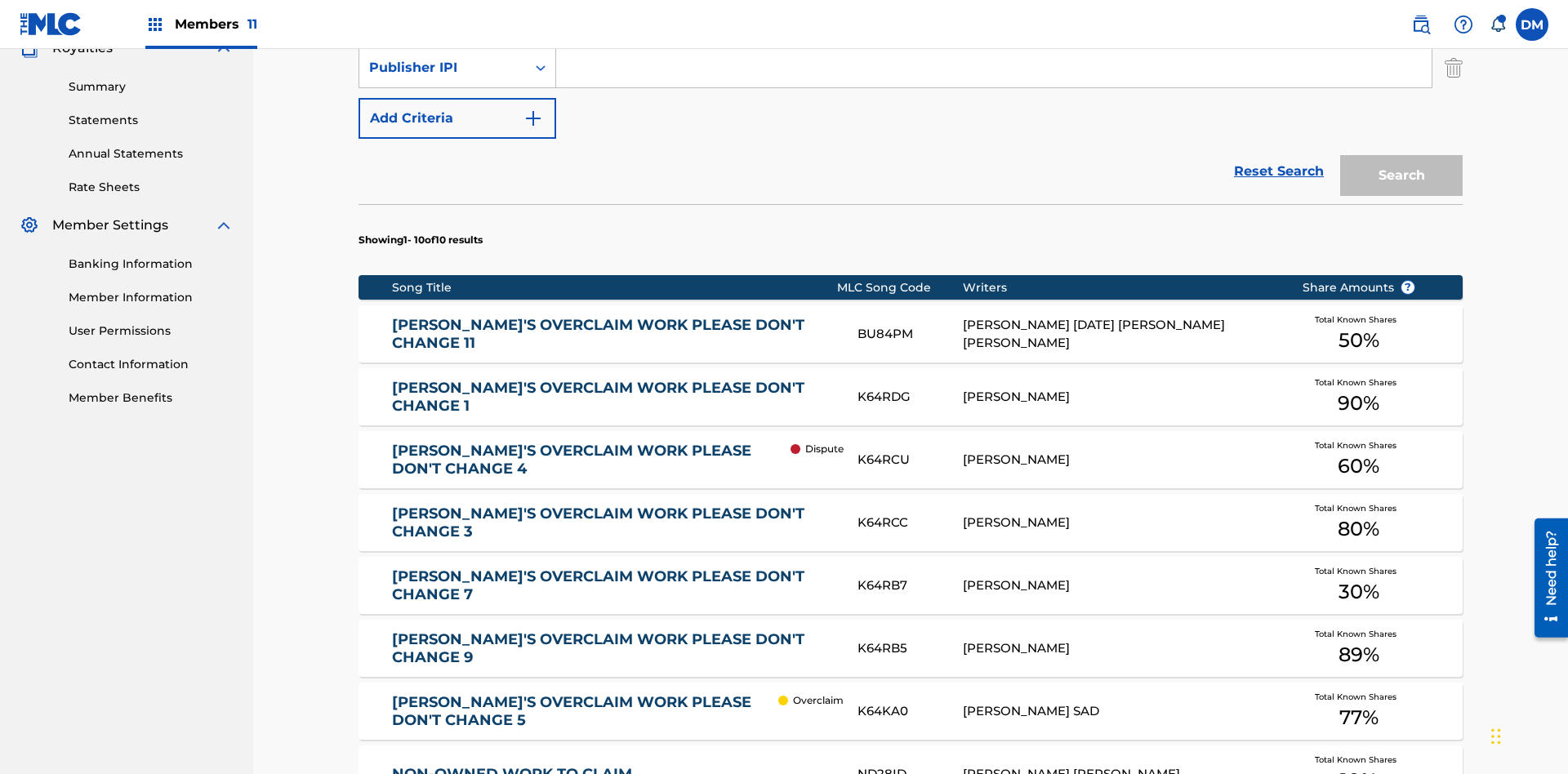
click at [457, 119] on button "Add Criteria" at bounding box center [457, 119] width 198 height 41
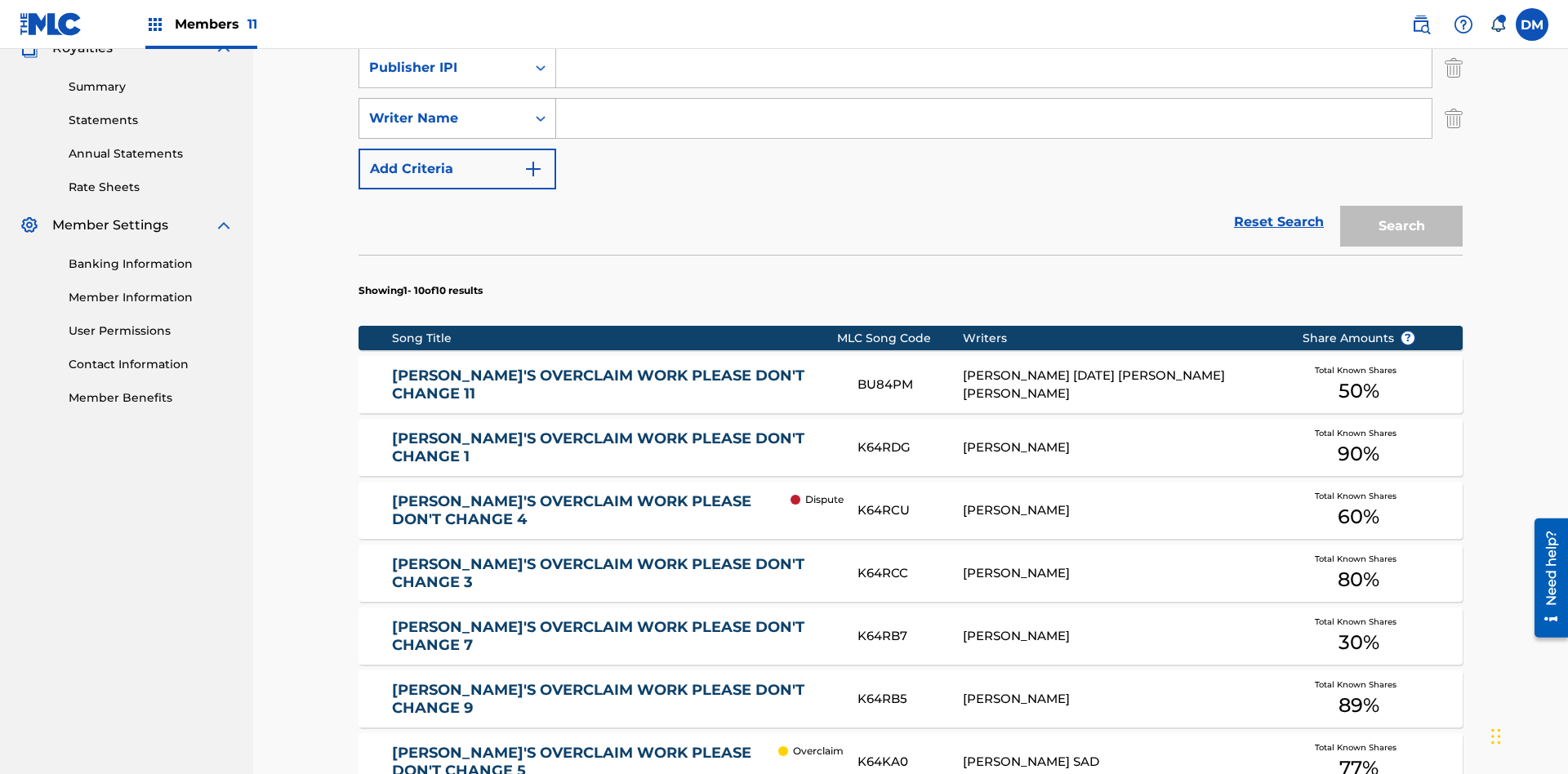
click at [442, 108] on div "Writer Name" at bounding box center [441, 118] width 147 height 20
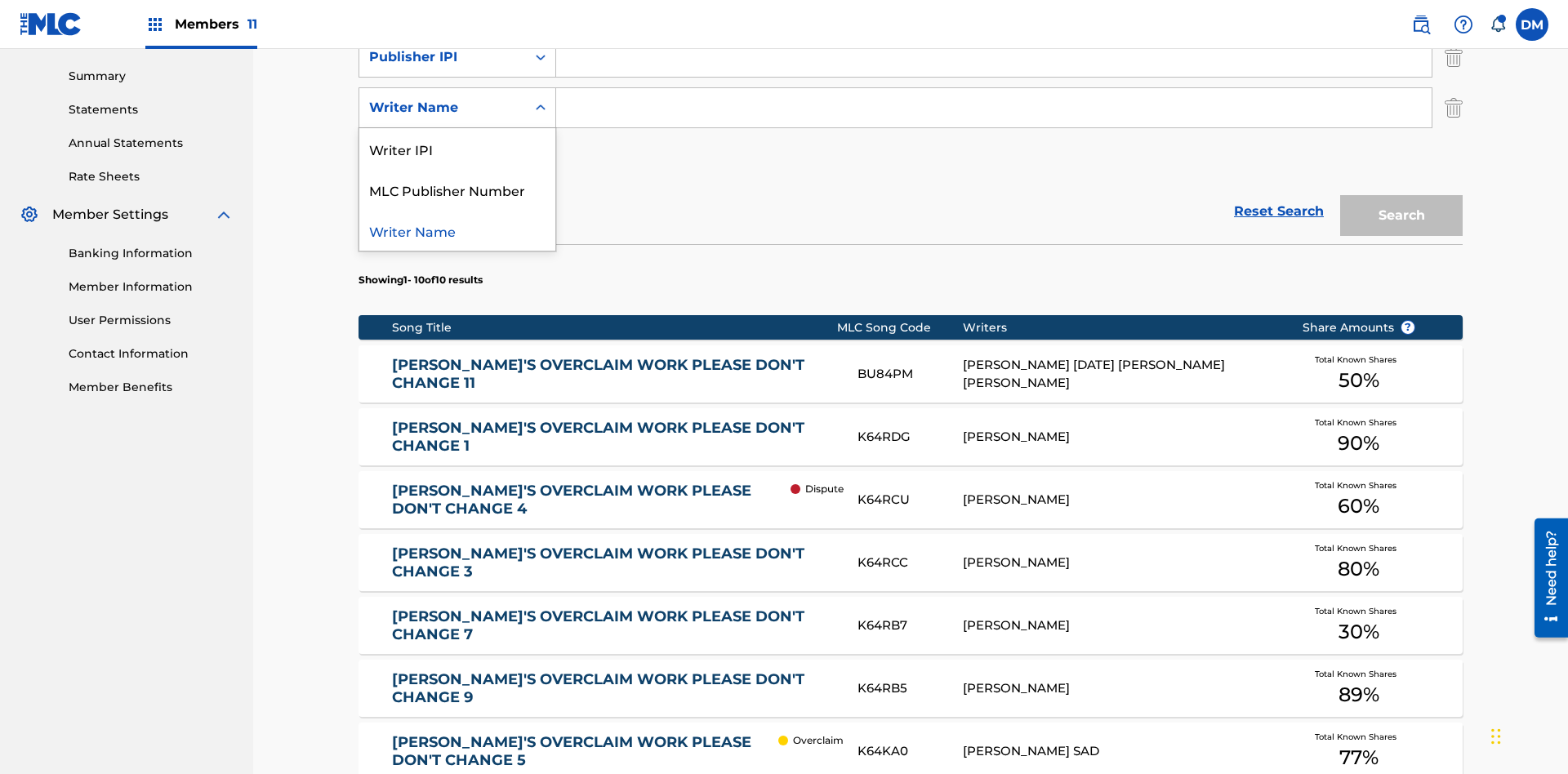
click at [457, 231] on div "Writer Name" at bounding box center [457, 231] width 196 height 41
click at [457, 138] on button "Add Criteria" at bounding box center [457, 159] width 198 height 41
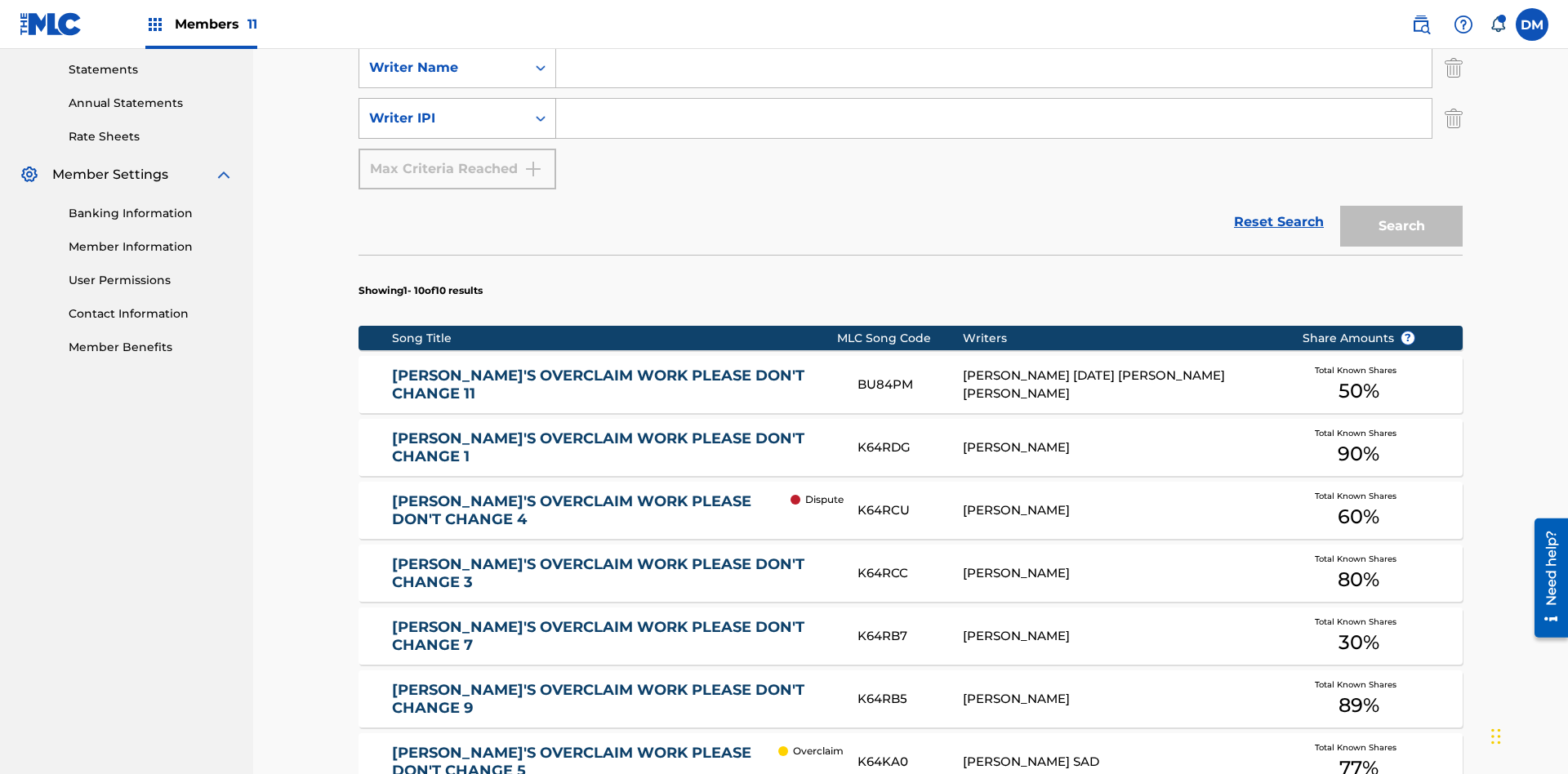
click at [442, 108] on div "Writer IPI" at bounding box center [441, 118] width 147 height 20
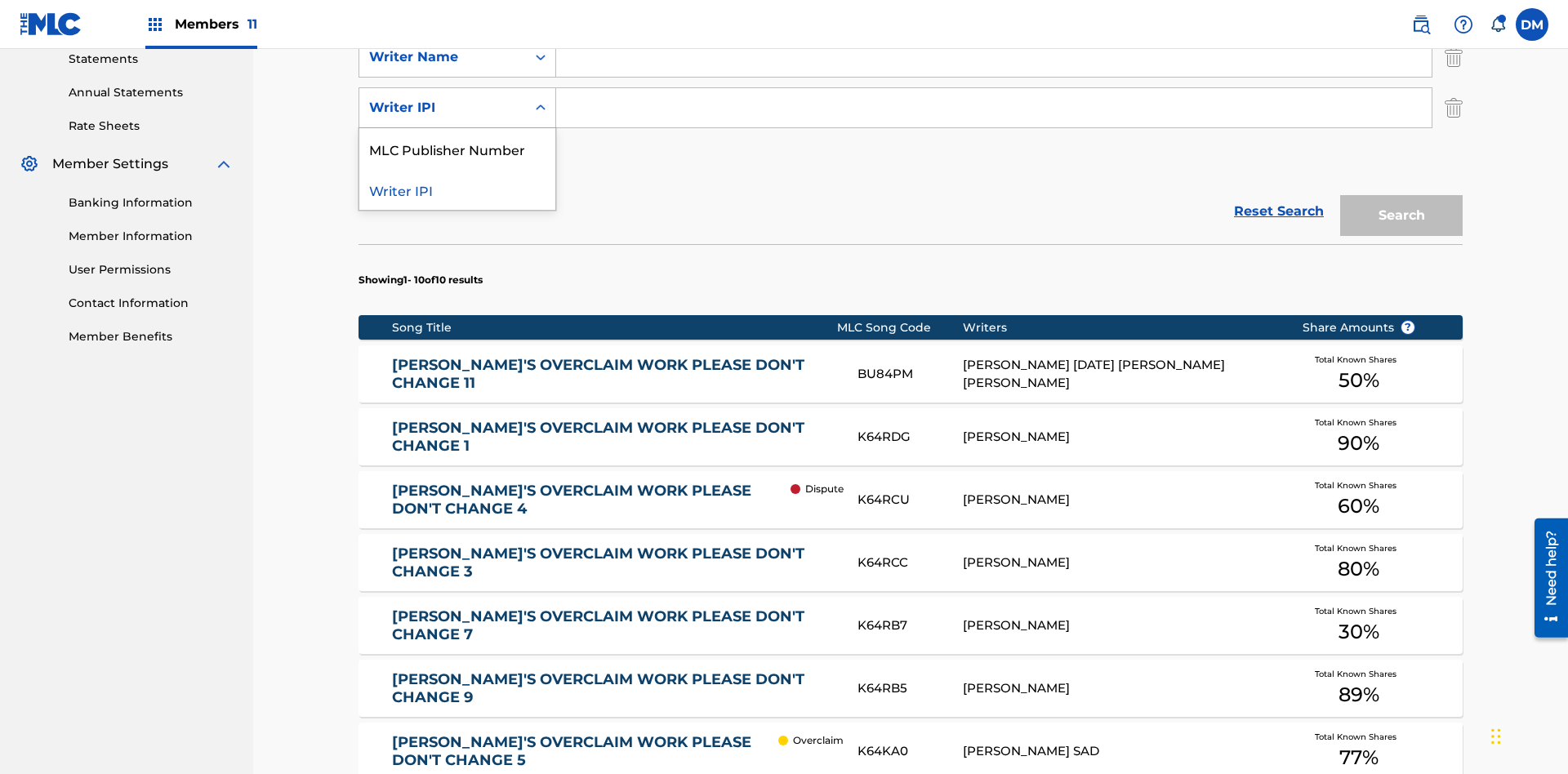
click at [457, 148] on div "MLC Publisher Number" at bounding box center [457, 148] width 196 height 41
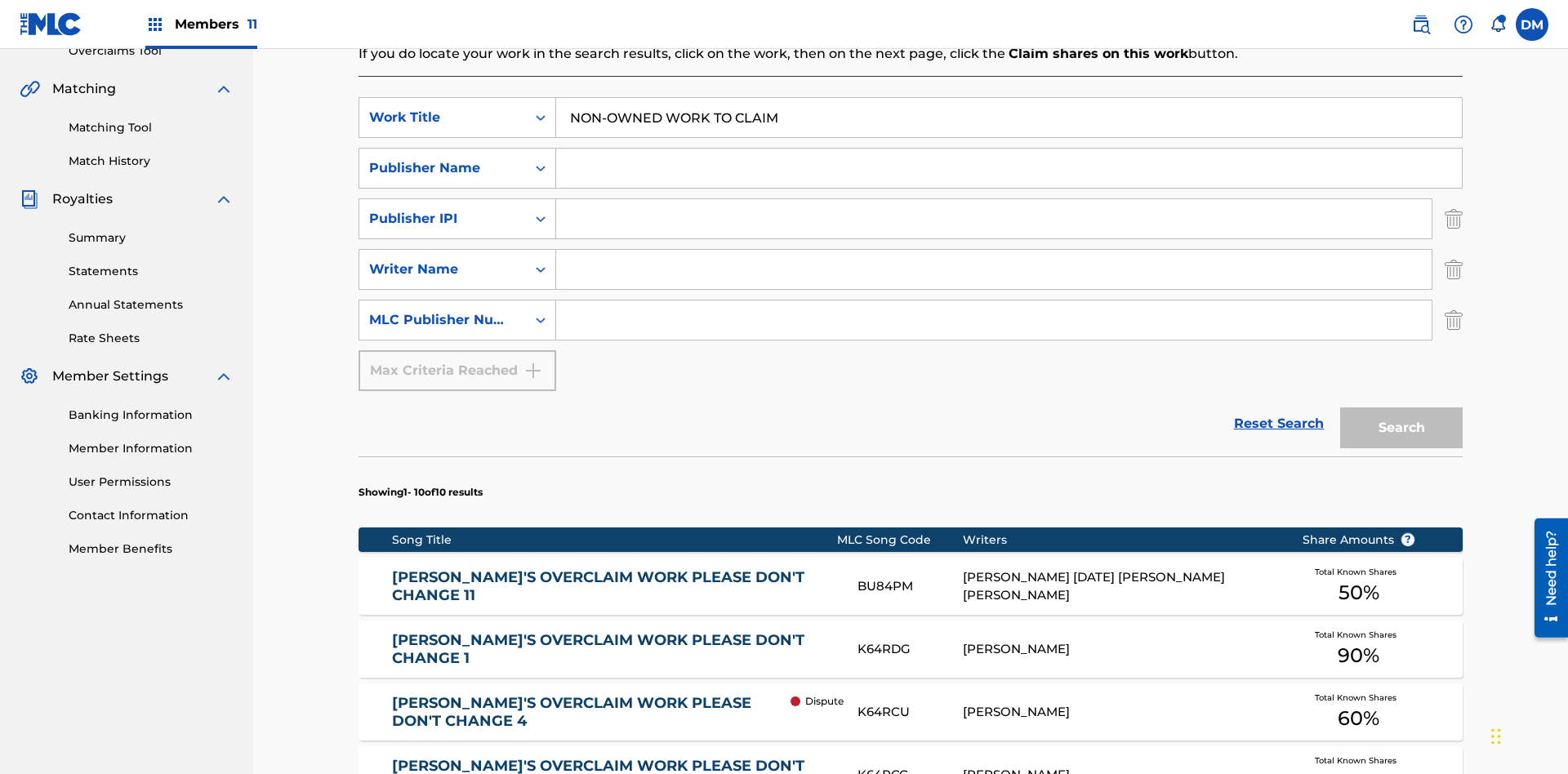
type input "NON-OWNED WORK TO CLAIM"
click at [1008, 148] on input "Search Form" at bounding box center [1009, 168] width 905 height 39
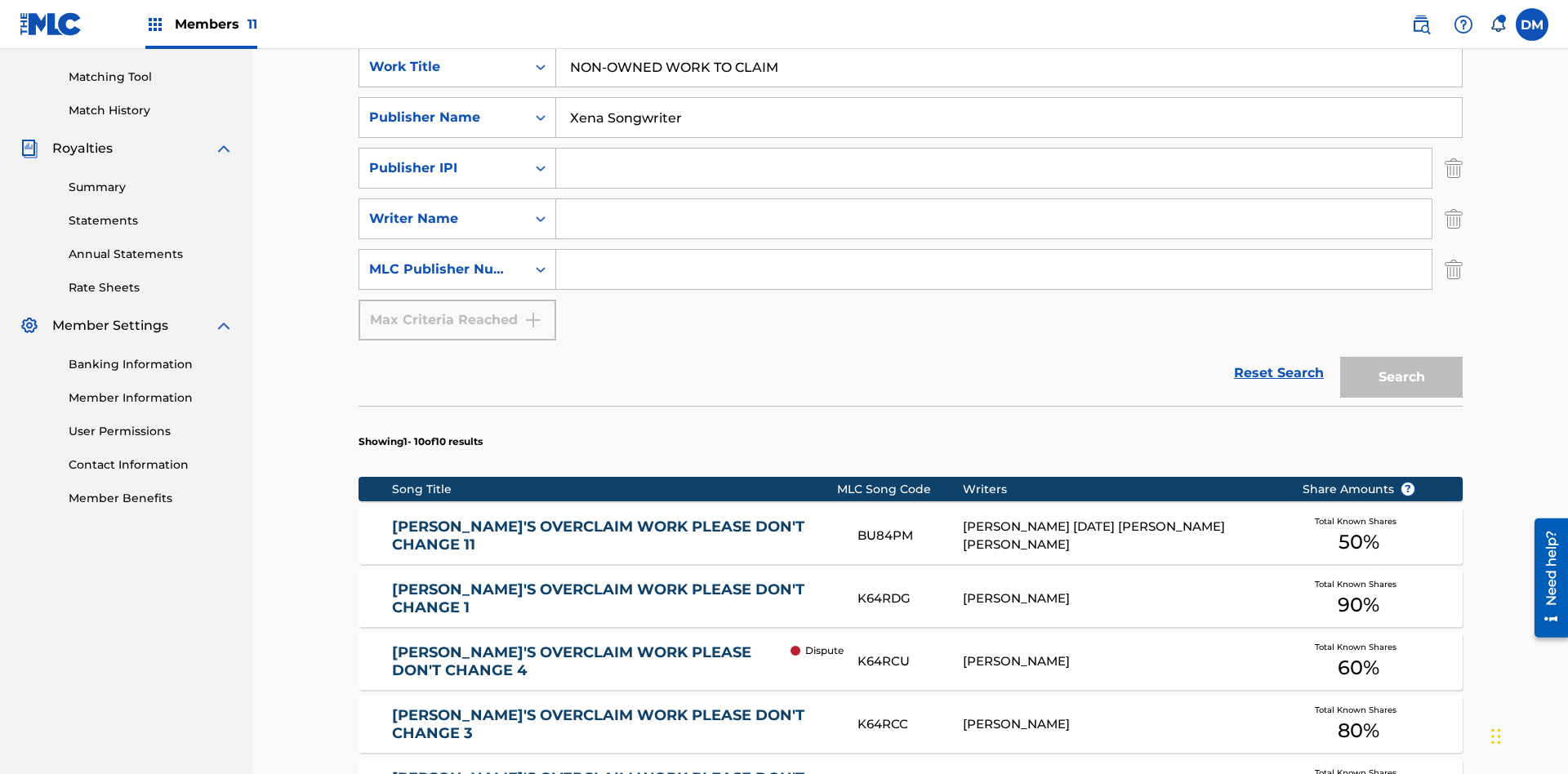
type input "Xena Songwriter"
click at [994, 148] on input "Search Form" at bounding box center [994, 168] width 875 height 39
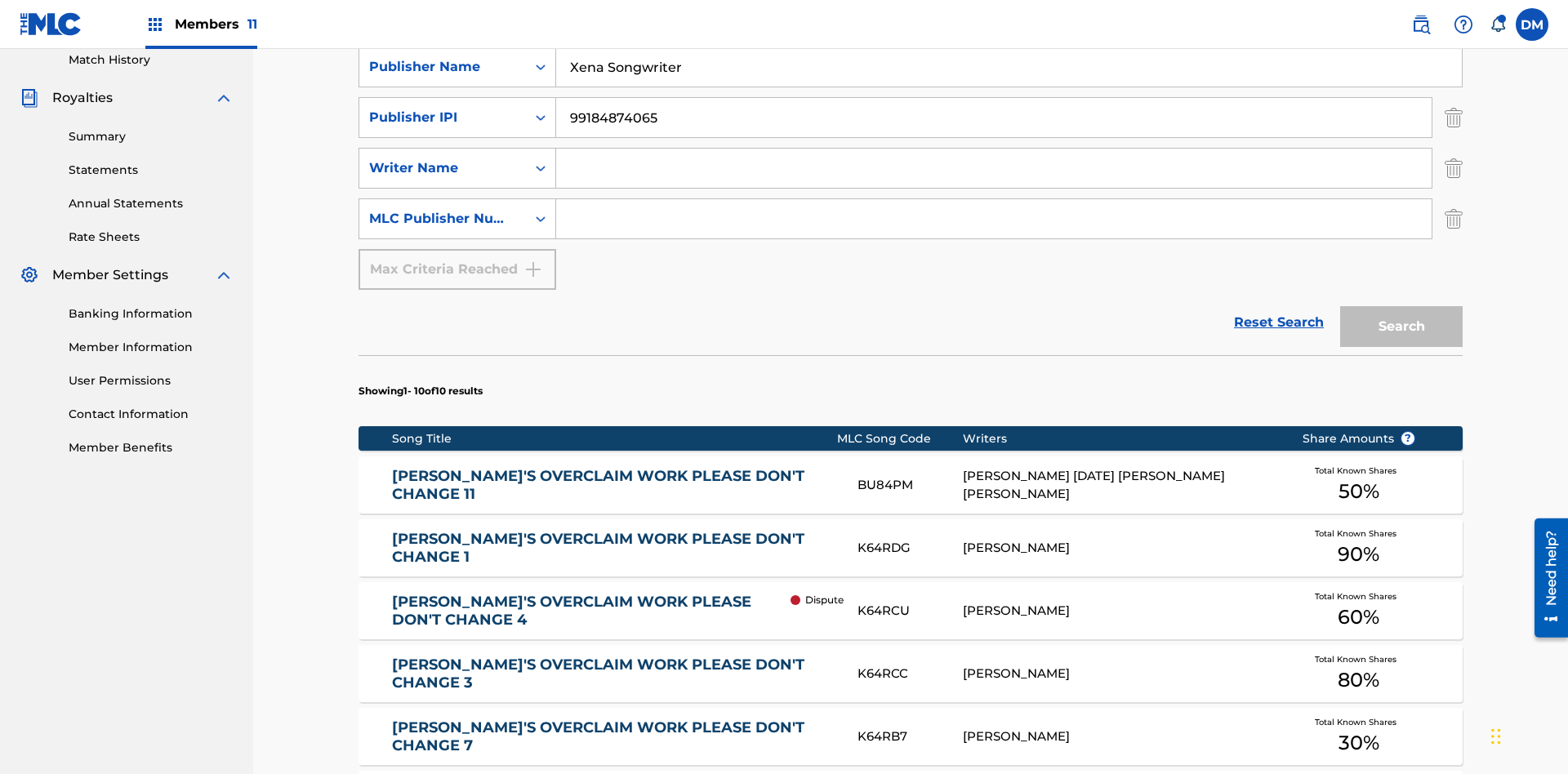
type input "99184874065"
click at [994, 148] on input "Search Form" at bounding box center [994, 168] width 875 height 39
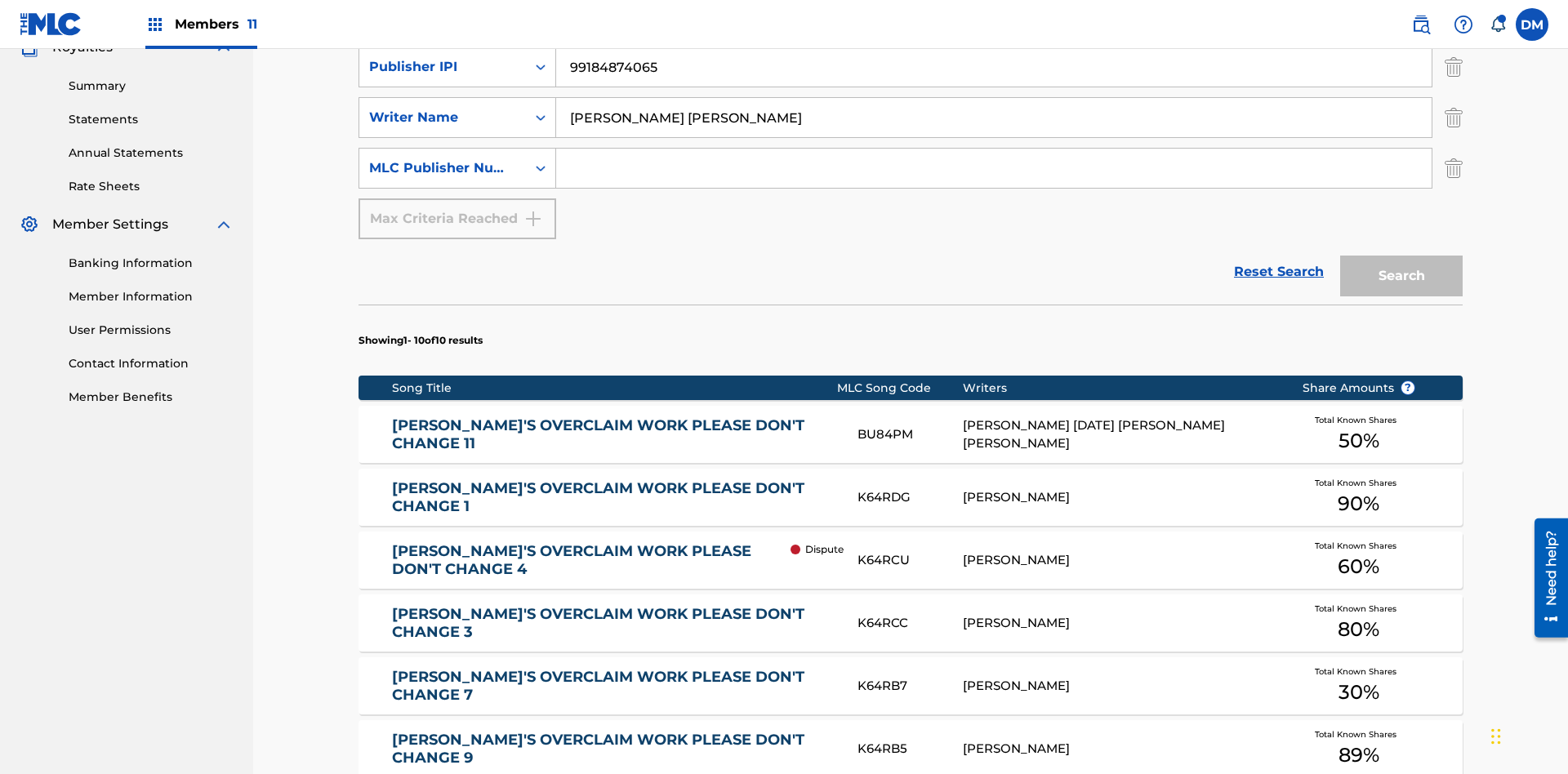
type input "TOM ZACHARY SEBASTIAN POHJOLA"
click at [994, 148] on input "Search Form" at bounding box center [994, 168] width 875 height 39
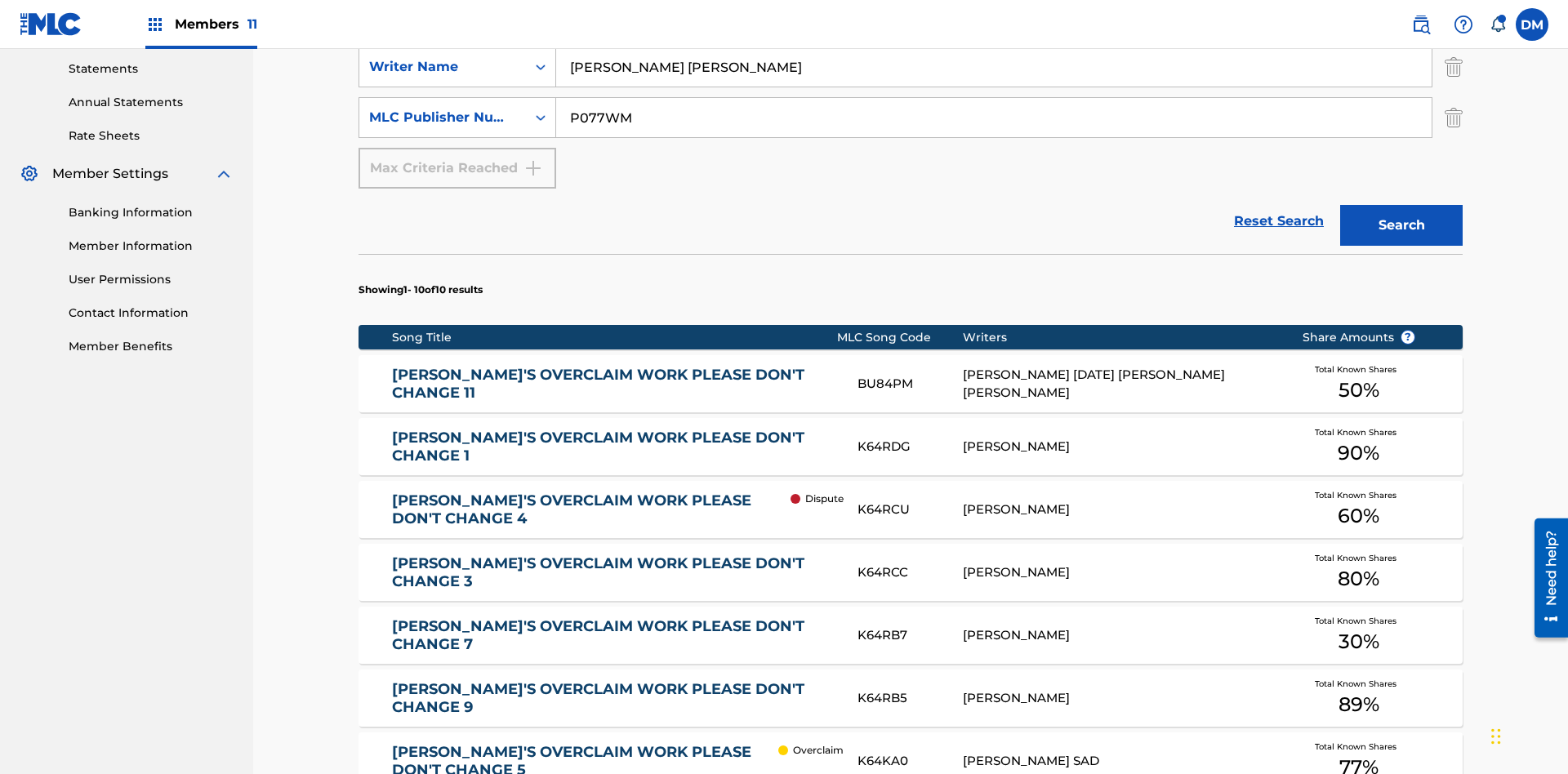
type input "P077WM"
click at [1401, 205] on button "Search" at bounding box center [1400, 226] width 122 height 41
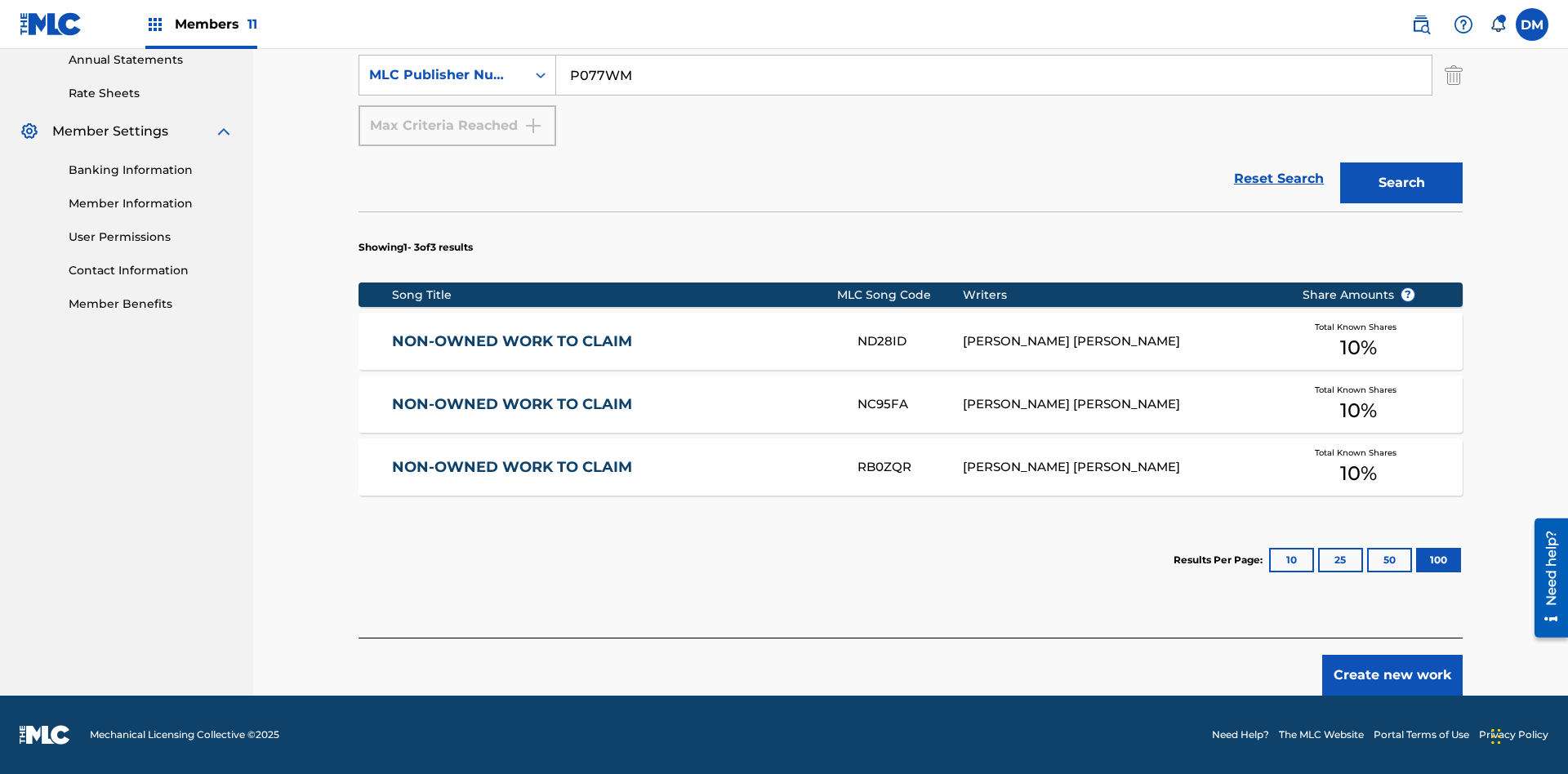
click at [1416, 560] on button "100" at bounding box center [1438, 560] width 45 height 24
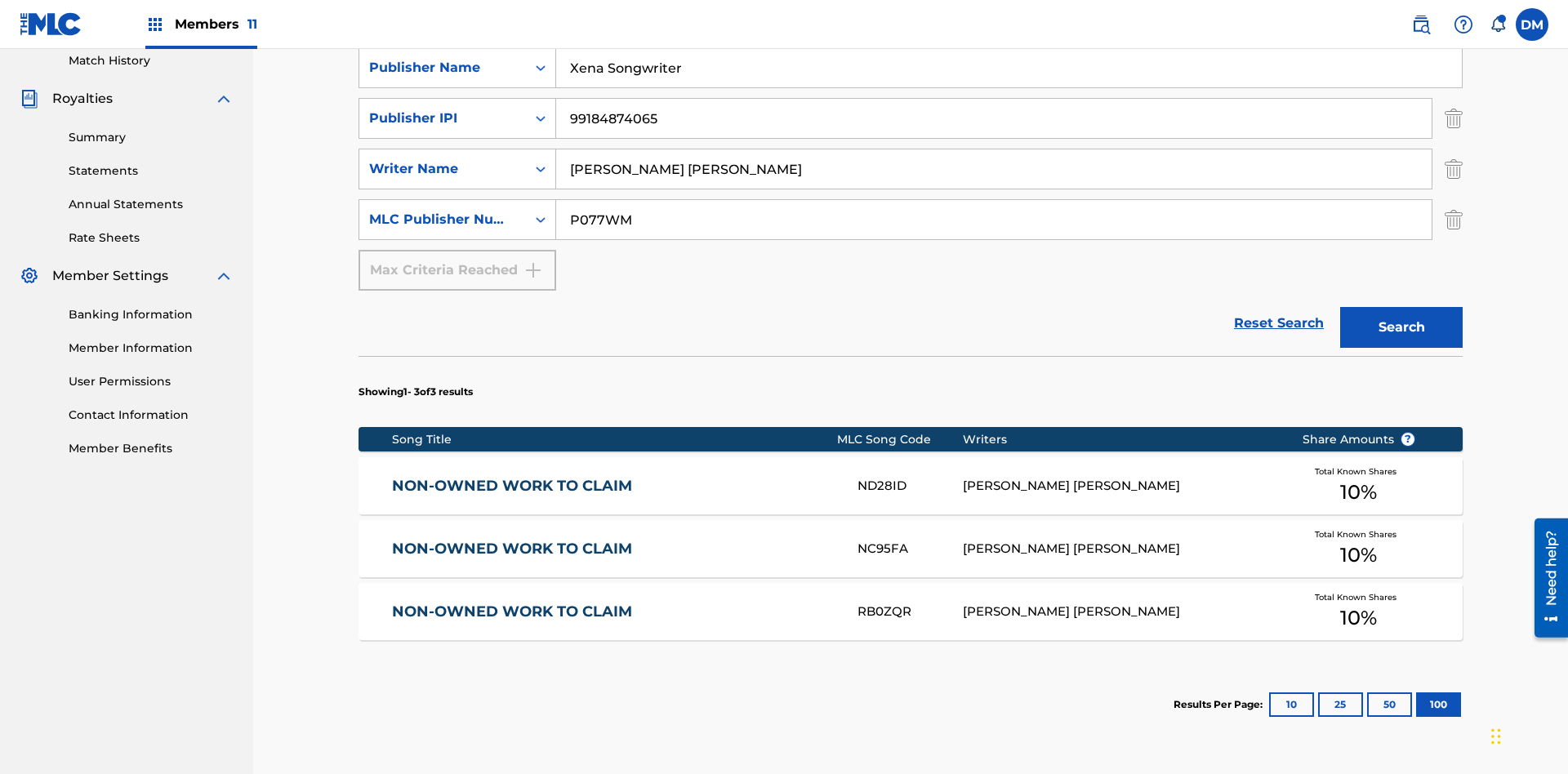
click at [1453, 119] on img "Search Form" at bounding box center [1452, 119] width 18 height 41
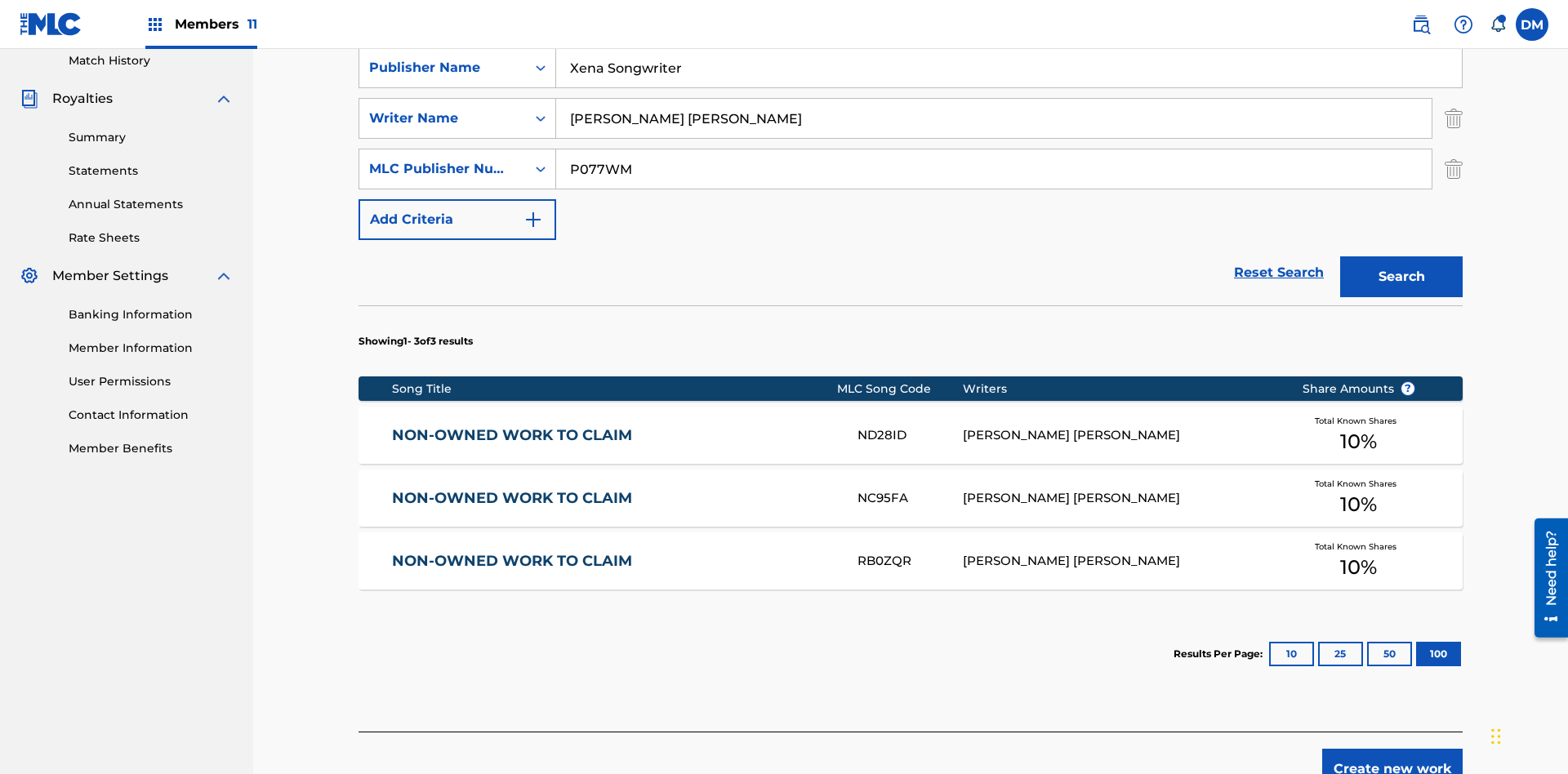
click at [1453, 119] on img "Search Form" at bounding box center [1452, 119] width 18 height 41
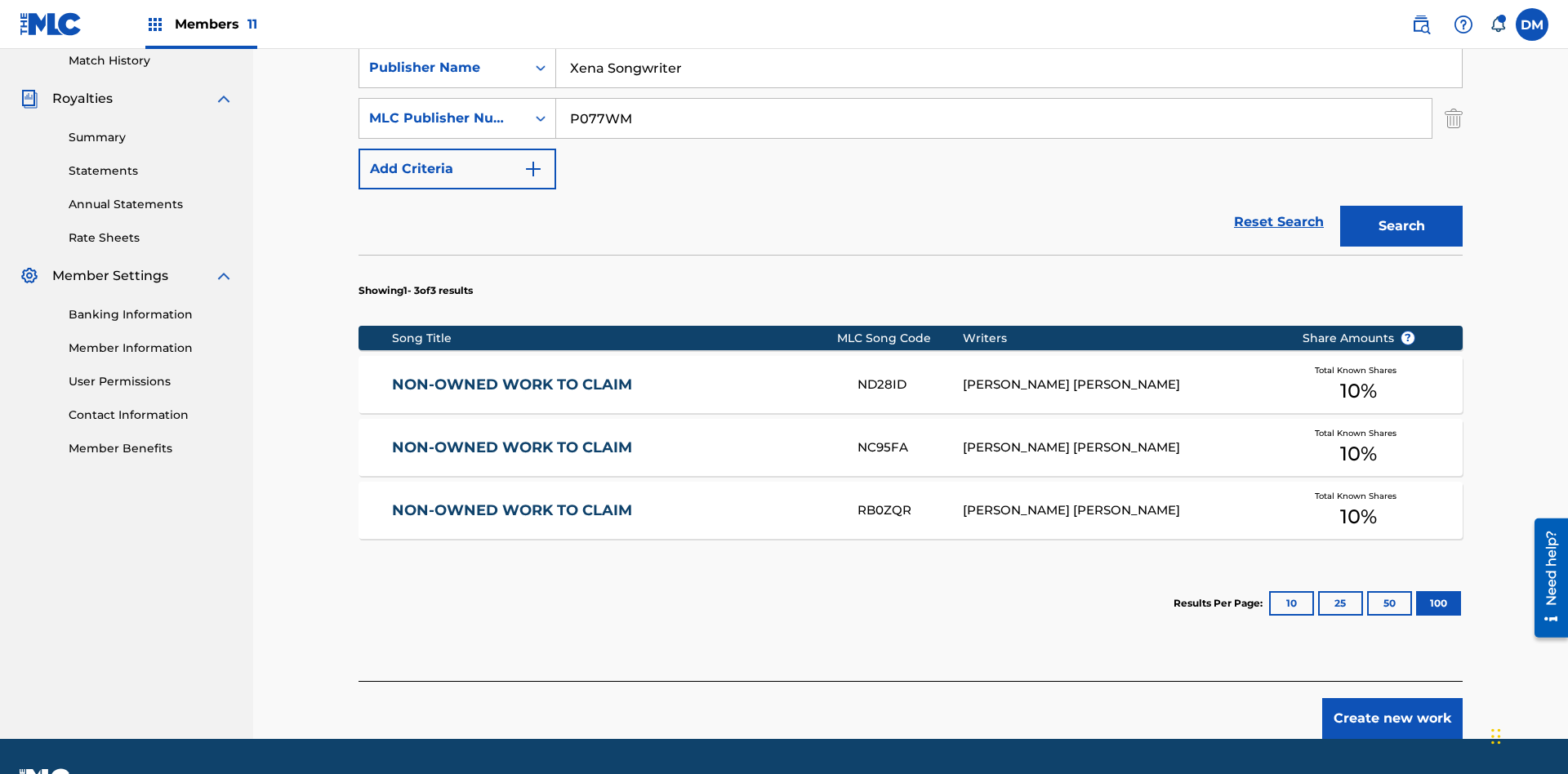
click at [1008, 36] on input "NON-OWNED WORK TO CLAIM" at bounding box center [1009, 17] width 905 height 39
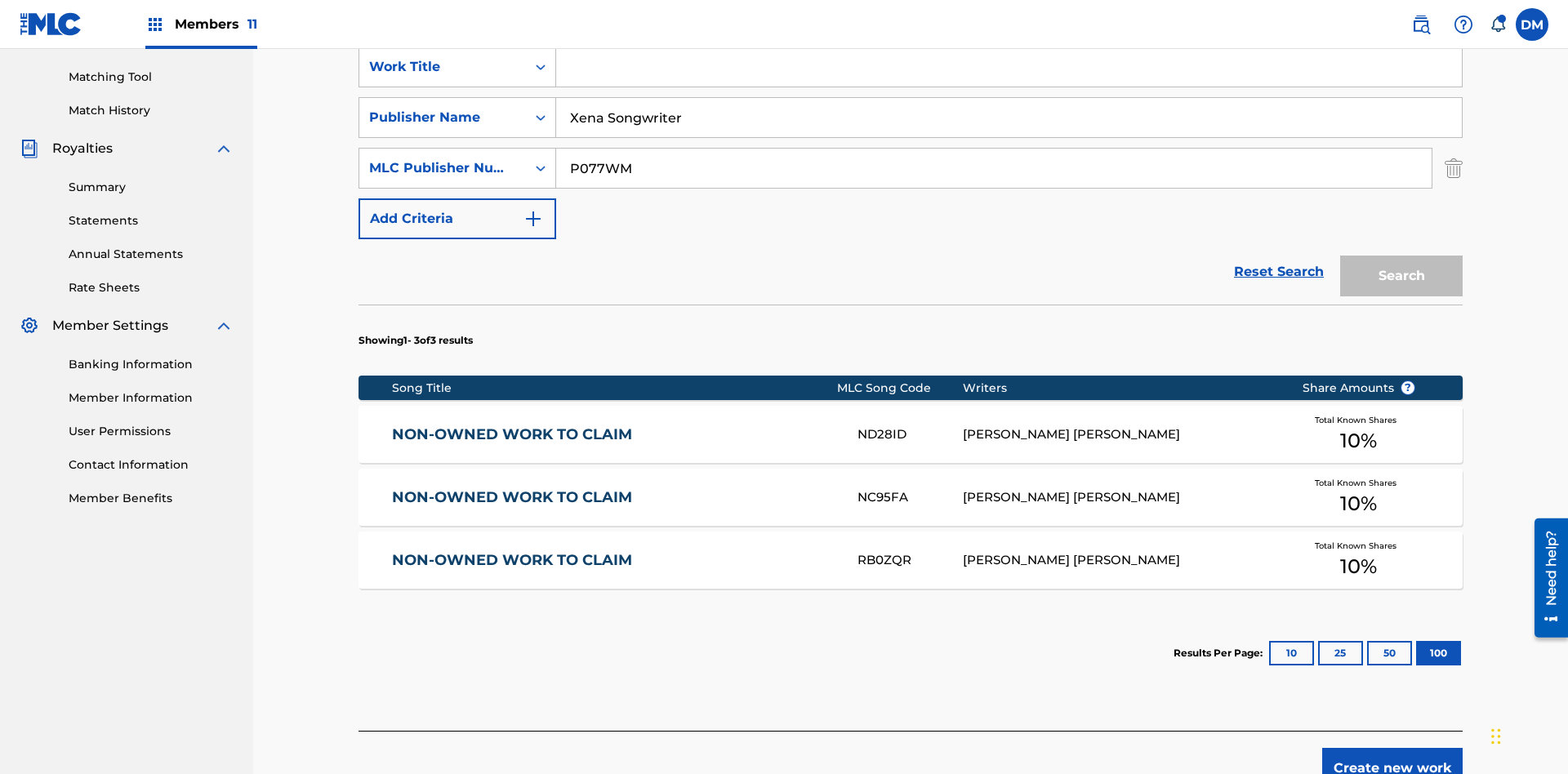
click at [1008, 118] on input "Xena Songwriter" at bounding box center [1009, 118] width 905 height 39
click at [994, 148] on input "P077WM" at bounding box center [994, 168] width 875 height 39
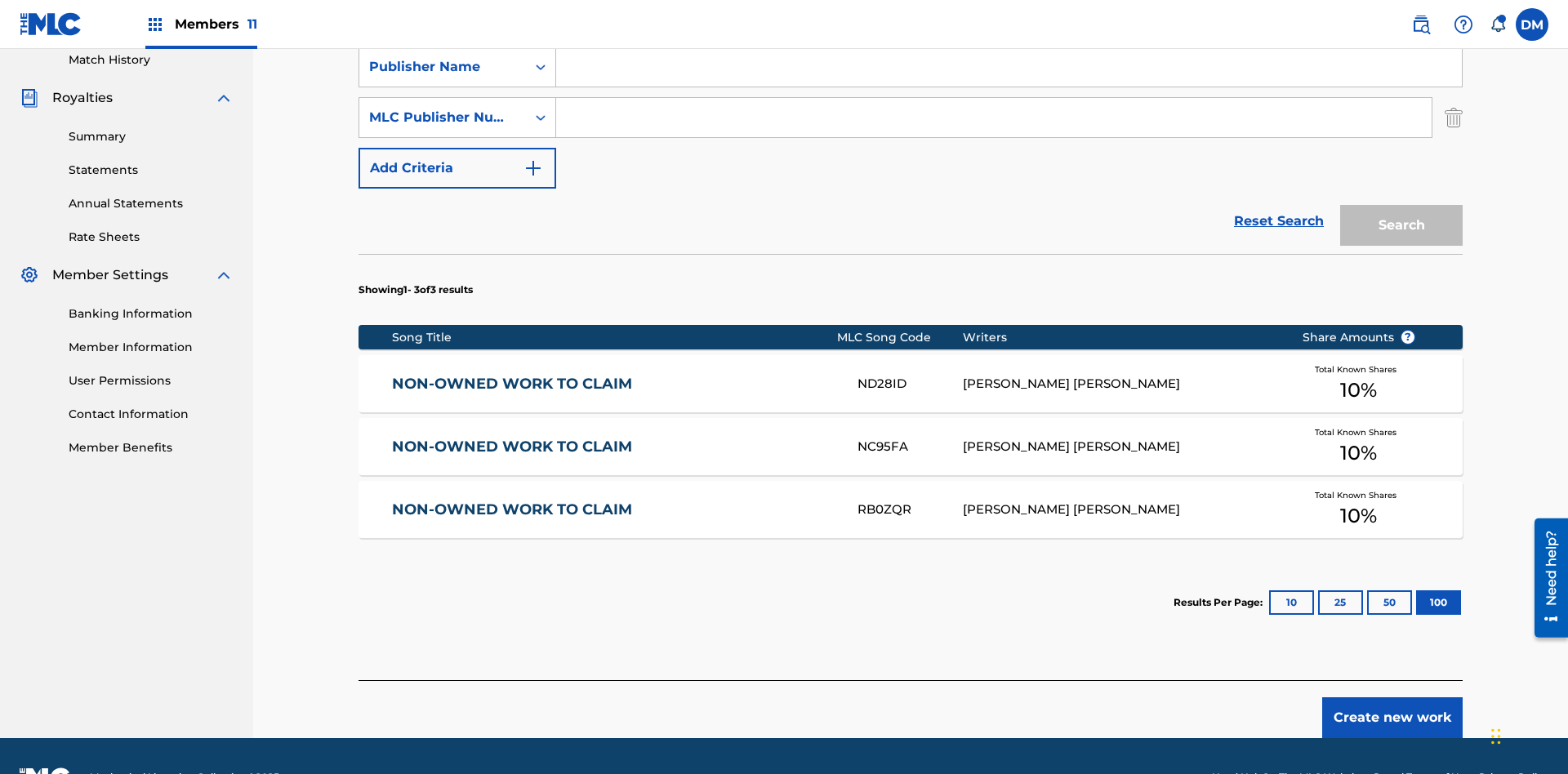
click at [442, 26] on div "Work Title" at bounding box center [441, 16] width 147 height 20
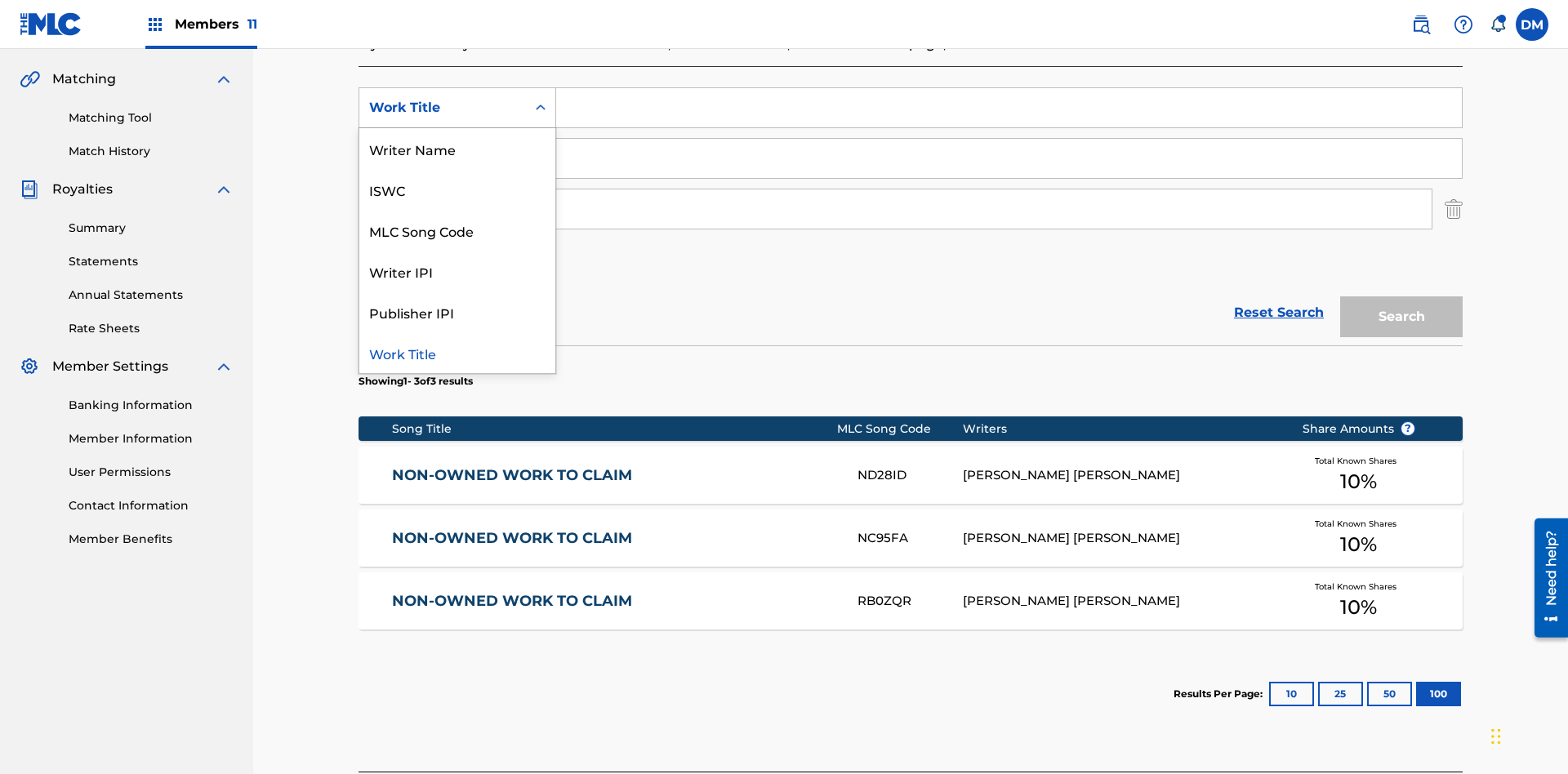
click at [457, 190] on div "ISWC" at bounding box center [457, 190] width 196 height 41
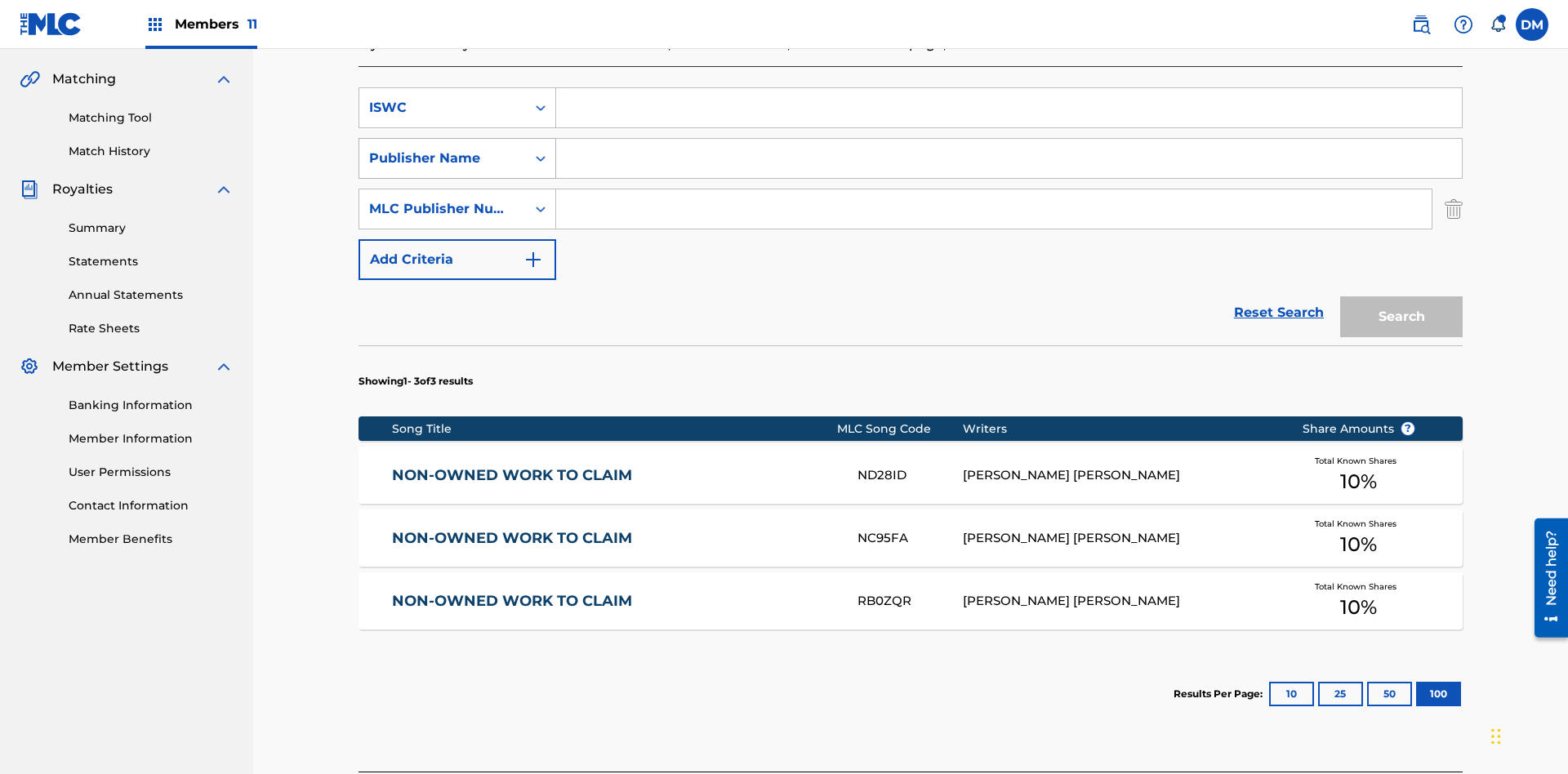
click at [442, 148] on div "Publisher Name" at bounding box center [441, 158] width 147 height 20
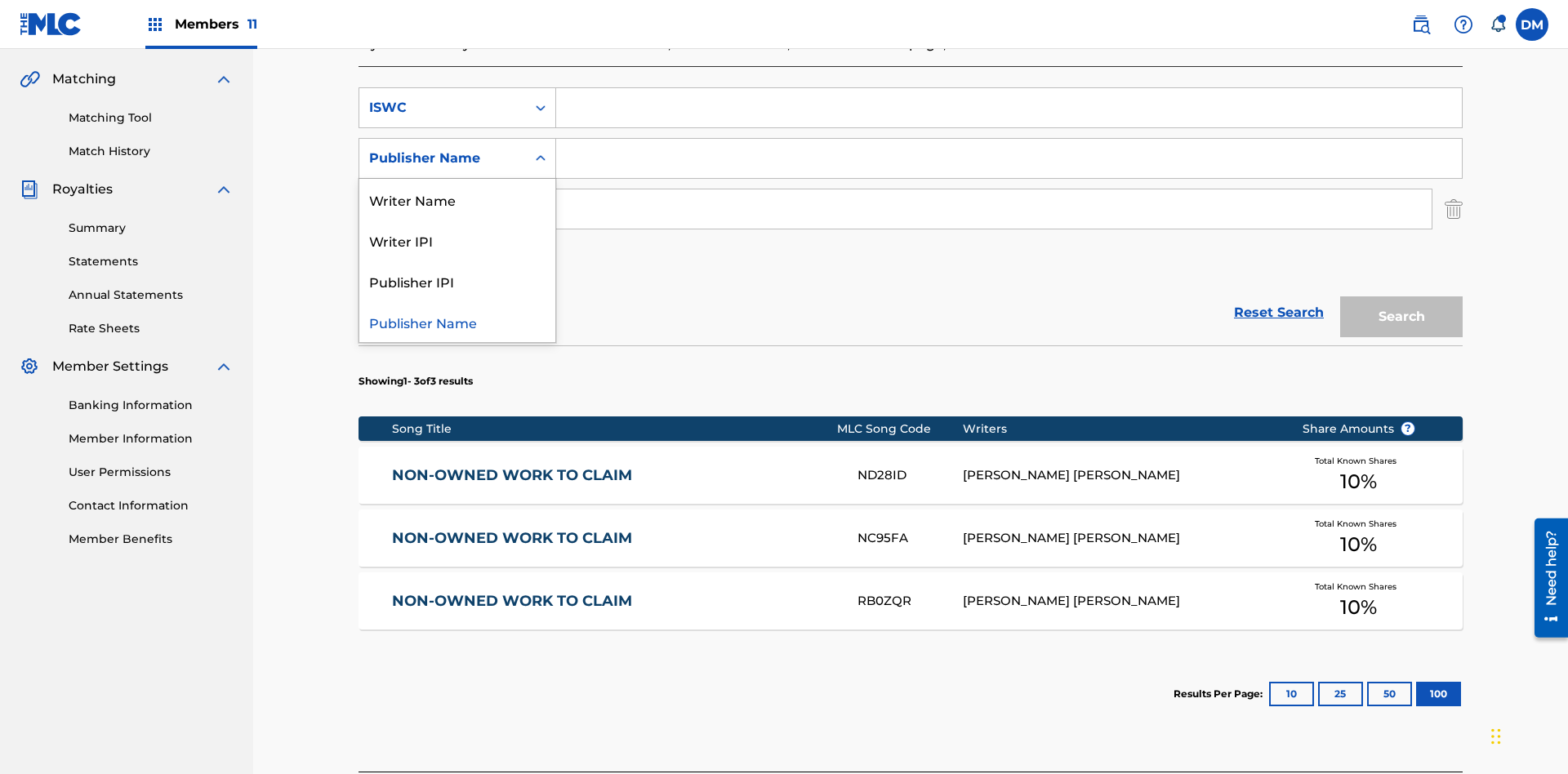
scroll to position [417, 0]
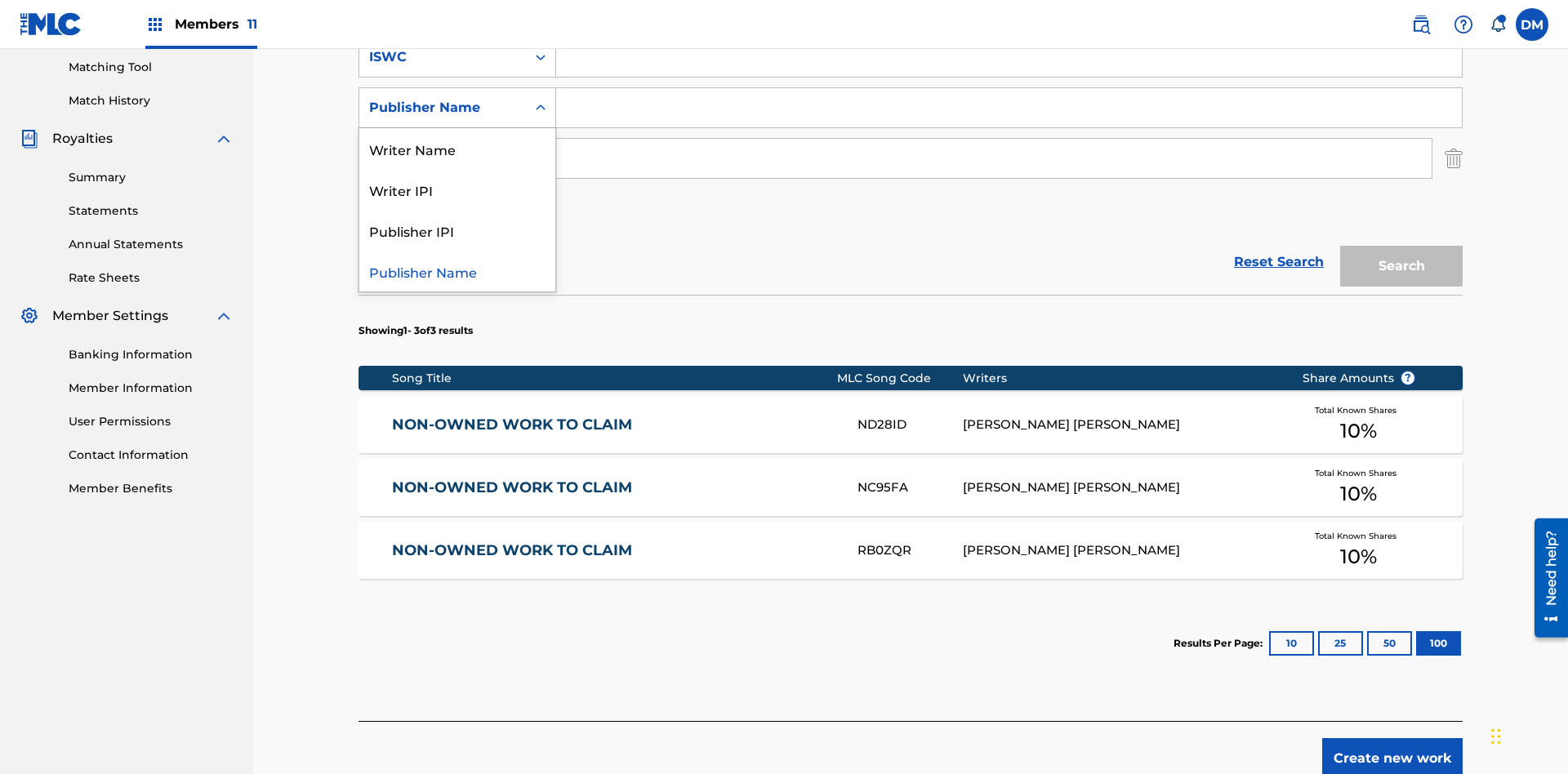
click at [457, 190] on div "Writer IPI" at bounding box center [457, 190] width 196 height 41
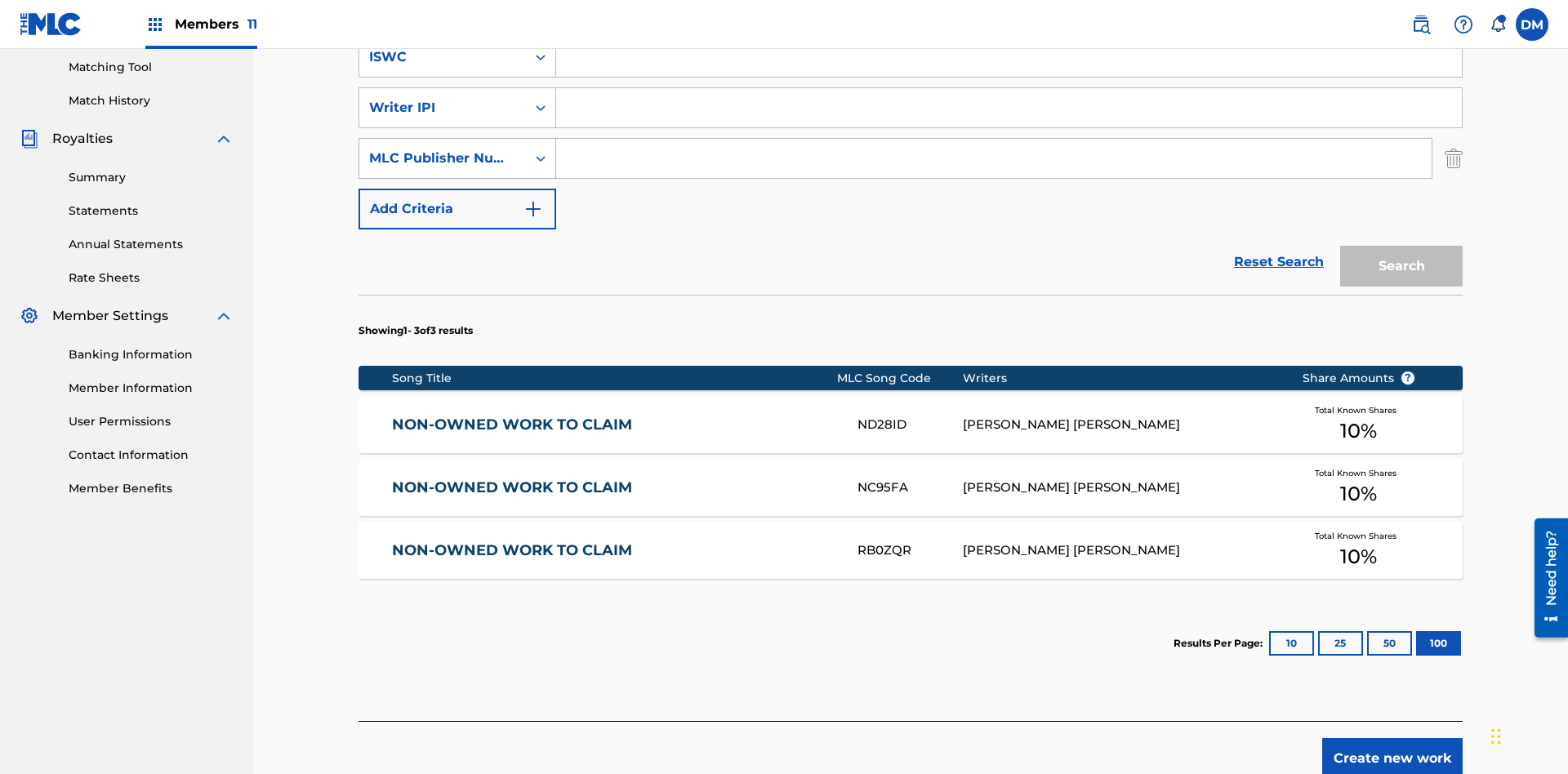
click at [442, 148] on div "MLC Publisher Number" at bounding box center [441, 158] width 147 height 20
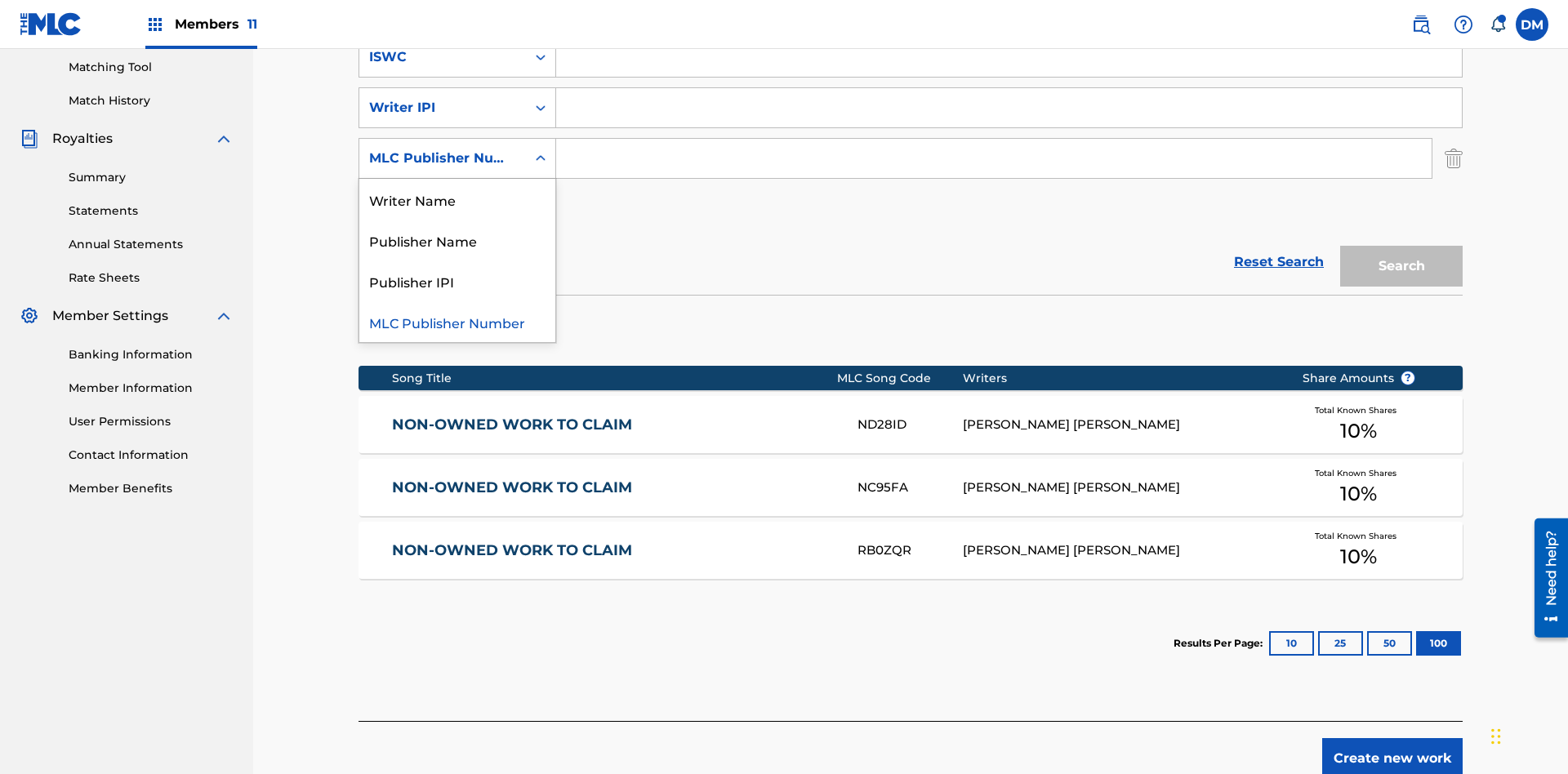
scroll to position [468, 0]
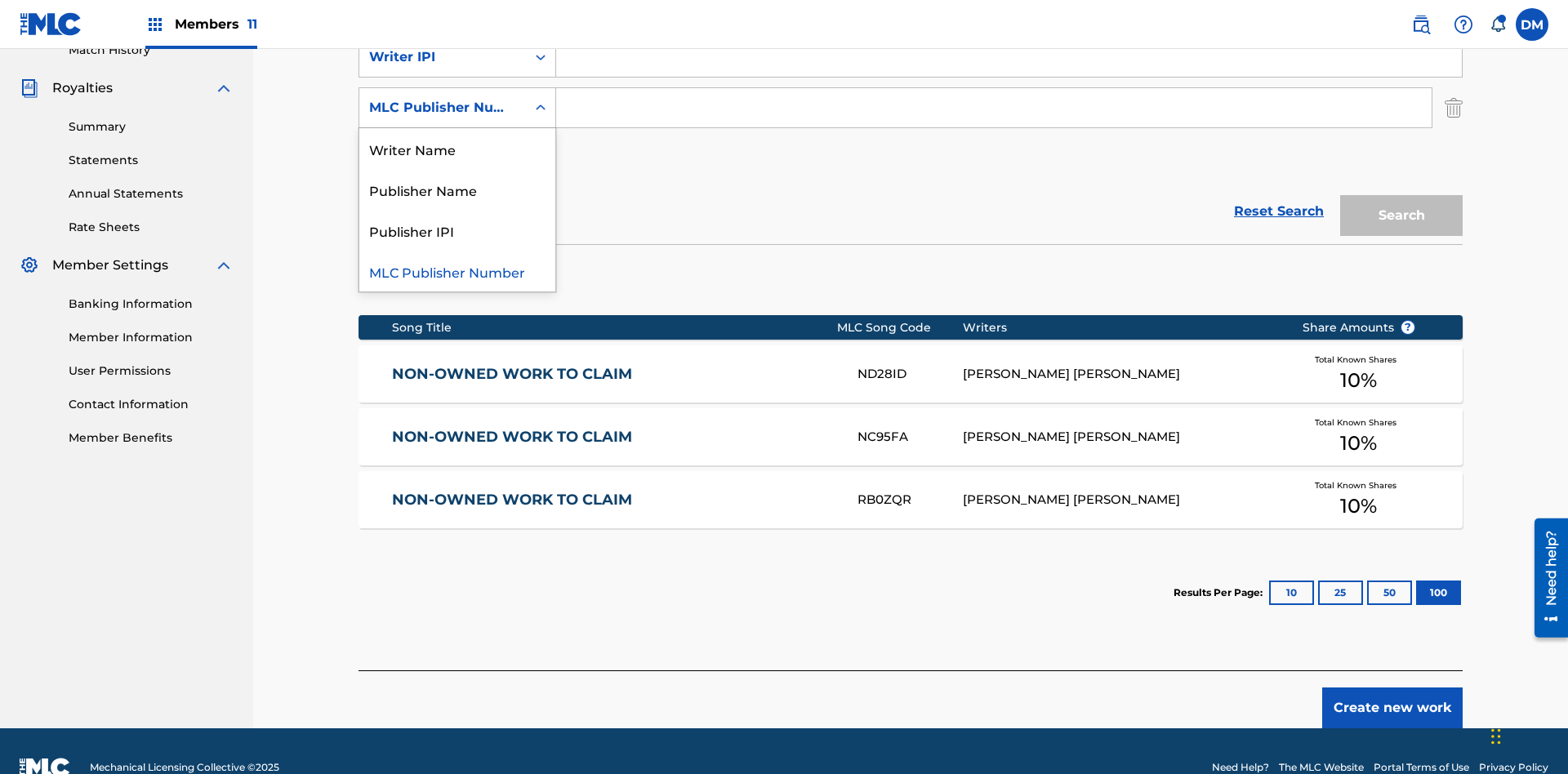
click at [457, 231] on div "Publisher IPI" at bounding box center [457, 231] width 196 height 41
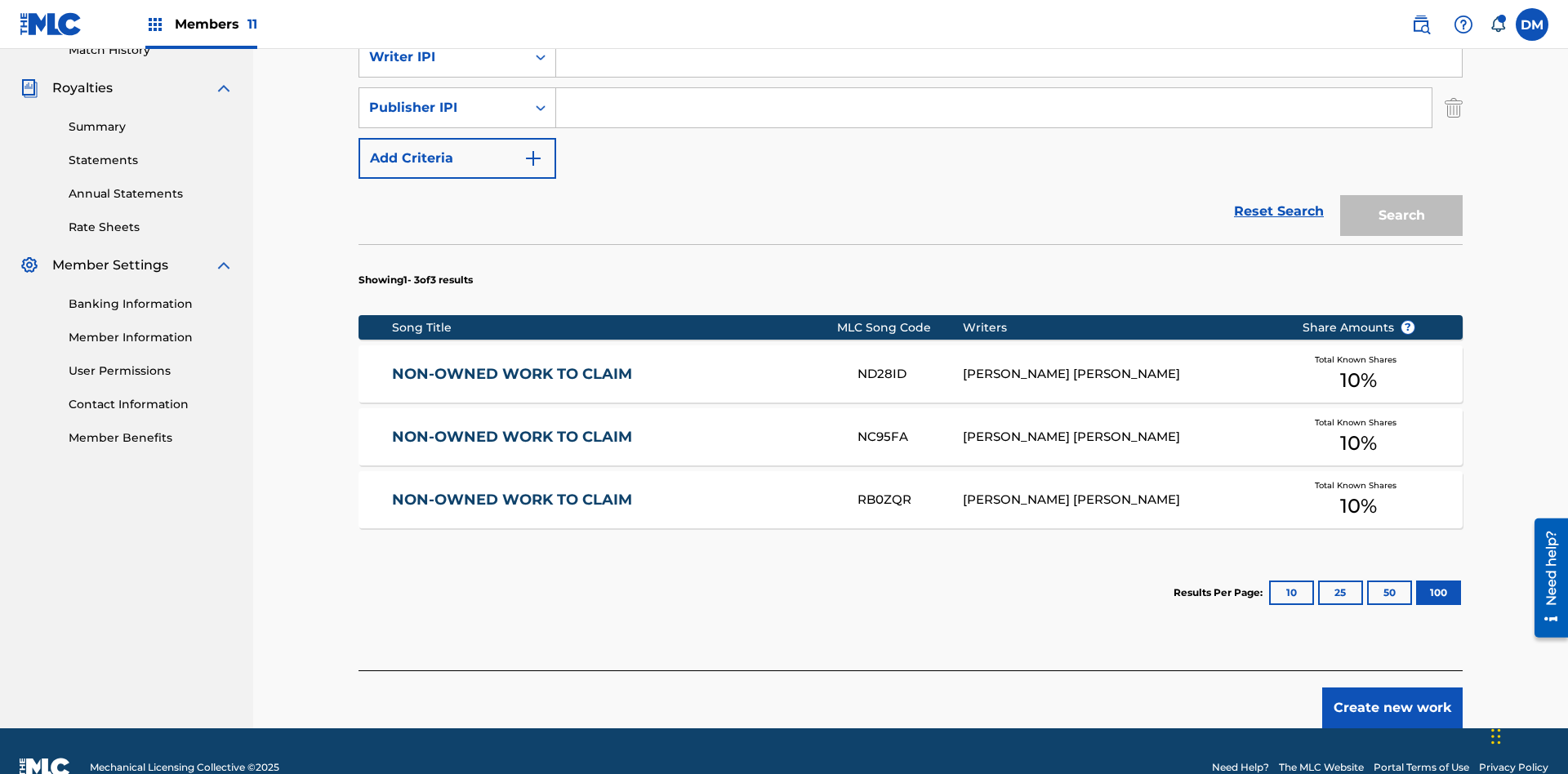
click at [1008, 26] on input "Search Form" at bounding box center [1009, 7] width 905 height 39
type input "T9645292484"
click at [1008, 77] on input "Search Form" at bounding box center [1009, 57] width 905 height 39
type input "00369275519"
click at [994, 118] on input "Search Form" at bounding box center [994, 107] width 875 height 39
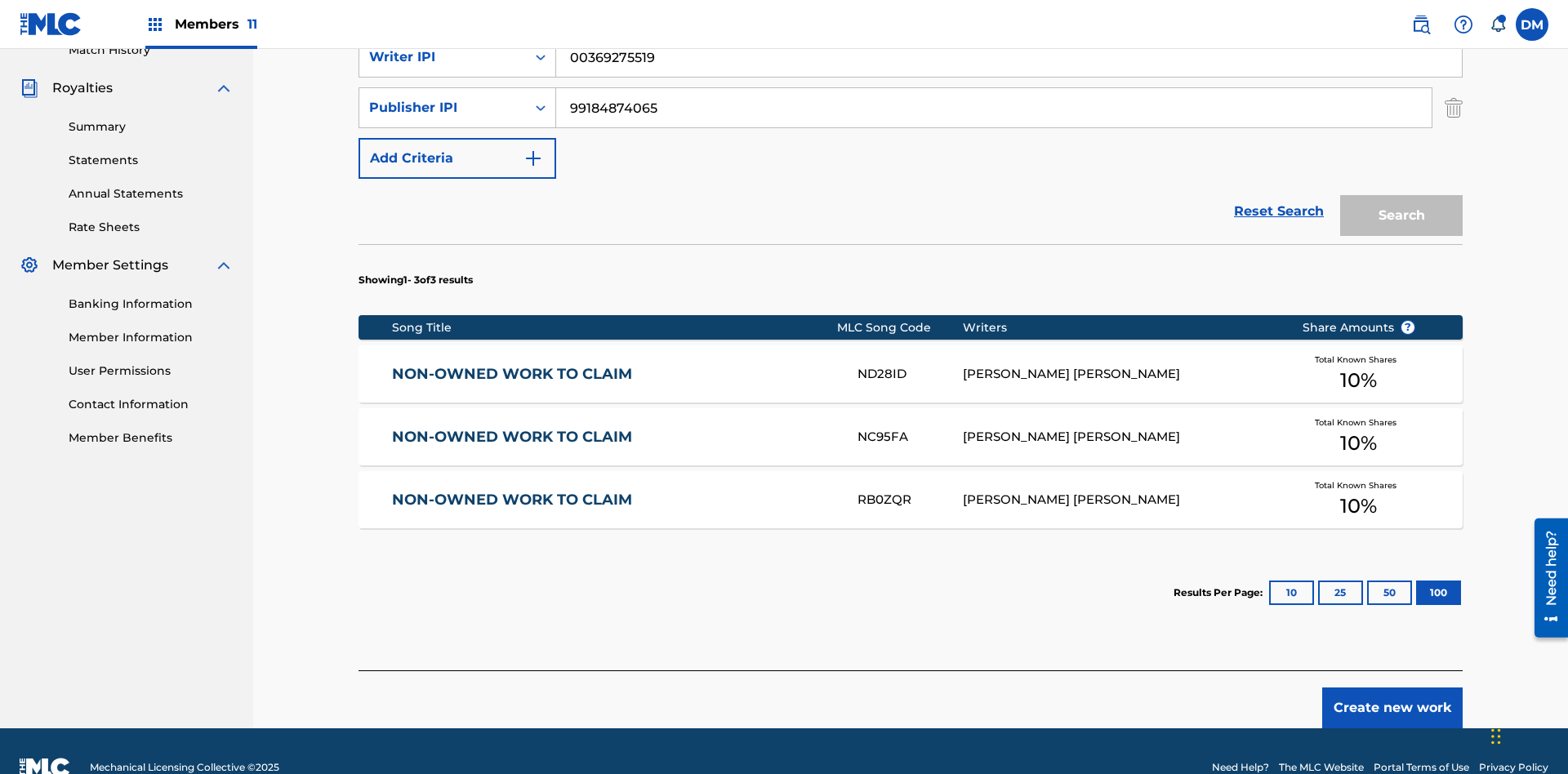
scroll to position [458, 0]
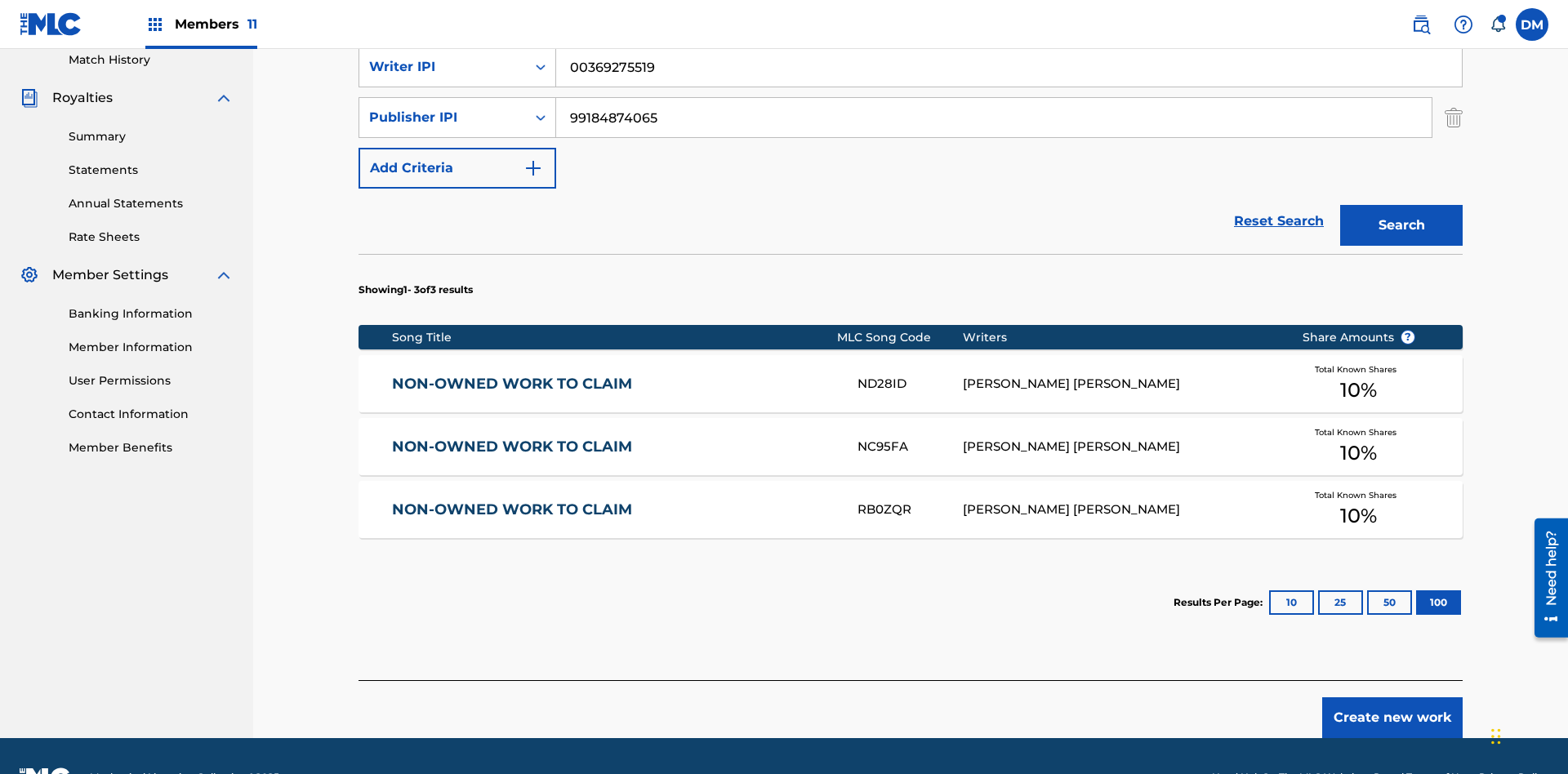
type input "99184874065"
click at [1401, 205] on button "Search" at bounding box center [1400, 226] width 122 height 41
click at [1416, 590] on button "100" at bounding box center [1438, 602] width 45 height 24
click at [1008, 35] on input "T9645292484" at bounding box center [1009, 17] width 905 height 39
